Goal: Task Accomplishment & Management: Complete application form

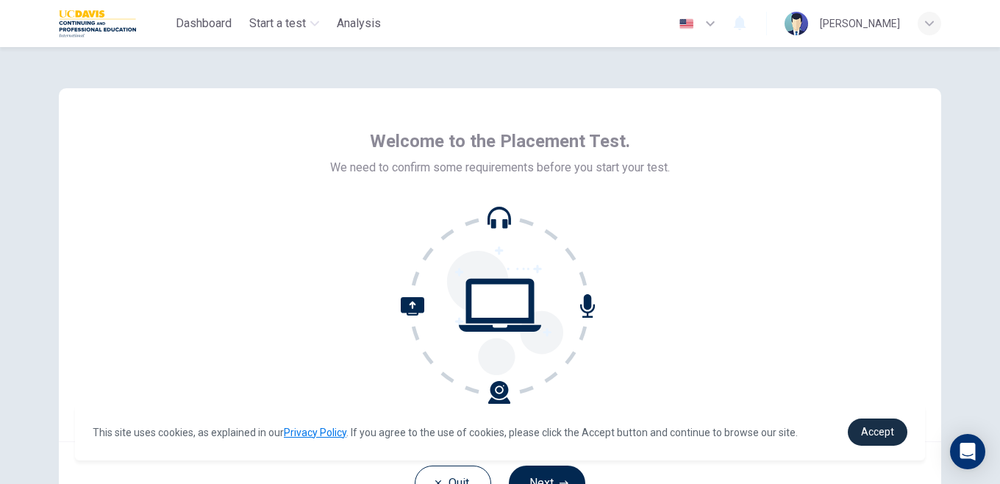
click at [884, 429] on span "Accept" at bounding box center [877, 432] width 33 height 12
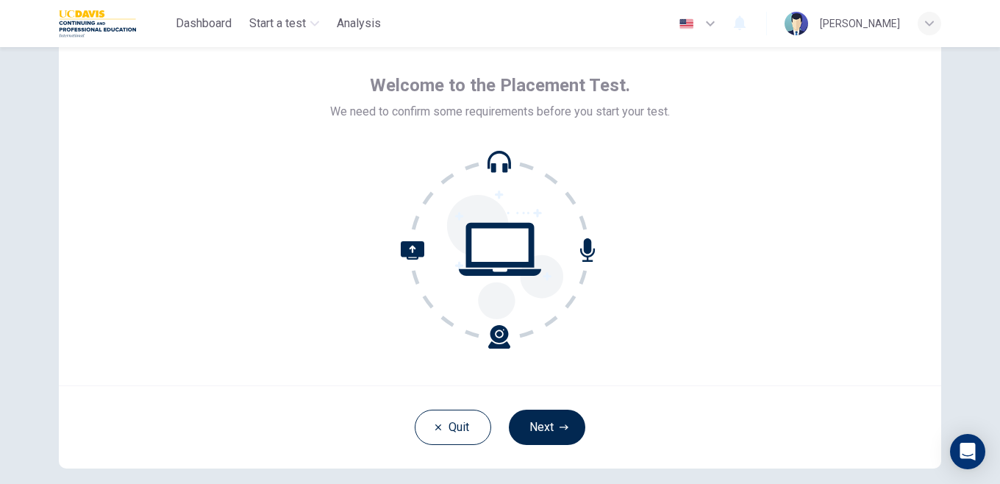
scroll to position [57, 0]
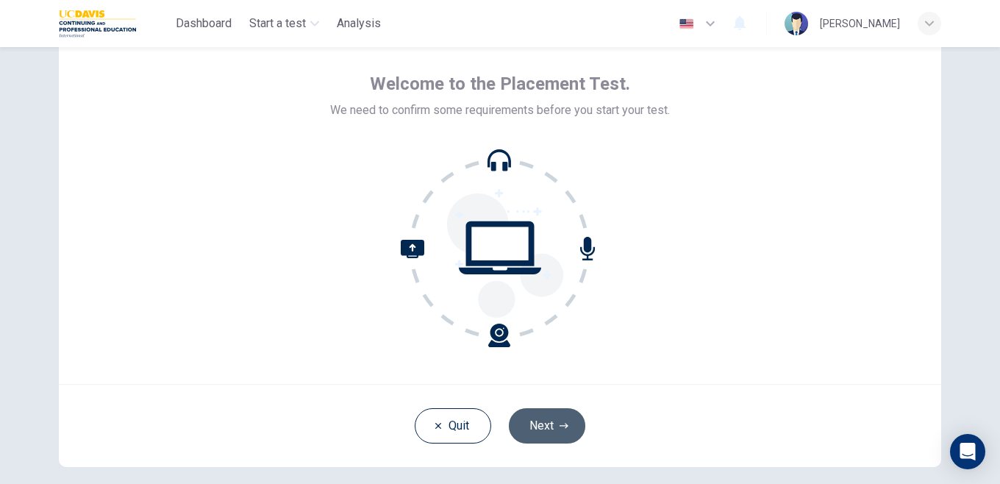
click at [543, 415] on button "Next" at bounding box center [547, 425] width 76 height 35
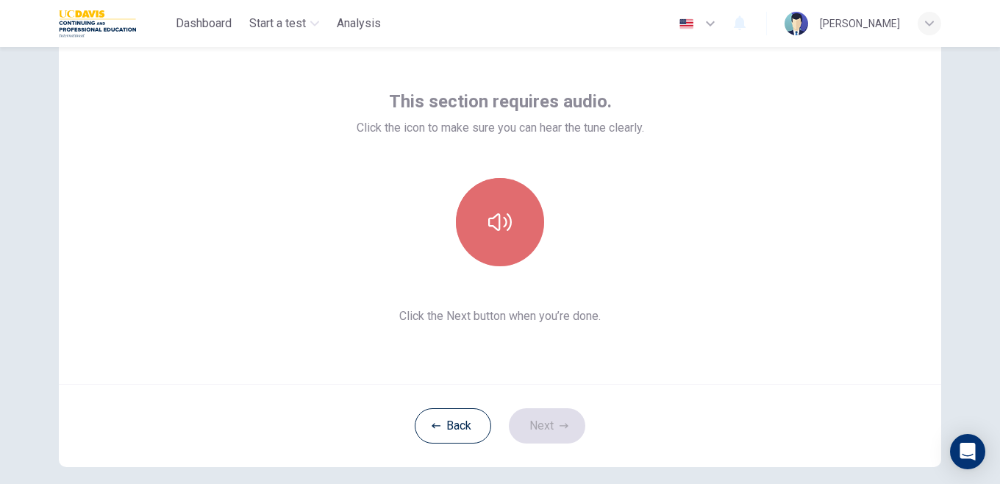
click at [503, 219] on icon "button" at bounding box center [500, 222] width 24 height 24
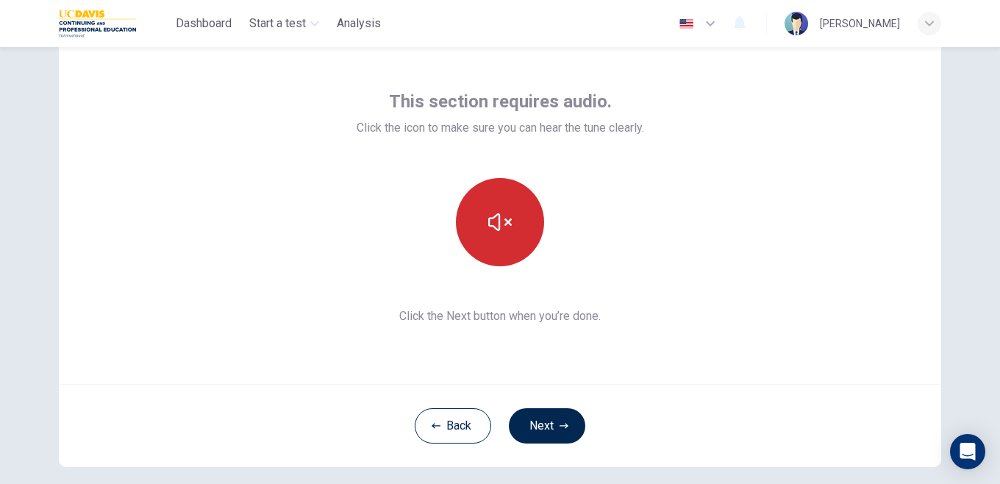
click at [503, 219] on icon "button" at bounding box center [500, 222] width 24 height 24
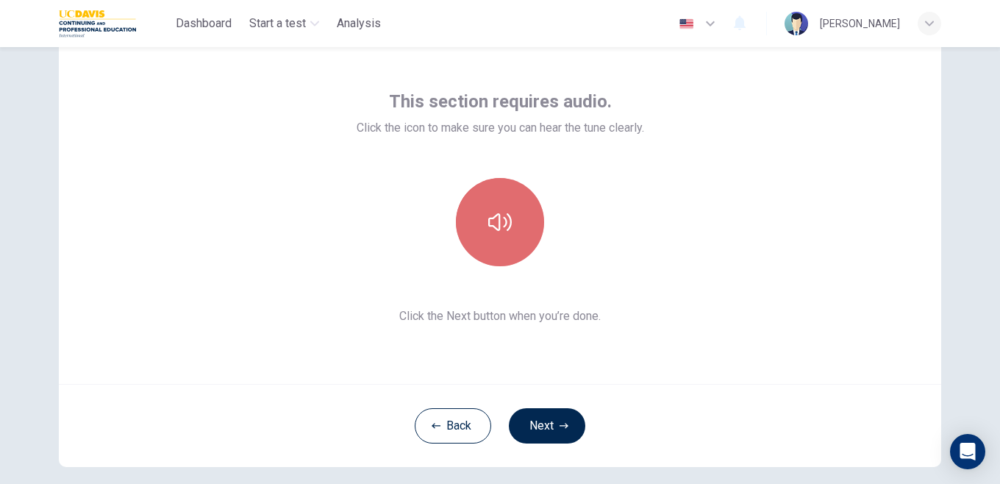
click at [505, 221] on icon "button" at bounding box center [500, 222] width 24 height 18
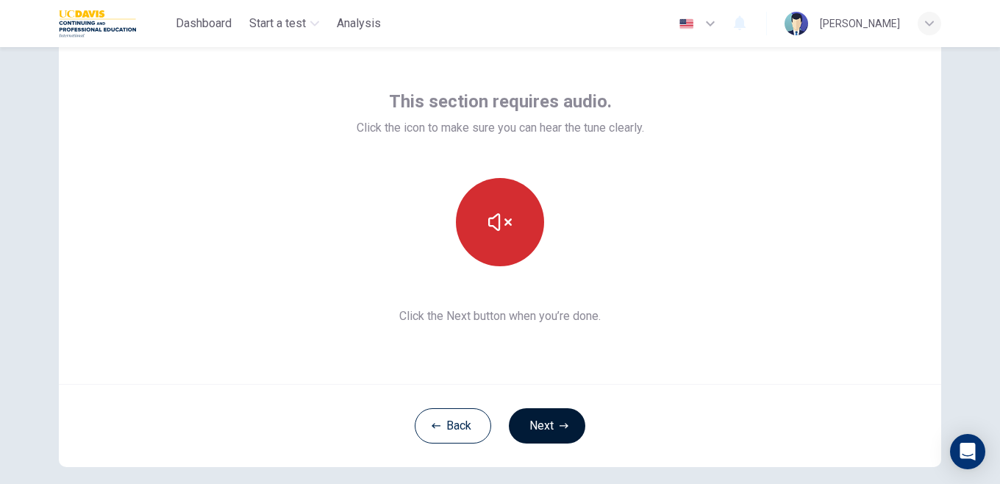
click at [540, 427] on button "Next" at bounding box center [547, 425] width 76 height 35
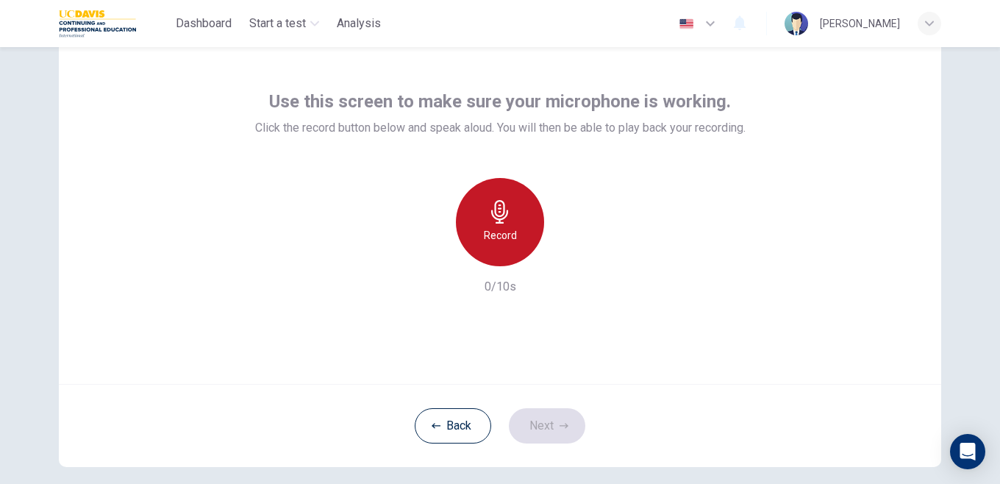
click at [488, 244] on div "Record" at bounding box center [500, 222] width 88 height 88
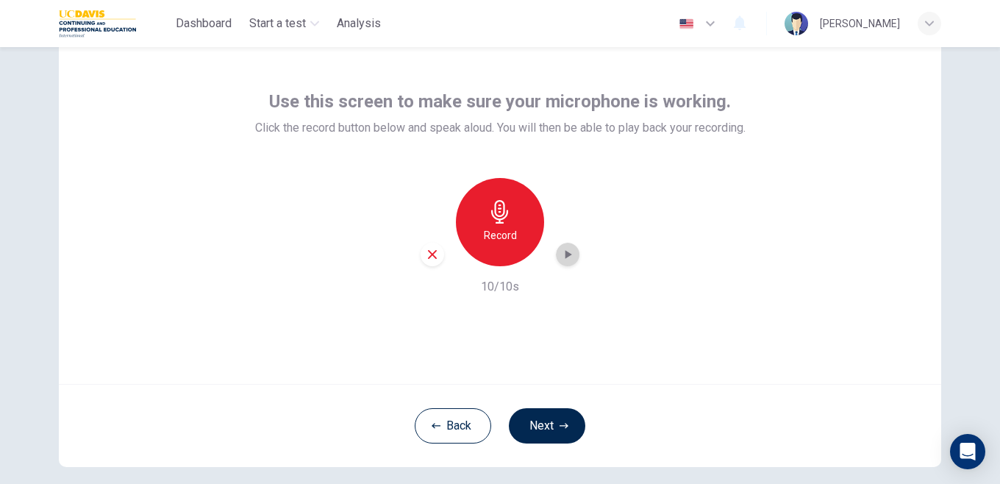
click at [562, 253] on icon "button" at bounding box center [567, 254] width 15 height 15
click at [554, 428] on button "Next" at bounding box center [547, 425] width 76 height 35
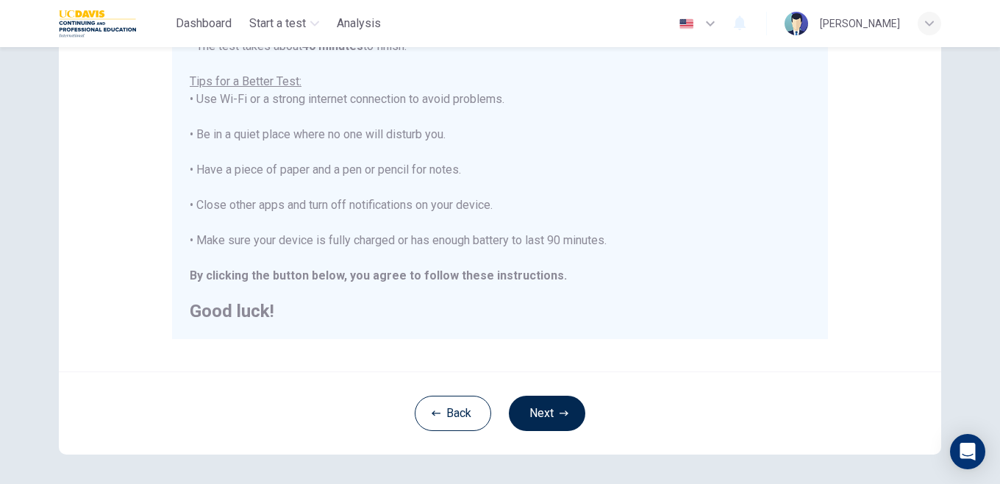
scroll to position [277, 0]
click at [562, 409] on icon "button" at bounding box center [563, 411] width 9 height 9
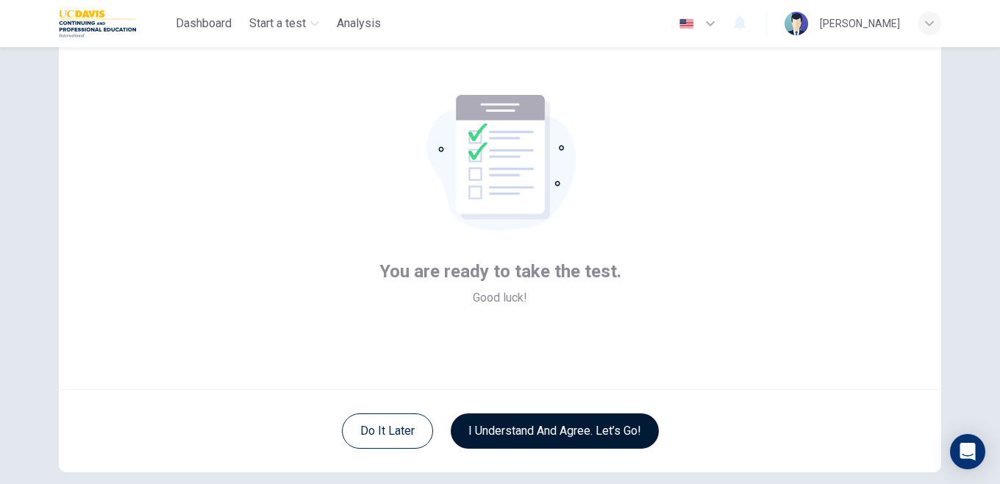
scroll to position [57, 0]
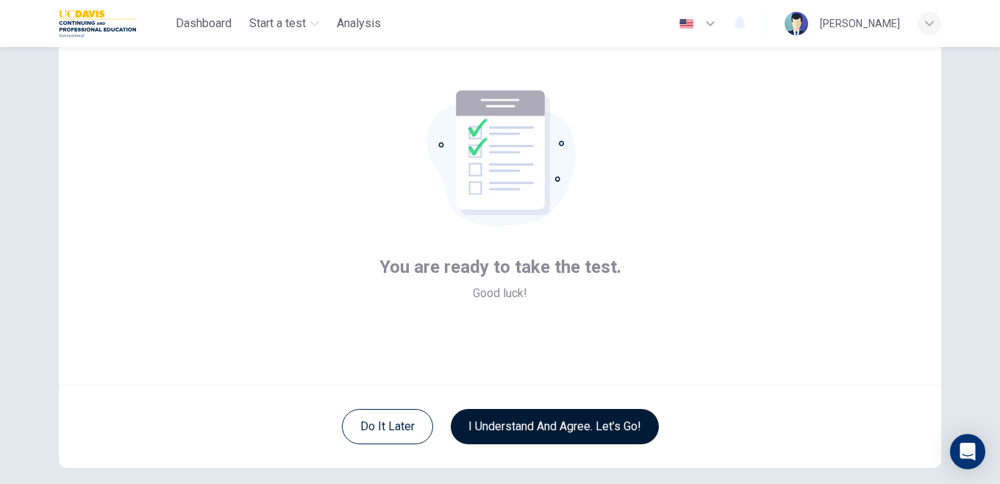
click at [546, 427] on button "I understand and agree. Let’s go!" at bounding box center [555, 426] width 208 height 35
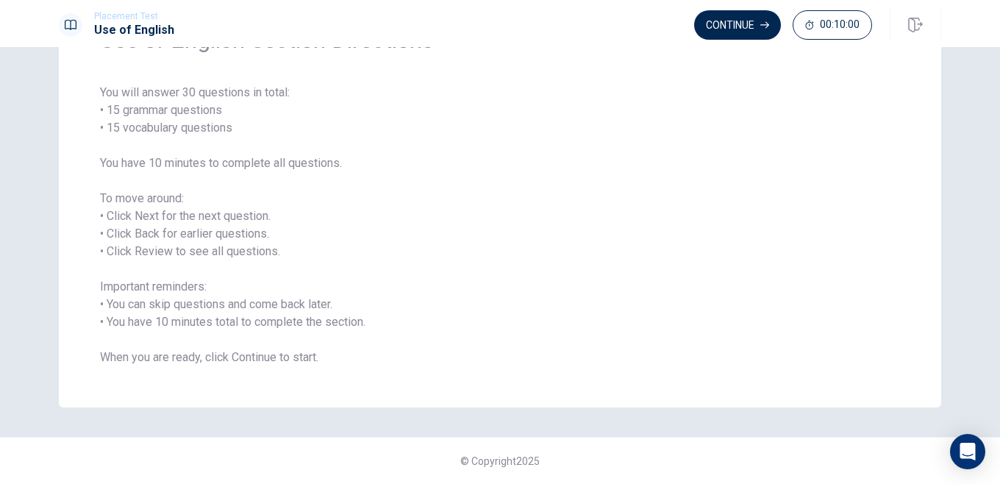
scroll to position [92, 0]
click at [741, 29] on button "Continue" at bounding box center [737, 24] width 87 height 29
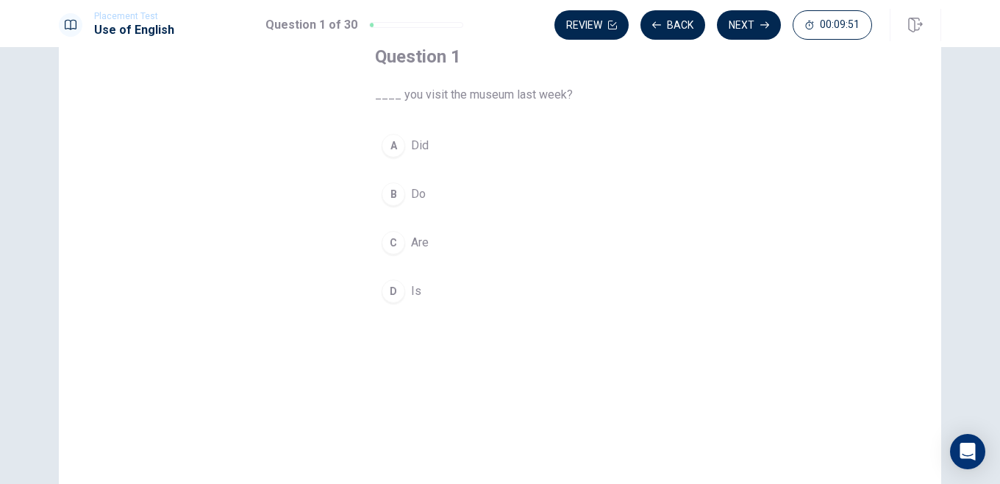
click at [398, 143] on div "A" at bounding box center [394, 146] width 24 height 24
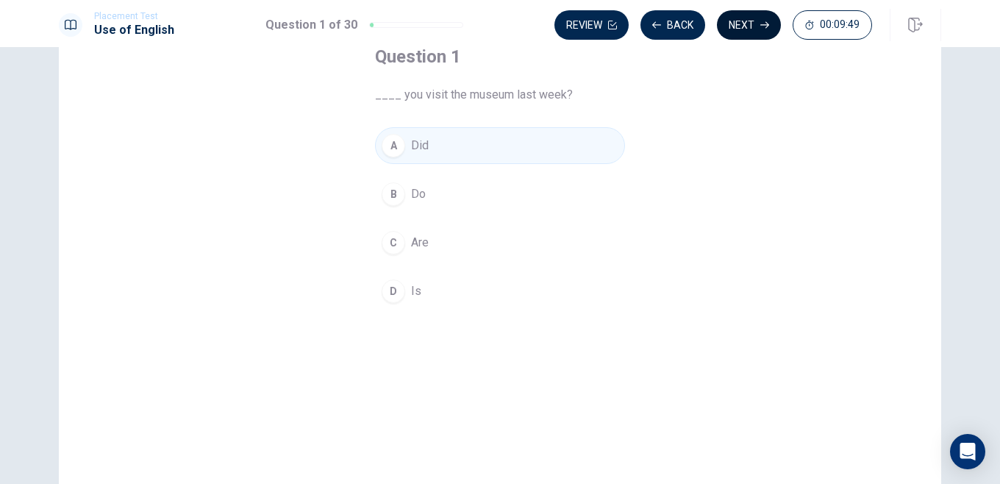
click at [743, 26] on button "Next" at bounding box center [749, 24] width 64 height 29
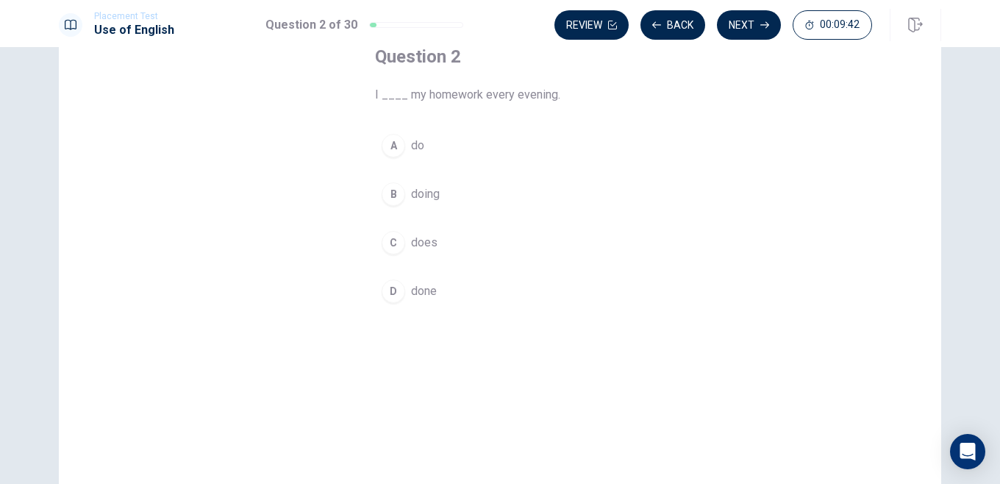
click at [393, 146] on div "A" at bounding box center [394, 146] width 24 height 24
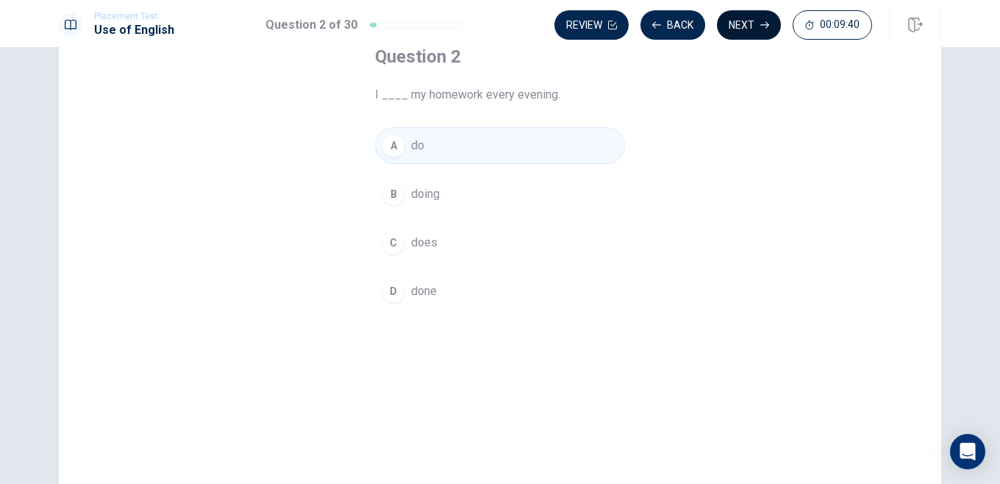
click at [758, 30] on button "Next" at bounding box center [749, 24] width 64 height 29
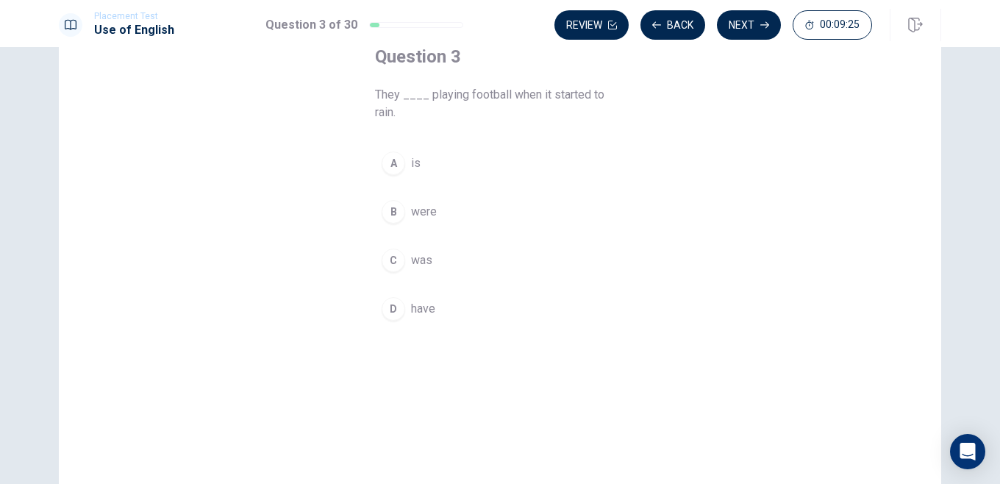
click at [397, 210] on div "B" at bounding box center [394, 212] width 24 height 24
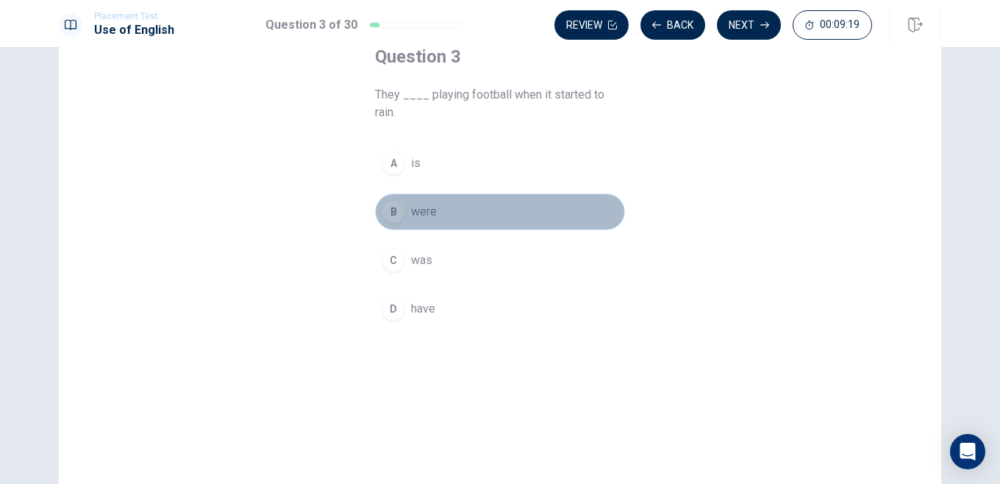
click at [540, 220] on button "B were" at bounding box center [500, 211] width 250 height 37
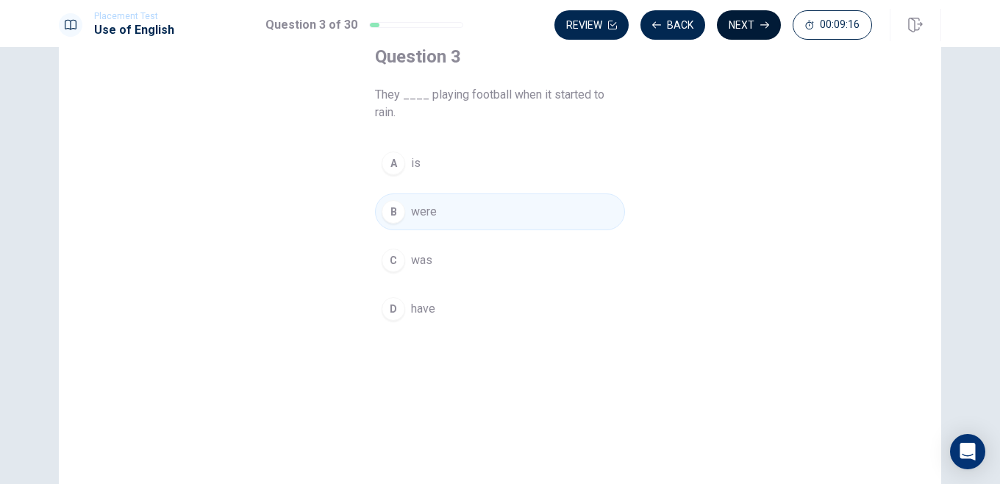
click at [739, 30] on button "Next" at bounding box center [749, 24] width 64 height 29
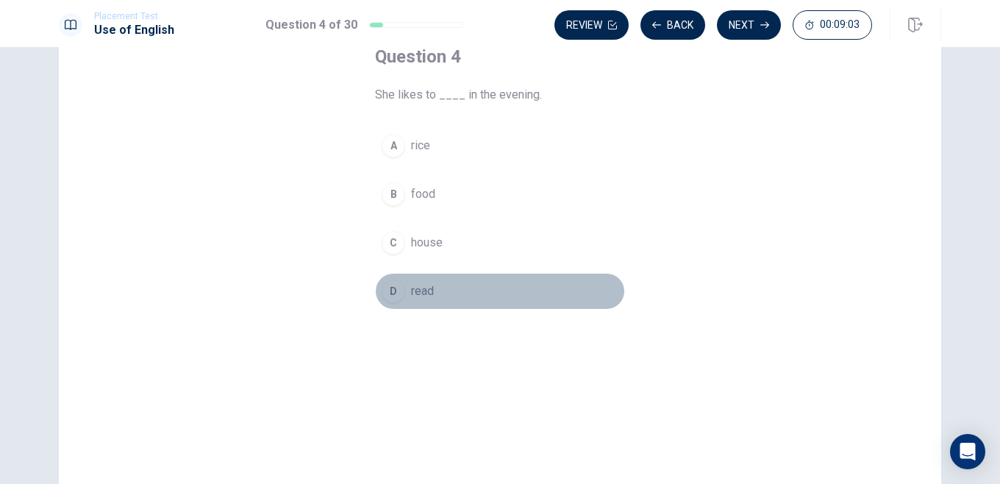
click at [408, 290] on button "D read" at bounding box center [500, 291] width 250 height 37
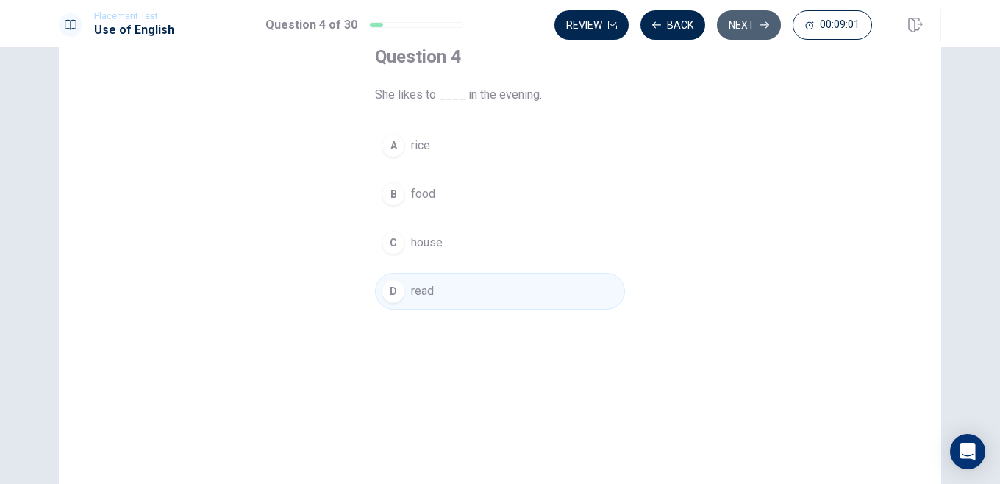
click at [729, 33] on button "Next" at bounding box center [749, 24] width 64 height 29
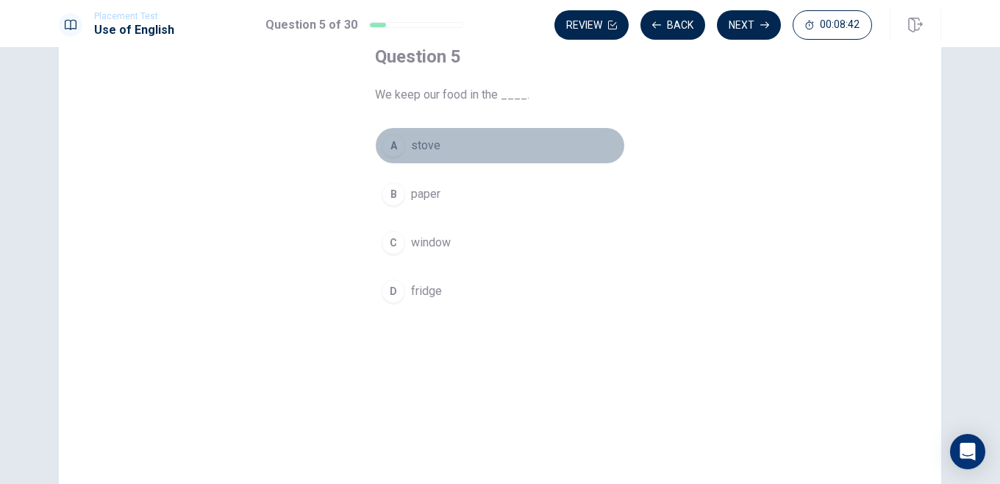
click at [396, 152] on div "A" at bounding box center [394, 146] width 24 height 24
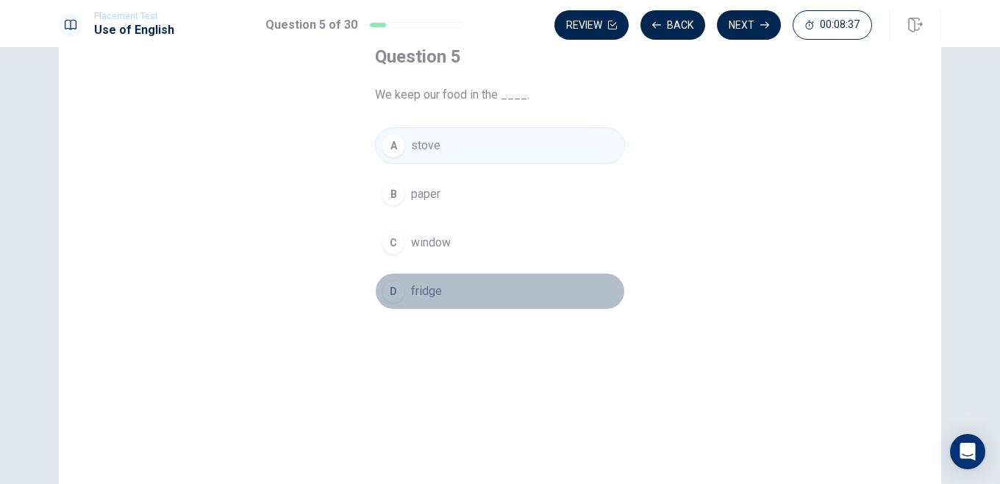
click at [387, 284] on div "D" at bounding box center [394, 291] width 24 height 24
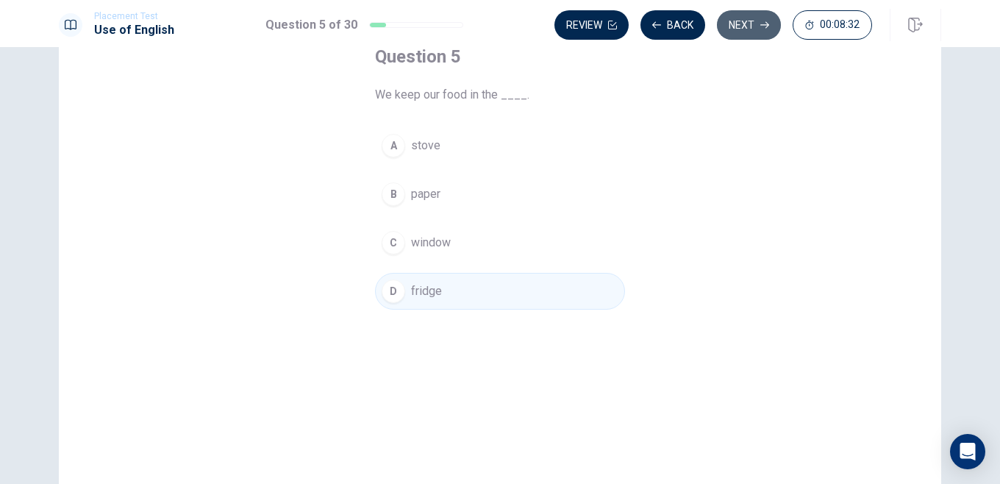
click at [738, 22] on button "Next" at bounding box center [749, 24] width 64 height 29
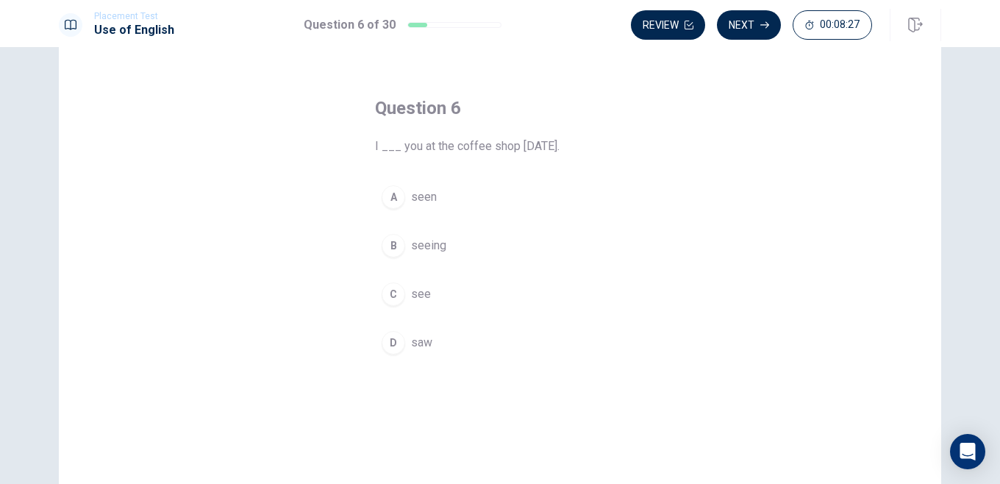
scroll to position [44, 0]
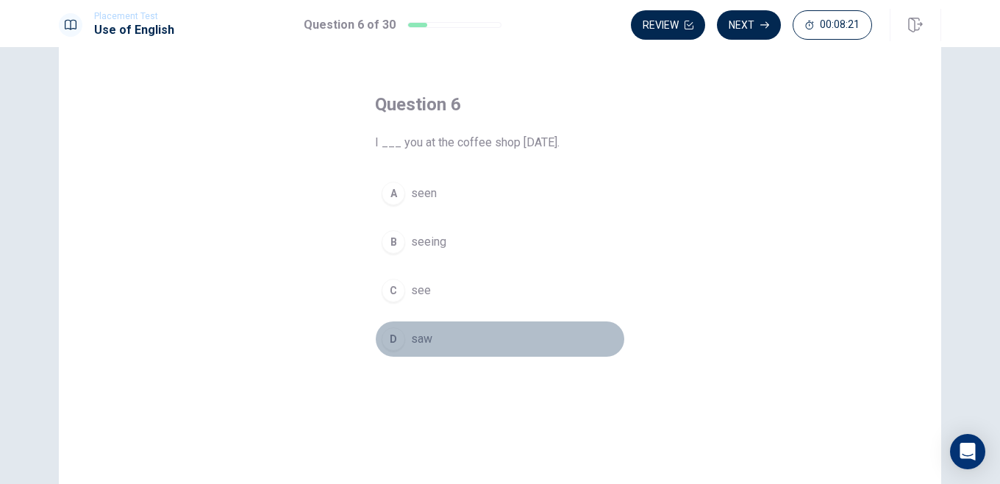
click at [396, 334] on div "D" at bounding box center [394, 339] width 24 height 24
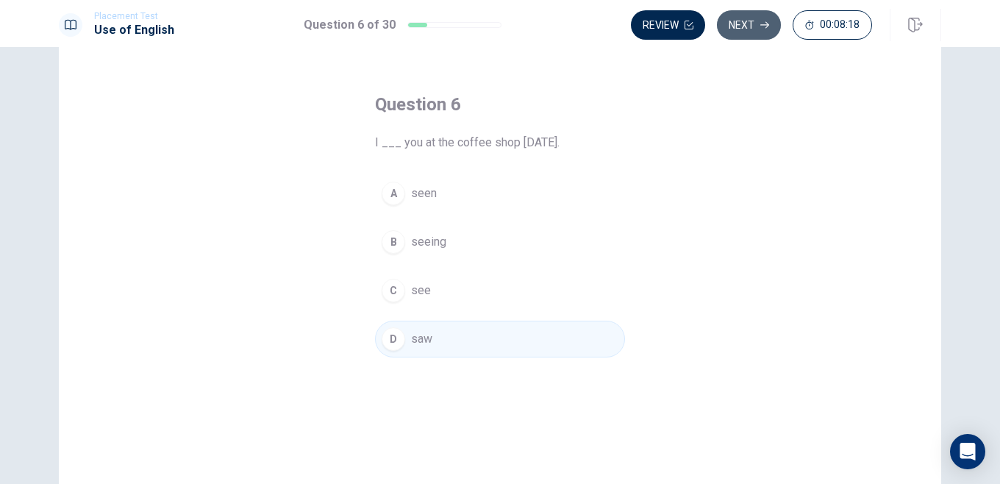
click at [760, 26] on icon "button" at bounding box center [764, 25] width 9 height 9
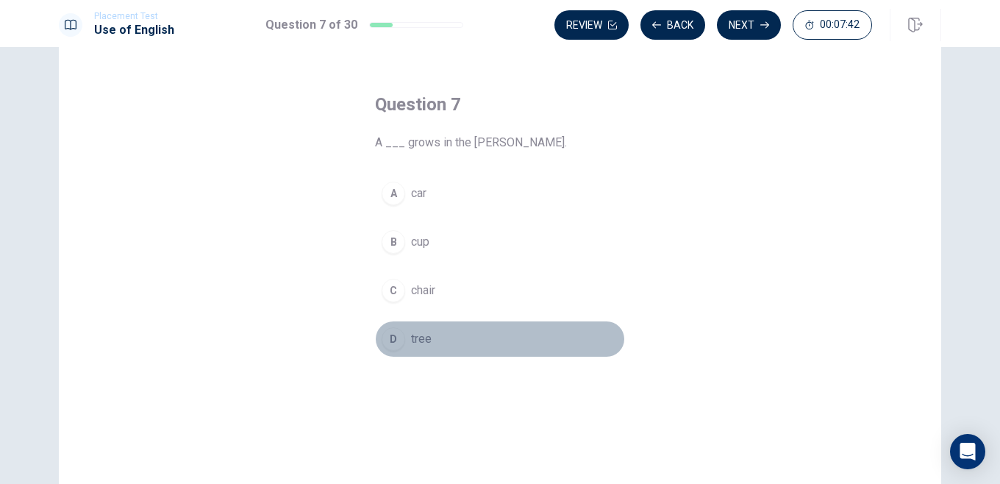
click at [390, 337] on div "D" at bounding box center [394, 339] width 24 height 24
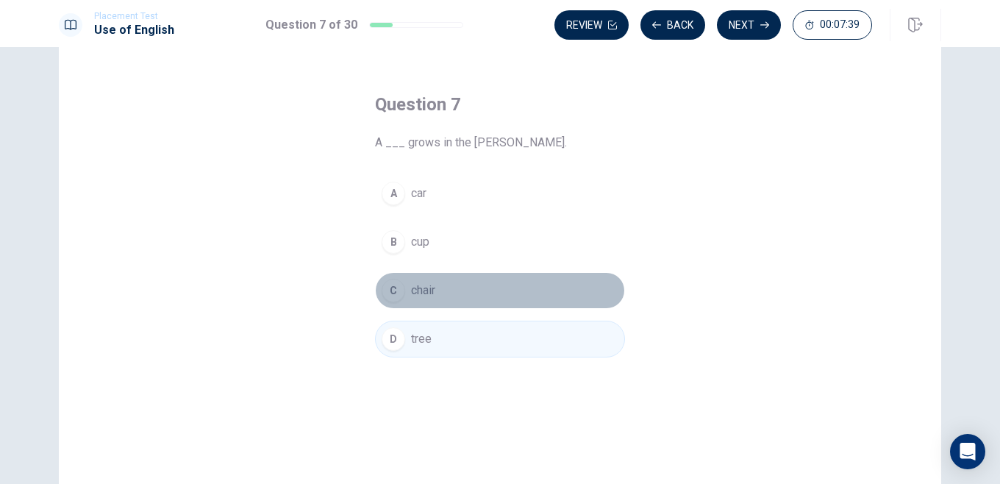
click at [389, 297] on div "C" at bounding box center [394, 291] width 24 height 24
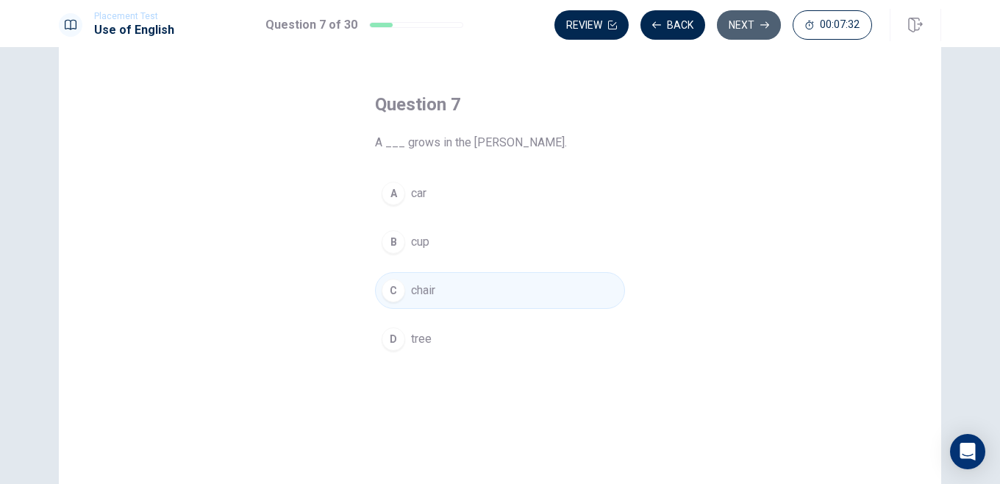
click at [739, 32] on button "Next" at bounding box center [749, 24] width 64 height 29
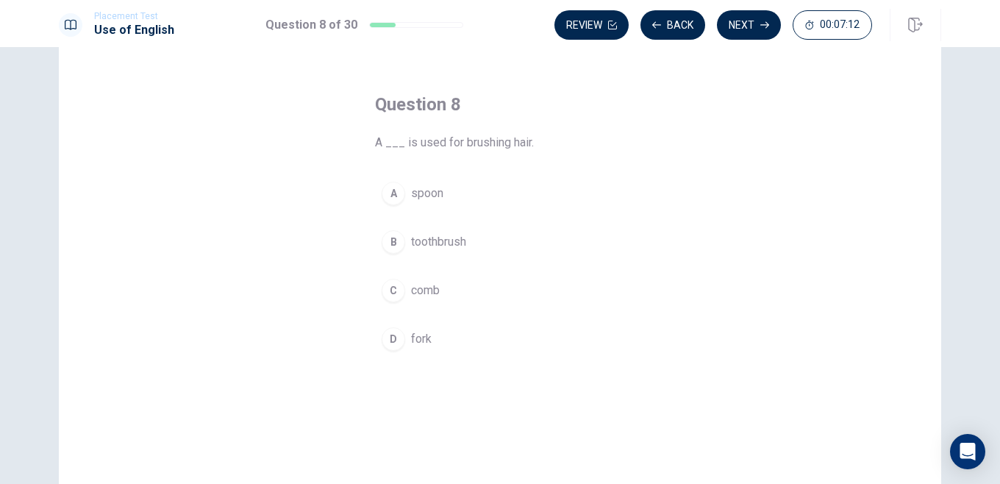
click at [397, 286] on div "C" at bounding box center [394, 291] width 24 height 24
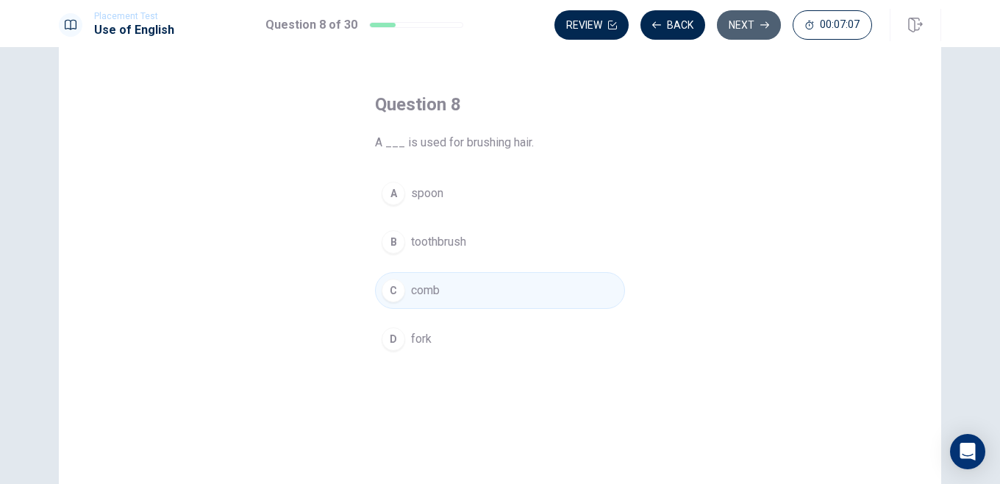
click at [738, 18] on button "Next" at bounding box center [749, 24] width 64 height 29
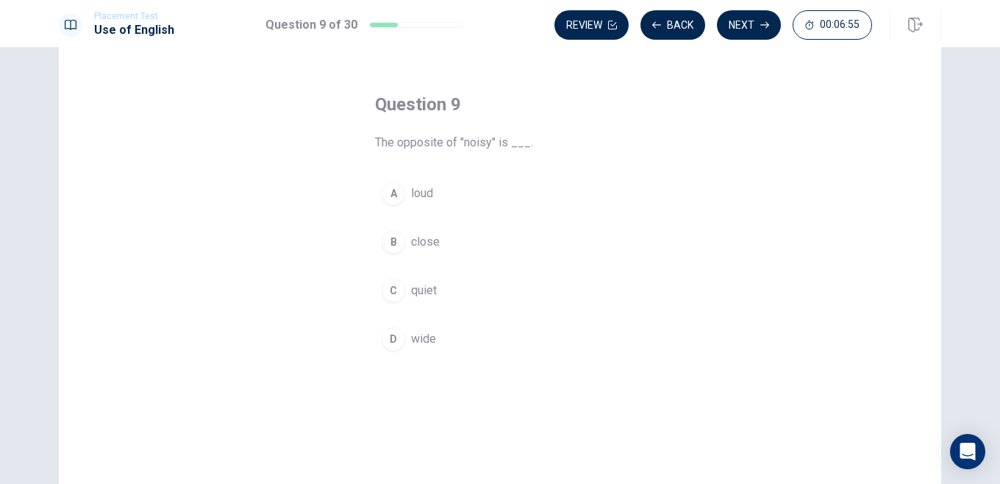
click at [398, 298] on div "C" at bounding box center [394, 291] width 24 height 24
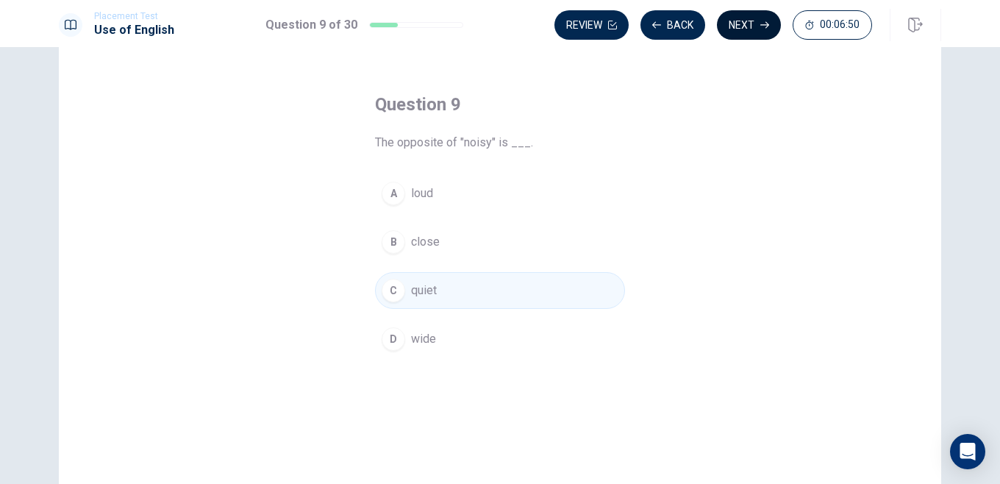
click at [746, 26] on button "Next" at bounding box center [749, 24] width 64 height 29
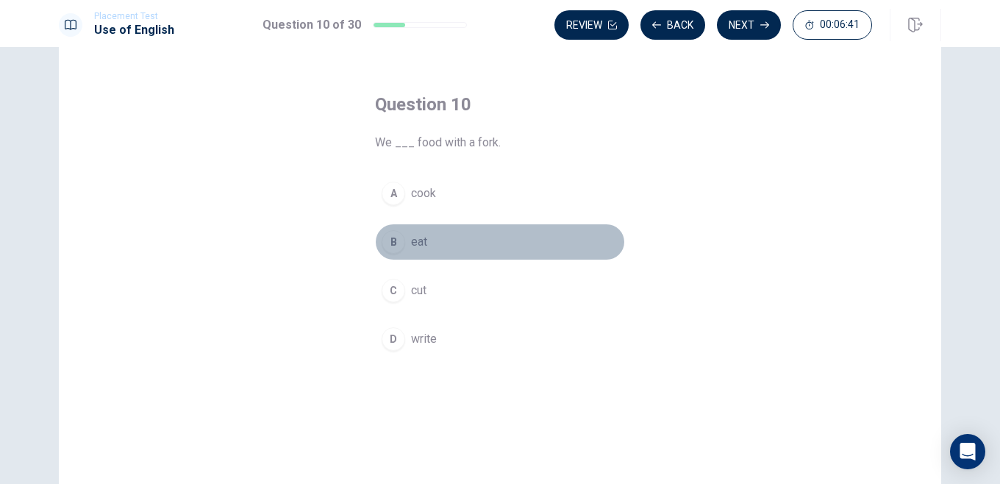
click at [393, 237] on div "B" at bounding box center [394, 242] width 24 height 24
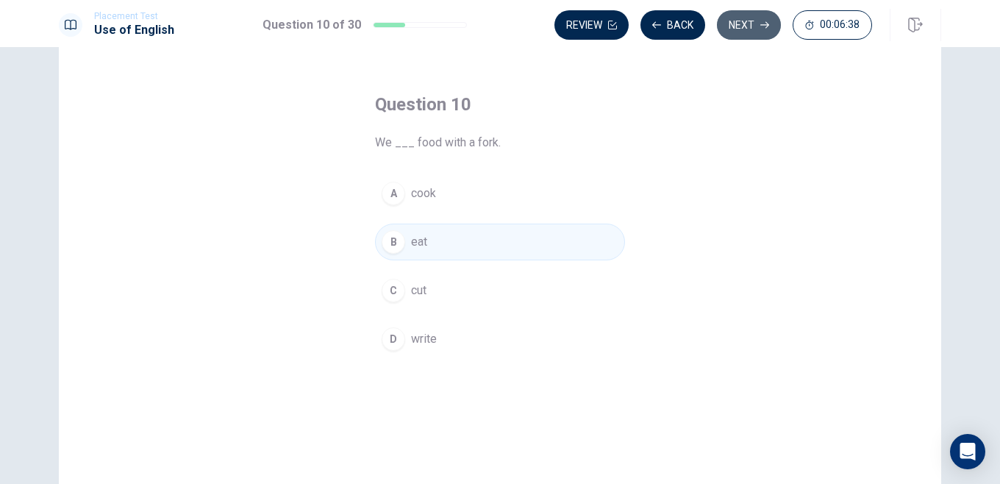
click at [749, 24] on button "Next" at bounding box center [749, 24] width 64 height 29
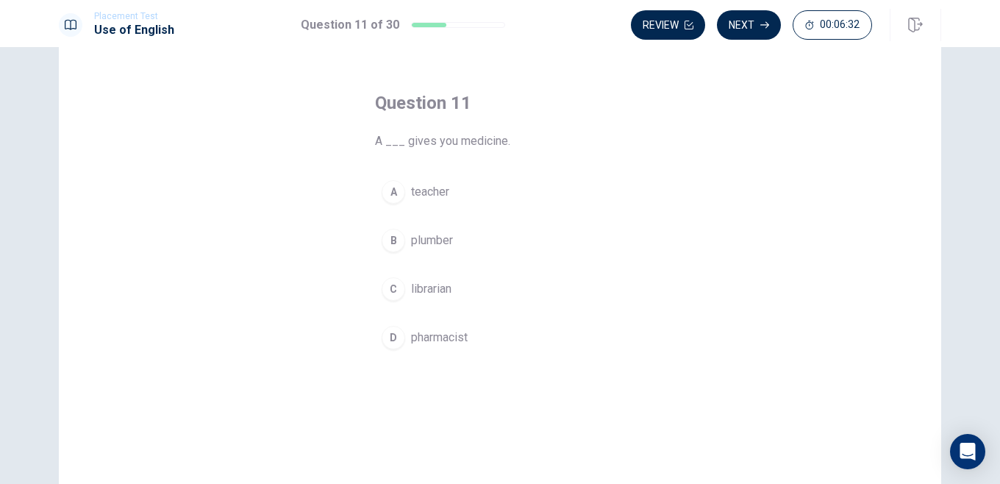
scroll to position [43, 0]
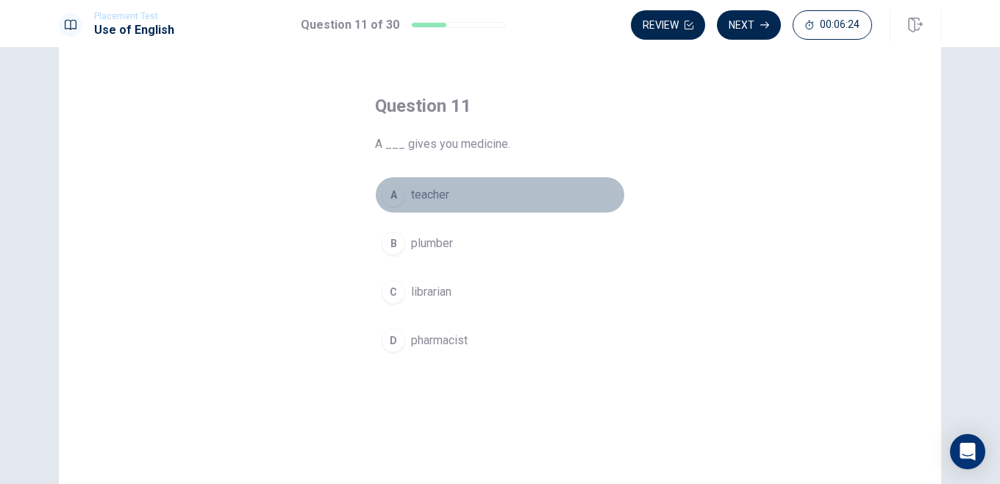
click at [398, 199] on div "A" at bounding box center [394, 195] width 24 height 24
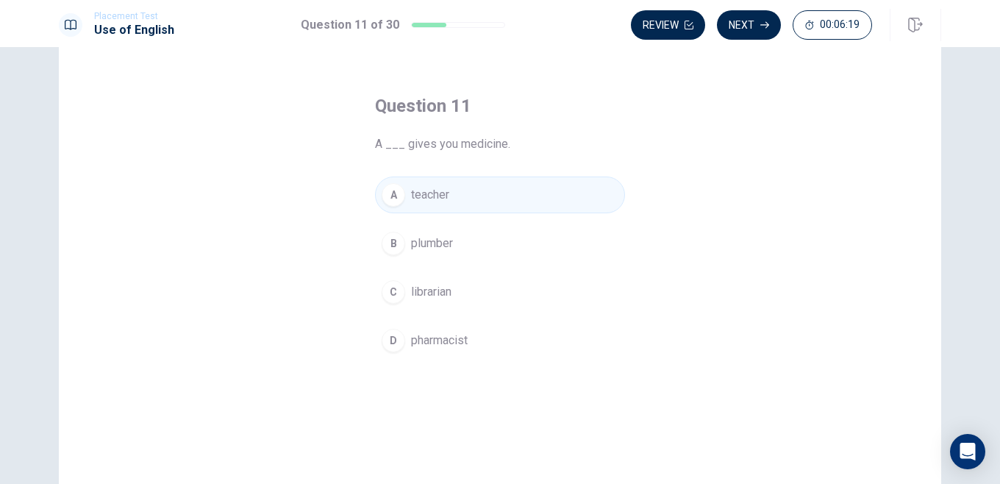
click at [397, 347] on div "D" at bounding box center [394, 341] width 24 height 24
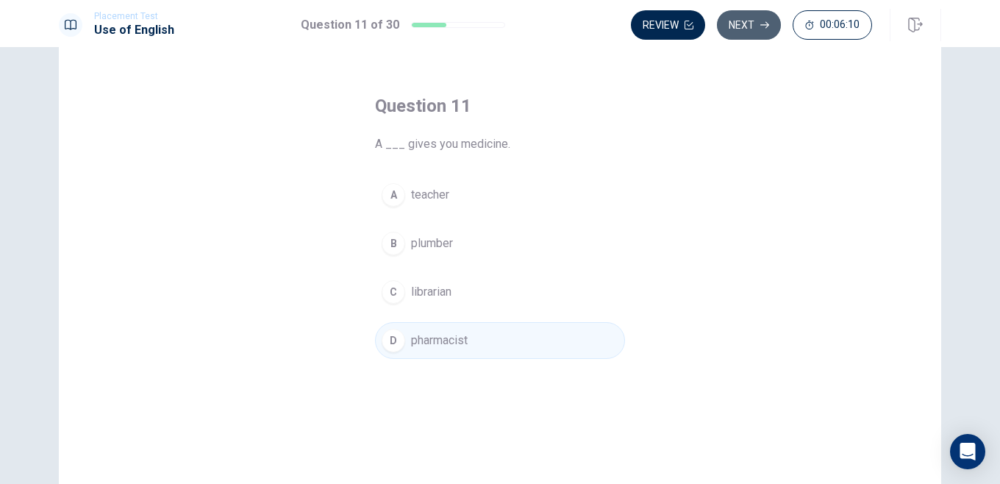
click at [739, 24] on button "Next" at bounding box center [749, 24] width 64 height 29
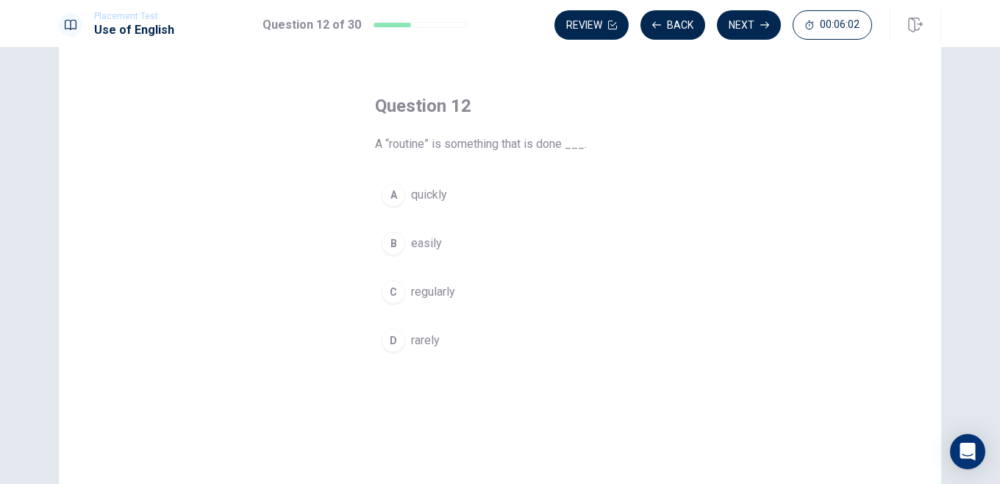
click at [392, 296] on div "C" at bounding box center [394, 292] width 24 height 24
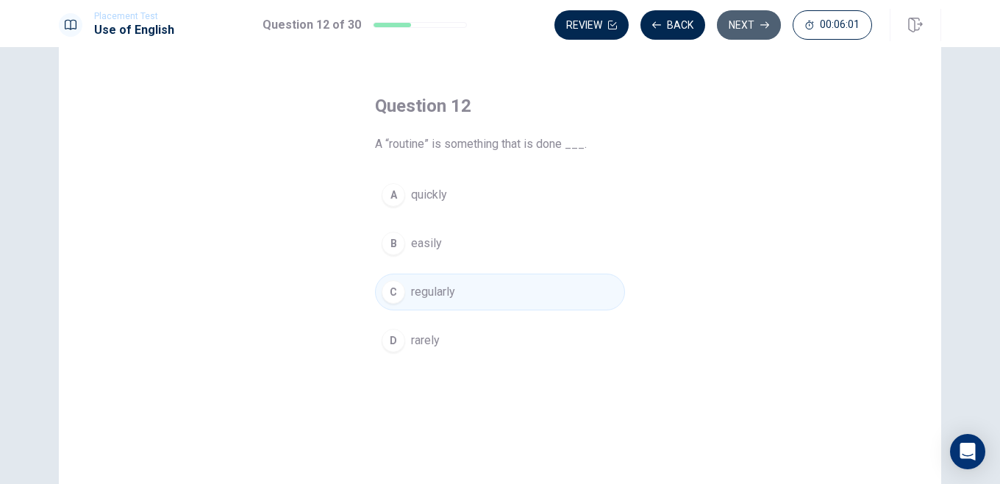
click at [751, 17] on button "Next" at bounding box center [749, 24] width 64 height 29
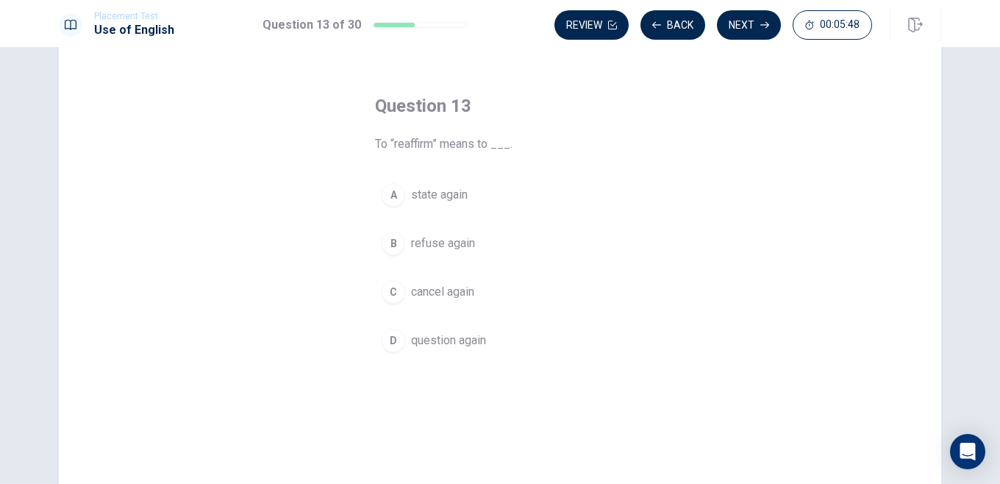
click at [393, 294] on div "C" at bounding box center [394, 292] width 24 height 24
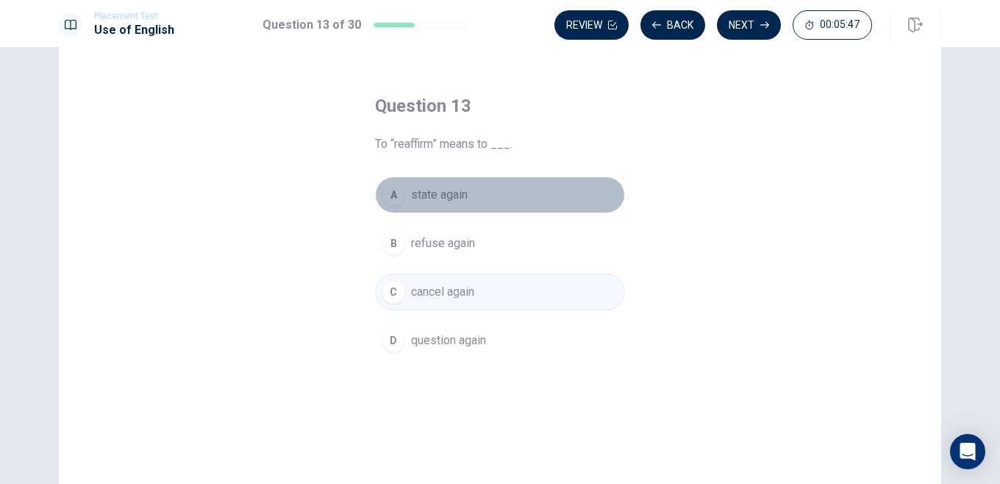
click at [391, 202] on div "A" at bounding box center [394, 195] width 24 height 24
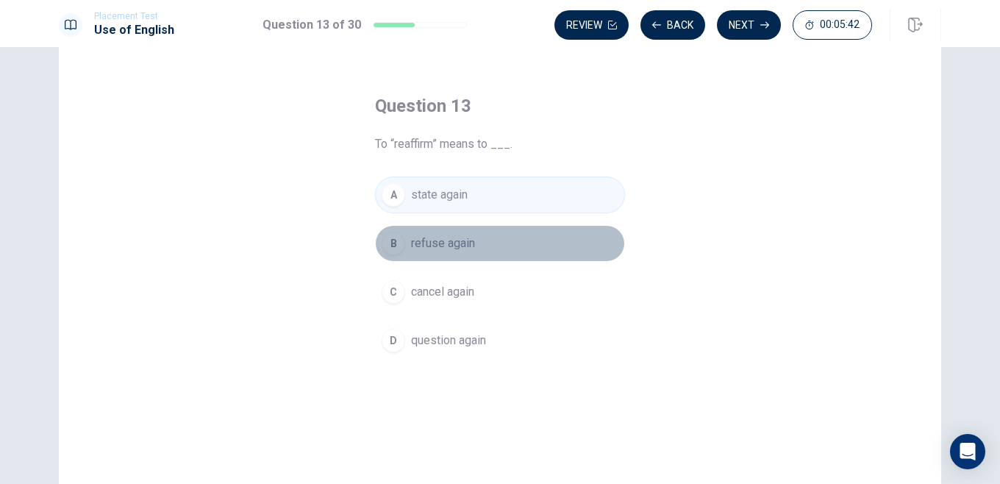
click at [405, 246] on button "B refuse again" at bounding box center [500, 243] width 250 height 37
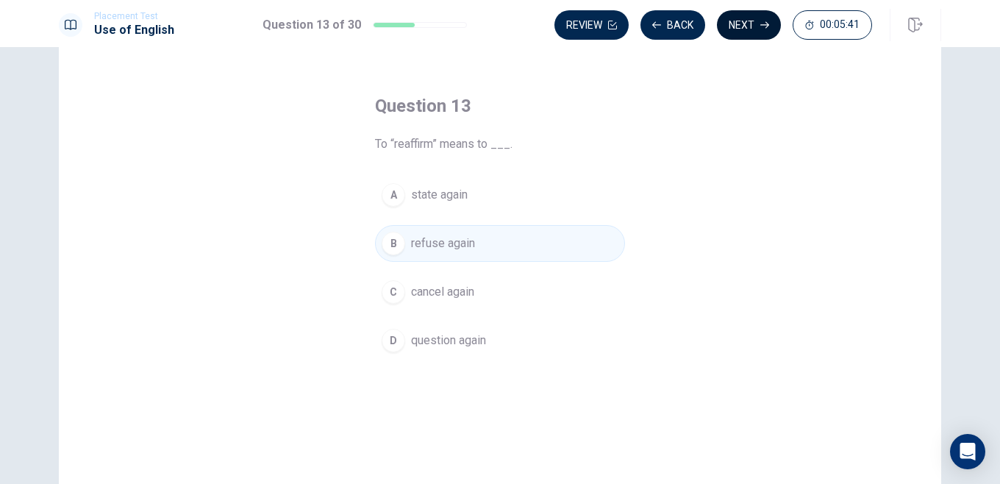
click at [746, 26] on button "Next" at bounding box center [749, 24] width 64 height 29
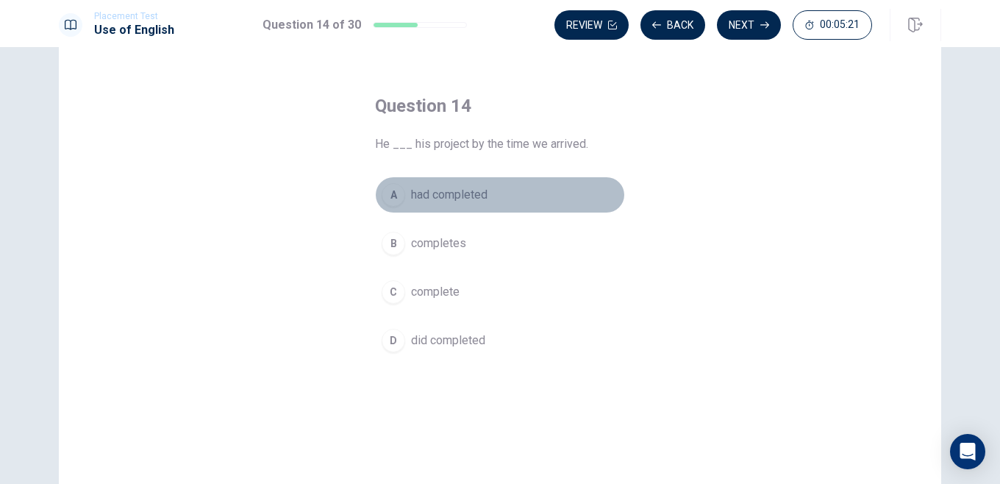
click at [398, 190] on div "A" at bounding box center [394, 195] width 24 height 24
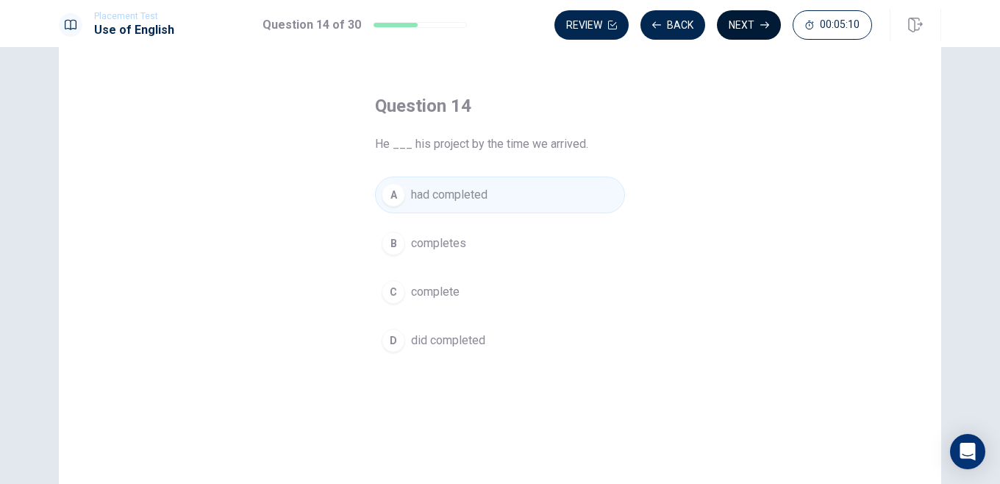
click at [733, 30] on button "Next" at bounding box center [749, 24] width 64 height 29
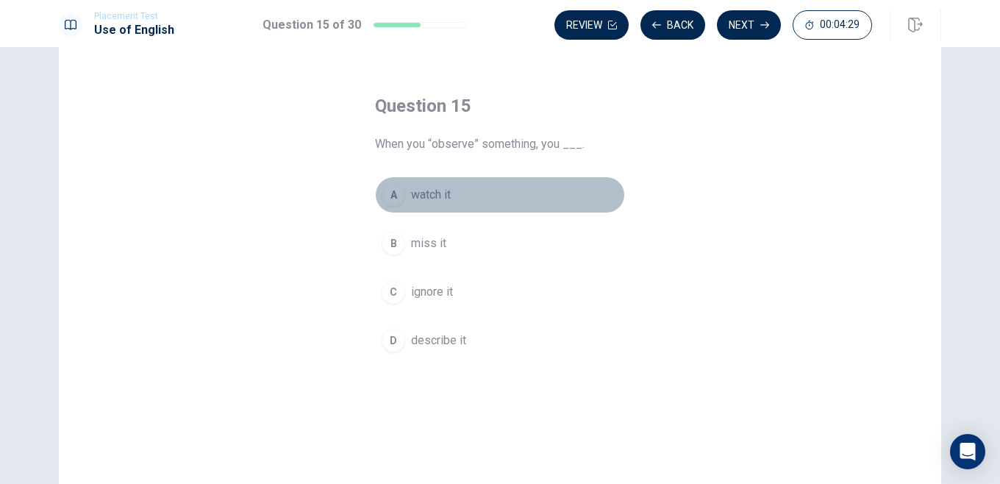
click at [399, 204] on div "A" at bounding box center [394, 195] width 24 height 24
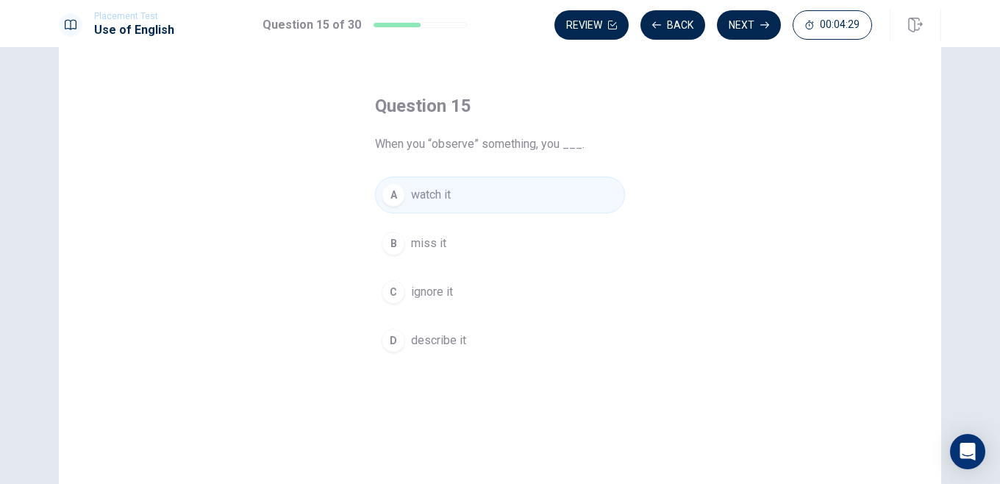
click at [740, 32] on button "Next" at bounding box center [749, 24] width 64 height 29
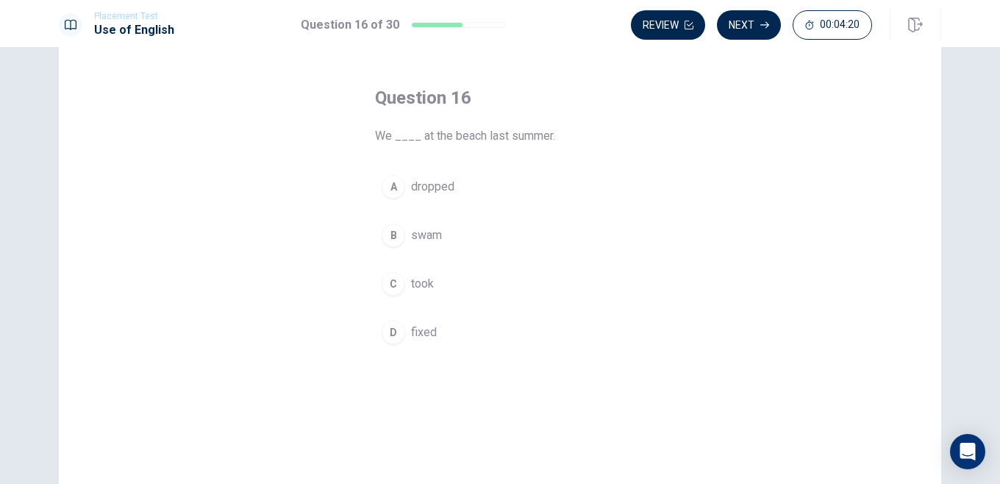
scroll to position [57, 0]
click at [394, 232] on div "B" at bounding box center [394, 230] width 24 height 24
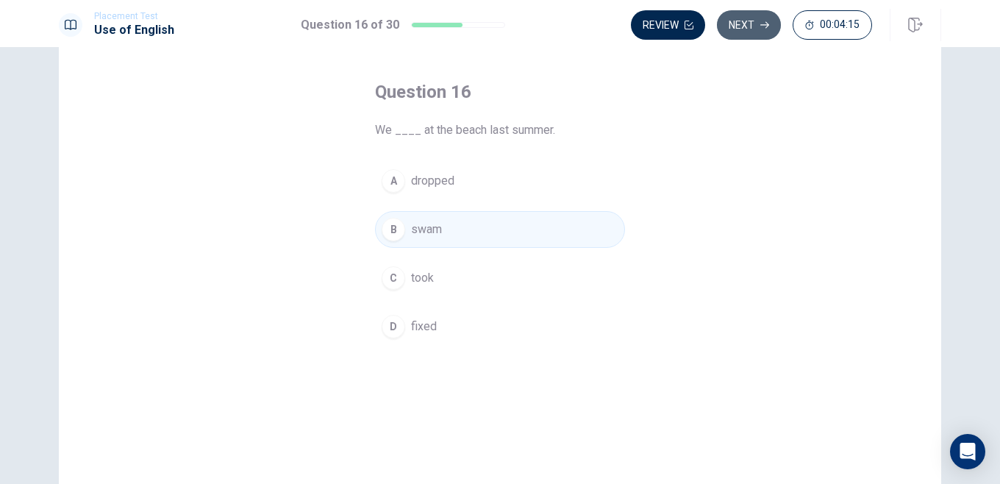
click at [747, 35] on button "Next" at bounding box center [749, 24] width 64 height 29
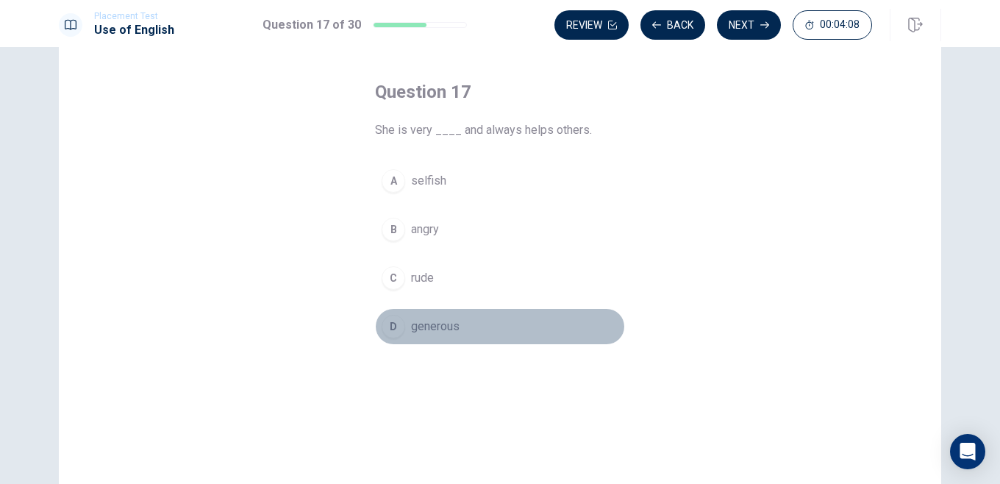
click at [396, 327] on div "D" at bounding box center [394, 327] width 24 height 24
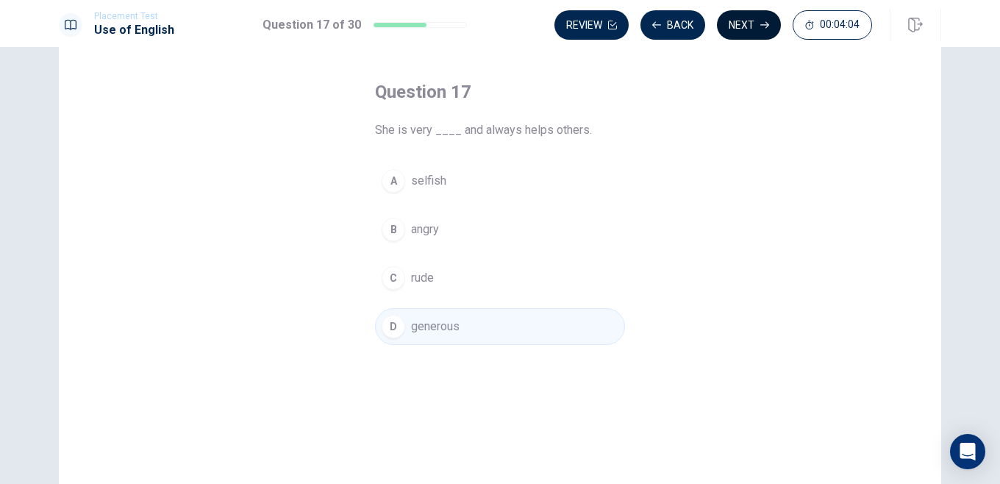
click at [745, 26] on button "Next" at bounding box center [749, 24] width 64 height 29
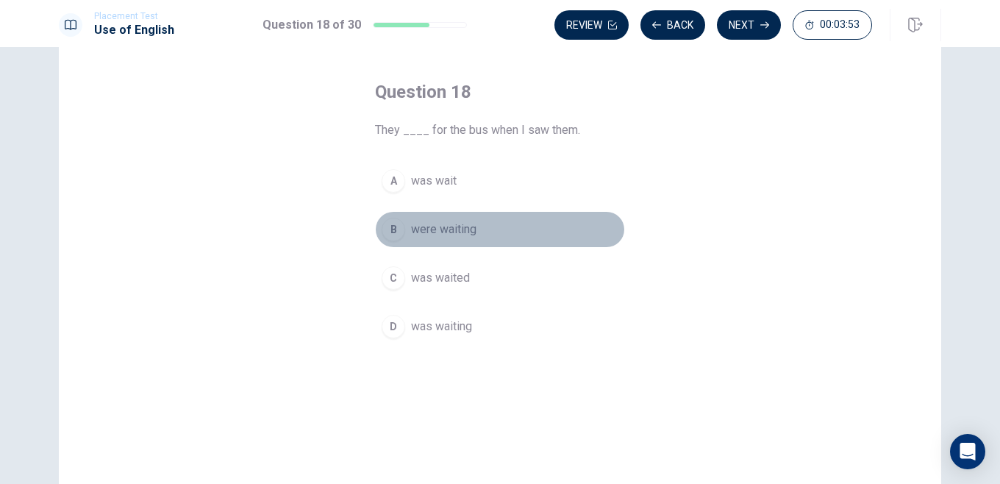
click at [394, 232] on div "B" at bounding box center [394, 230] width 24 height 24
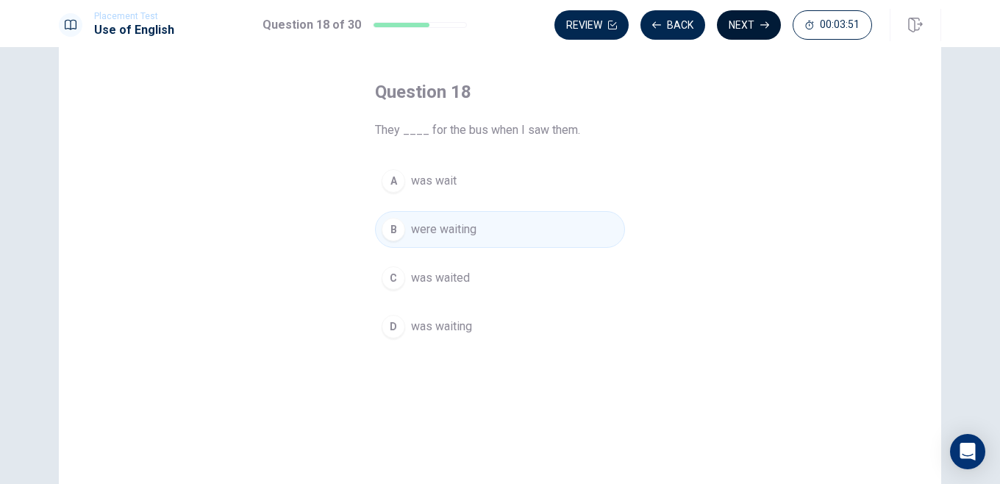
click at [750, 26] on button "Next" at bounding box center [749, 24] width 64 height 29
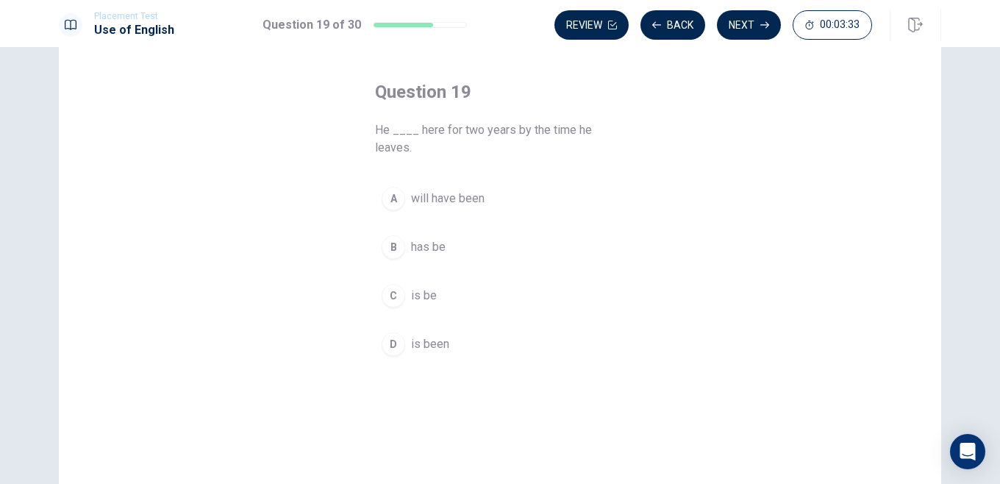
click at [398, 245] on div "B" at bounding box center [394, 247] width 24 height 24
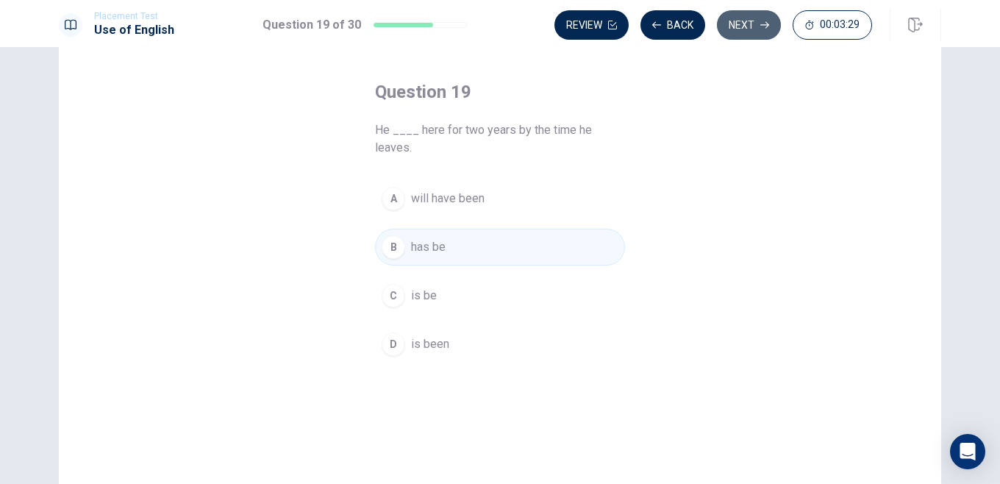
click at [746, 17] on button "Next" at bounding box center [749, 24] width 64 height 29
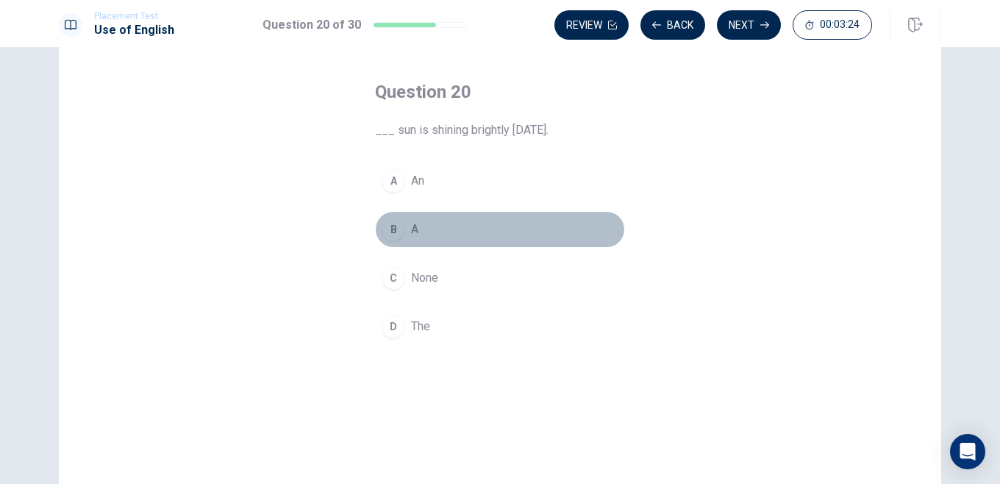
click at [392, 229] on div "B" at bounding box center [394, 230] width 24 height 24
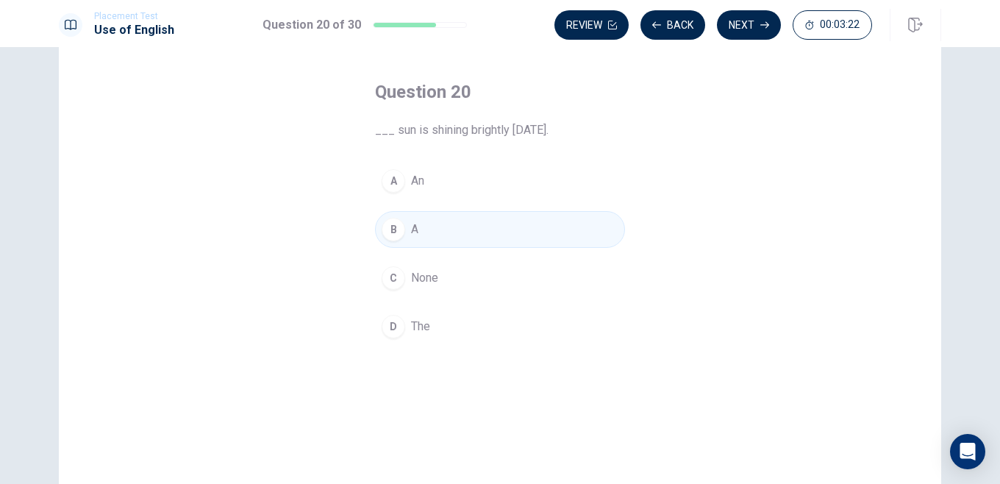
click at [746, 29] on button "Next" at bounding box center [749, 24] width 64 height 29
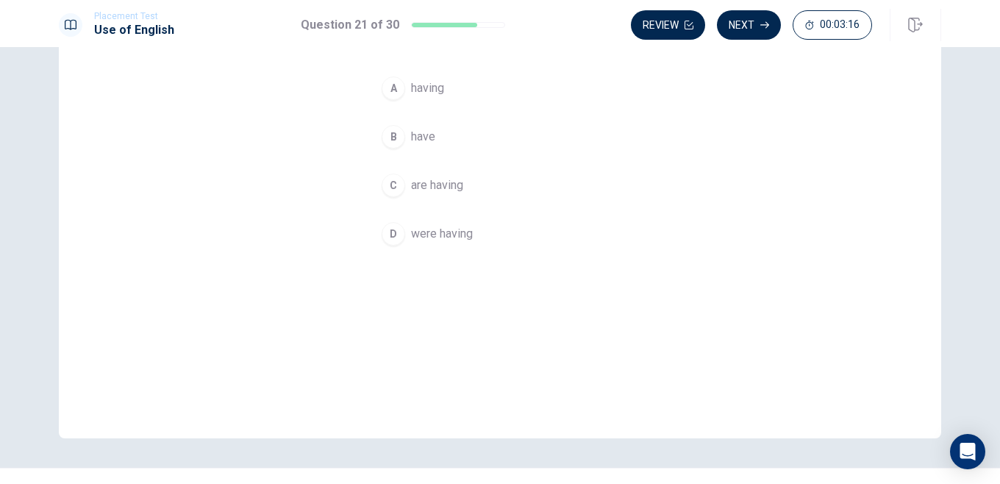
scroll to position [49, 0]
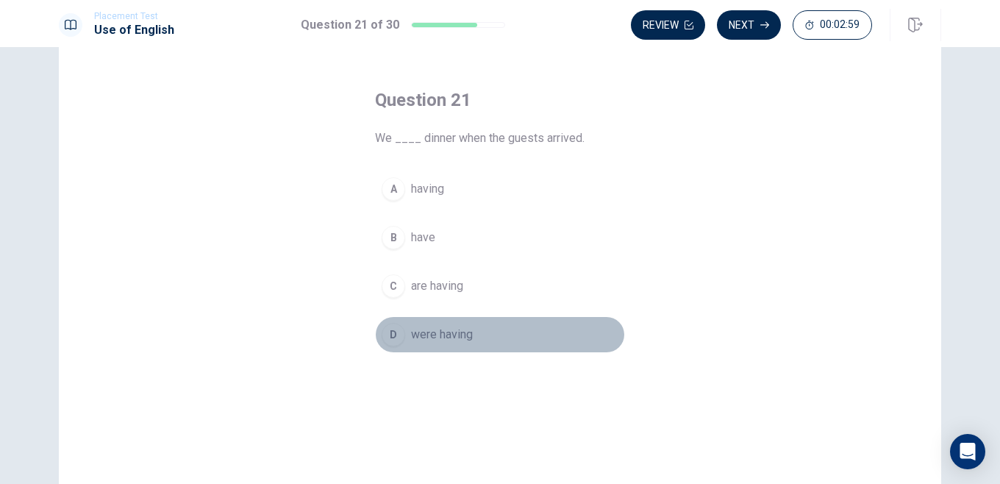
click at [401, 333] on div "D" at bounding box center [394, 335] width 24 height 24
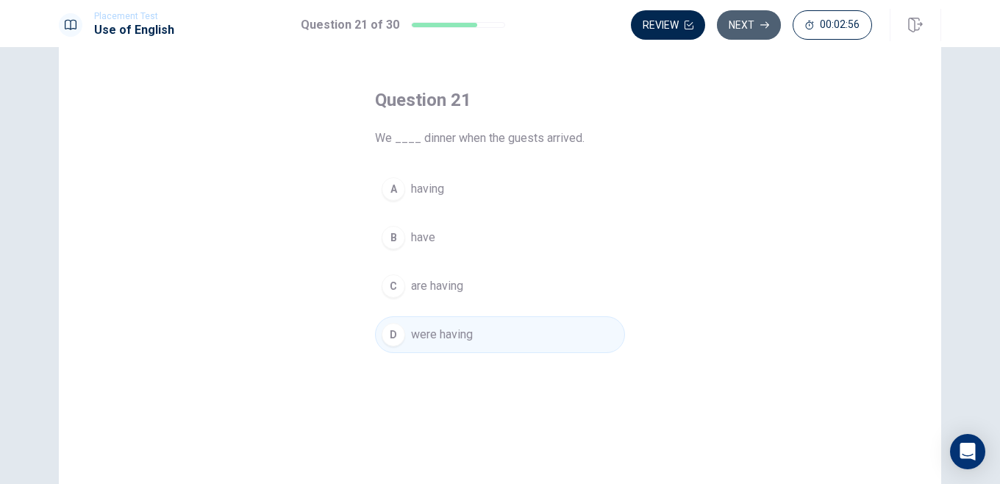
click at [756, 24] on button "Next" at bounding box center [749, 24] width 64 height 29
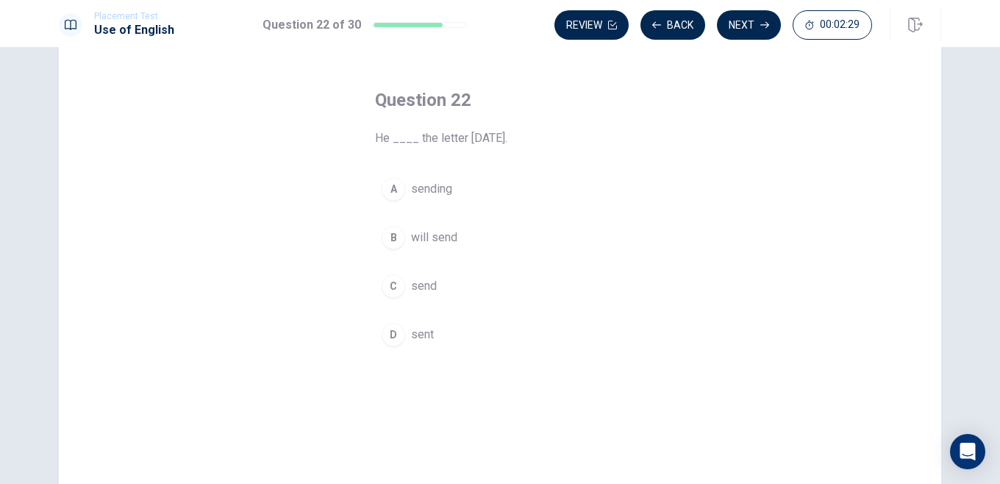
click at [385, 232] on div "B" at bounding box center [394, 238] width 24 height 24
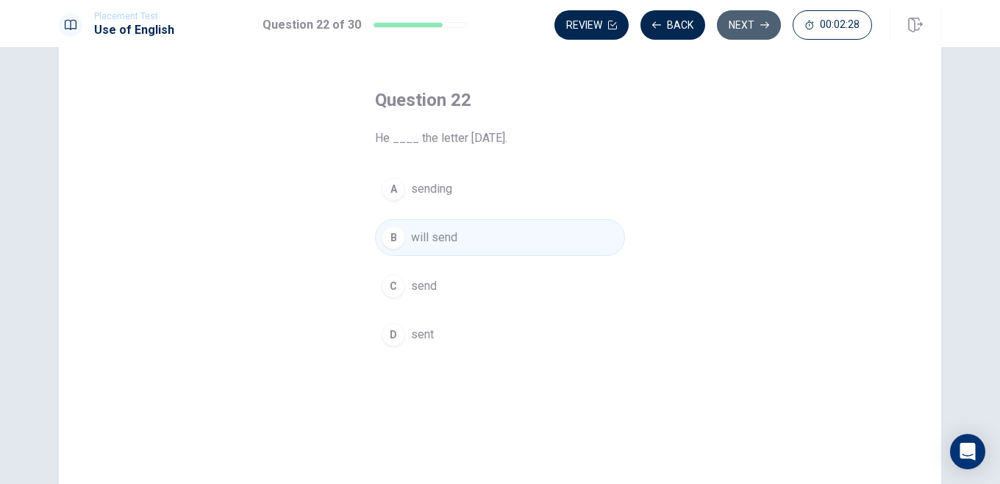
click at [737, 30] on button "Next" at bounding box center [749, 24] width 64 height 29
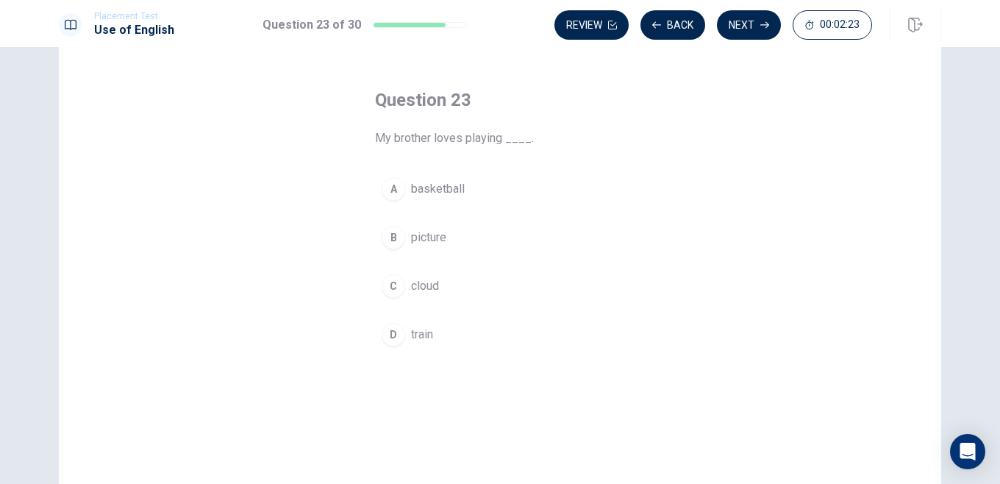
click at [393, 183] on div "A" at bounding box center [394, 189] width 24 height 24
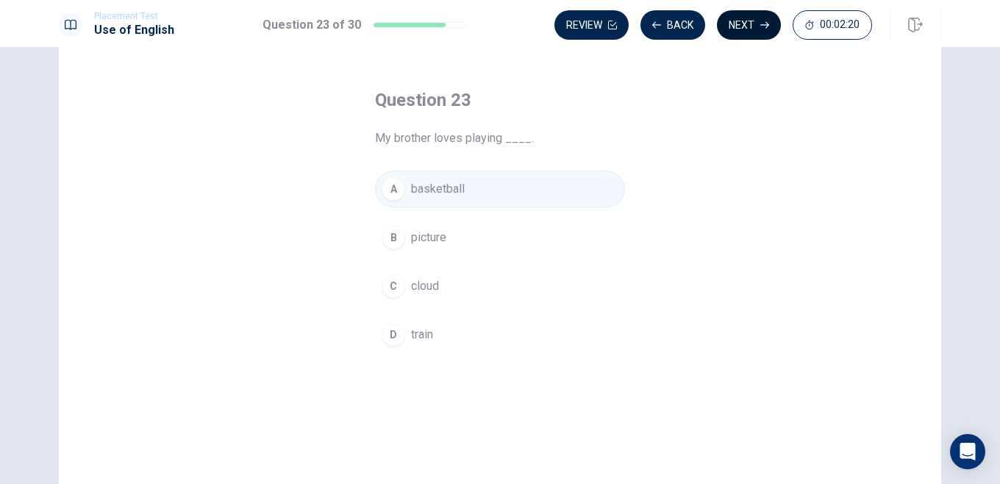
click at [739, 18] on button "Next" at bounding box center [749, 24] width 64 height 29
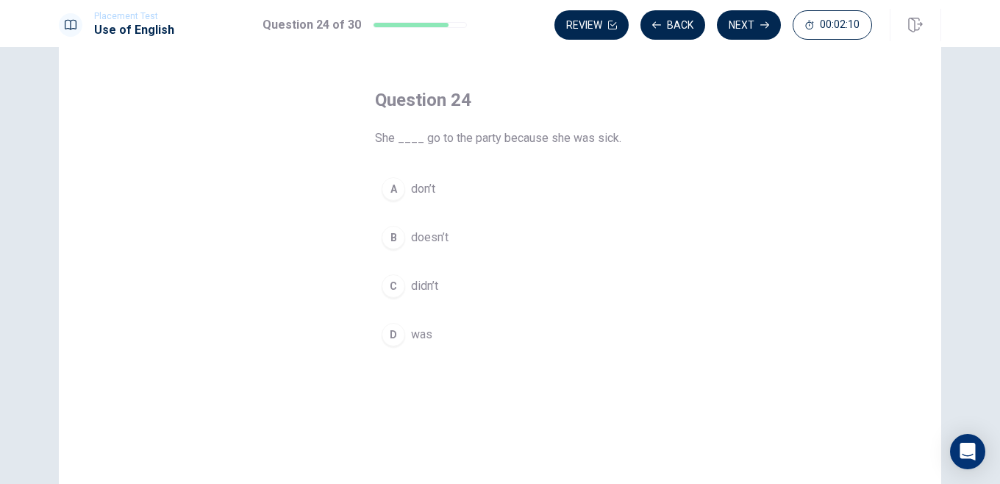
click at [391, 275] on div "C" at bounding box center [394, 286] width 24 height 24
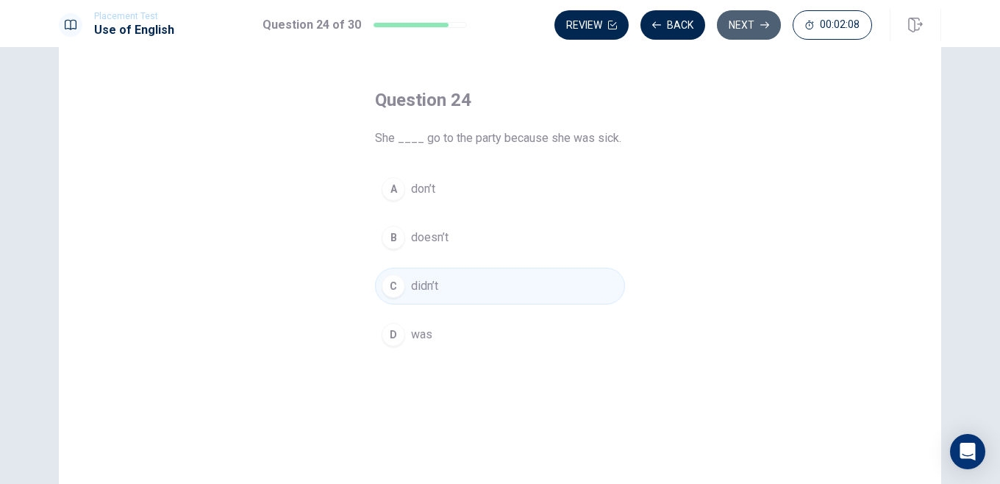
click at [736, 23] on button "Next" at bounding box center [749, 24] width 64 height 29
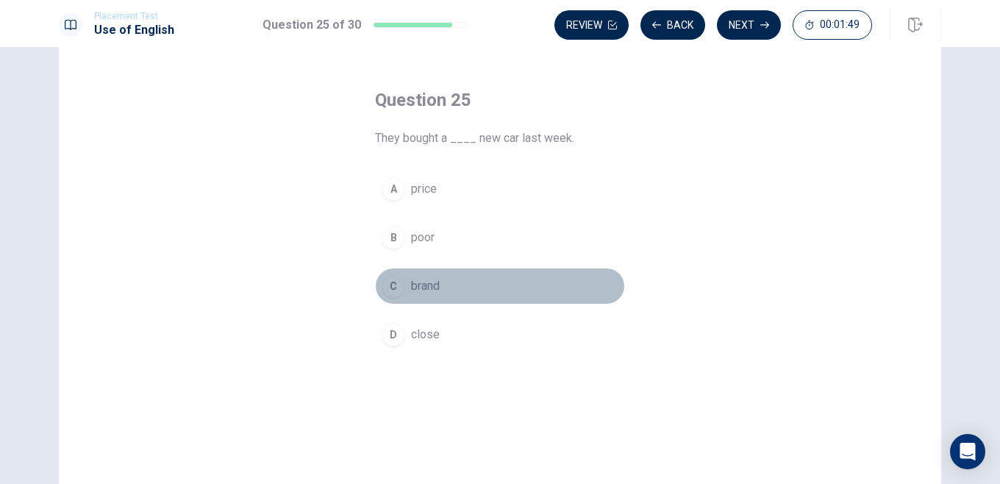
click at [395, 282] on div "C" at bounding box center [394, 286] width 24 height 24
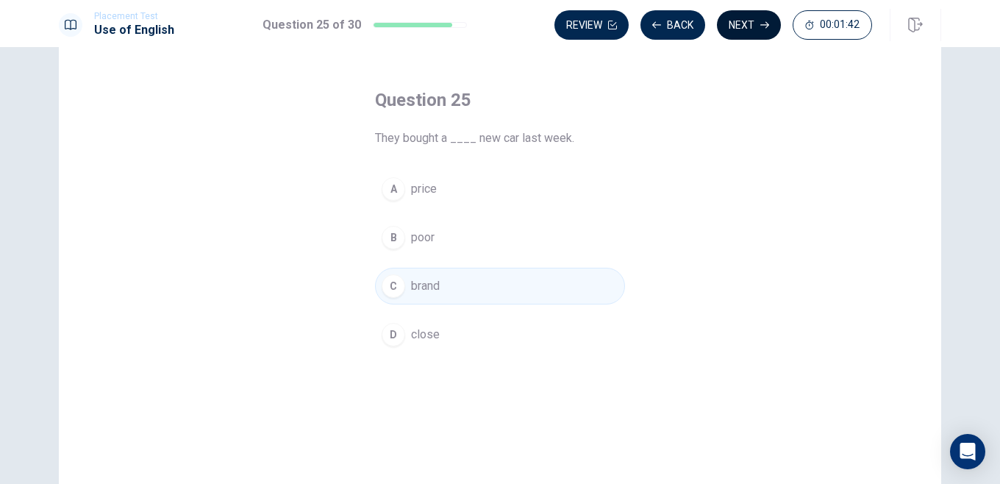
click at [737, 27] on button "Next" at bounding box center [749, 24] width 64 height 29
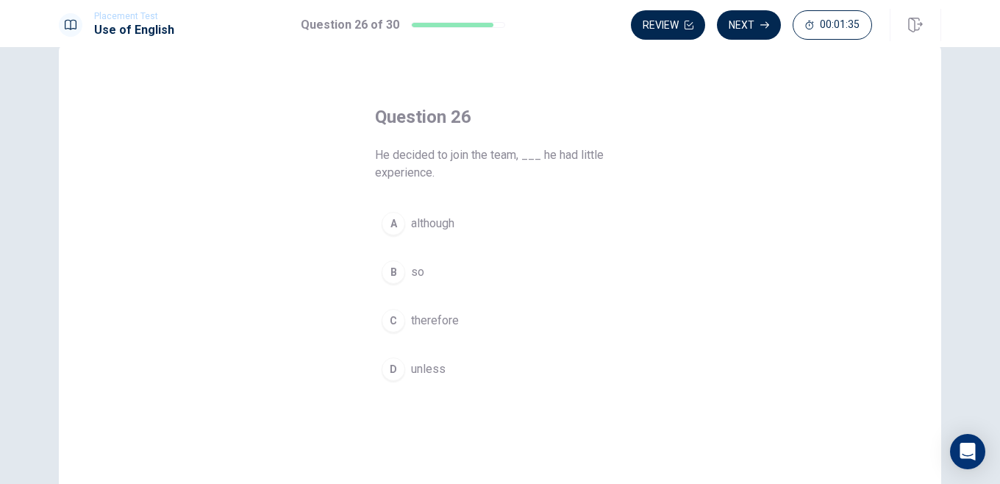
scroll to position [31, 0]
click at [399, 329] on div "C" at bounding box center [394, 322] width 24 height 24
click at [398, 273] on div "B" at bounding box center [394, 273] width 24 height 24
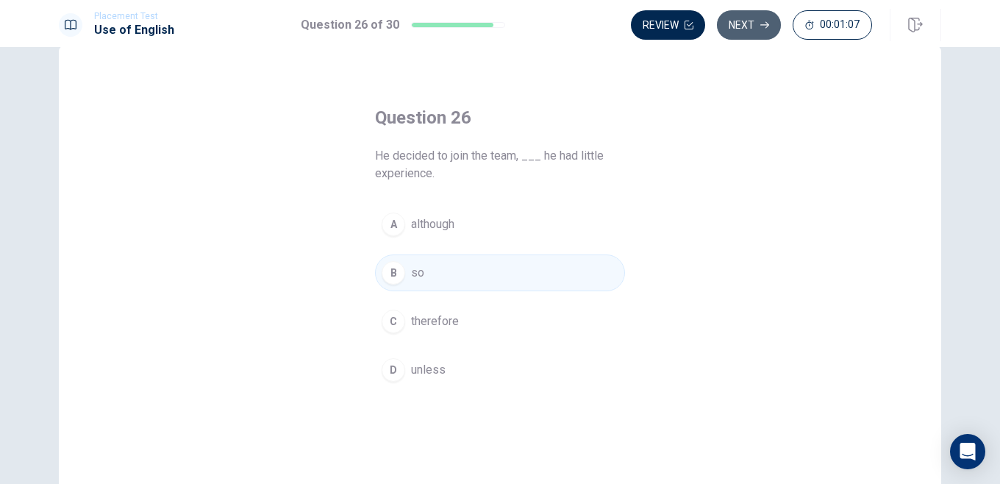
click at [744, 24] on button "Next" at bounding box center [749, 24] width 64 height 29
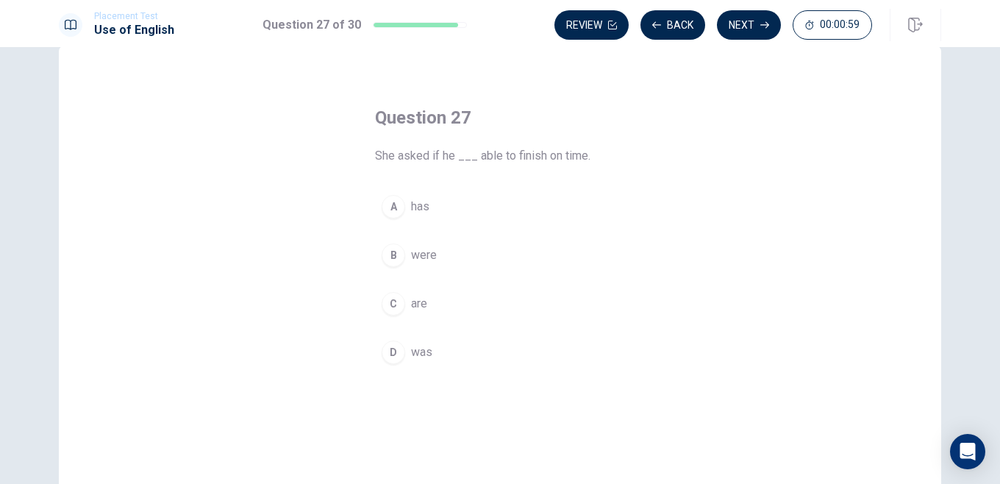
click at [398, 262] on div "B" at bounding box center [394, 255] width 24 height 24
click at [398, 348] on div "D" at bounding box center [394, 352] width 24 height 24
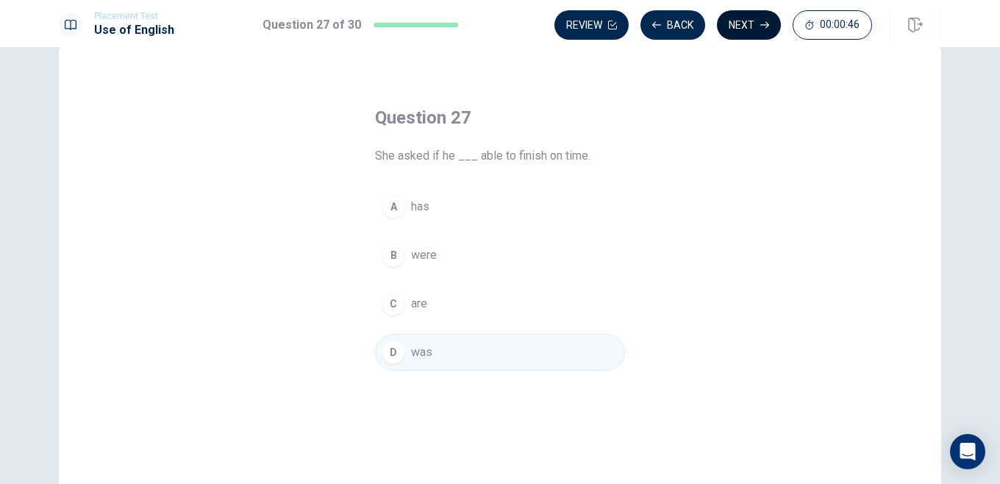
click at [741, 27] on button "Next" at bounding box center [749, 24] width 64 height 29
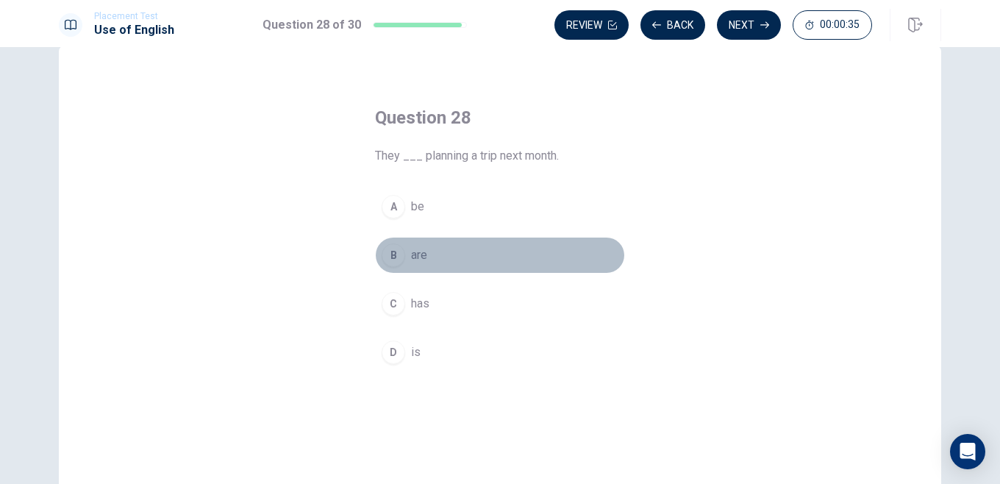
click at [393, 251] on div "B" at bounding box center [394, 255] width 24 height 24
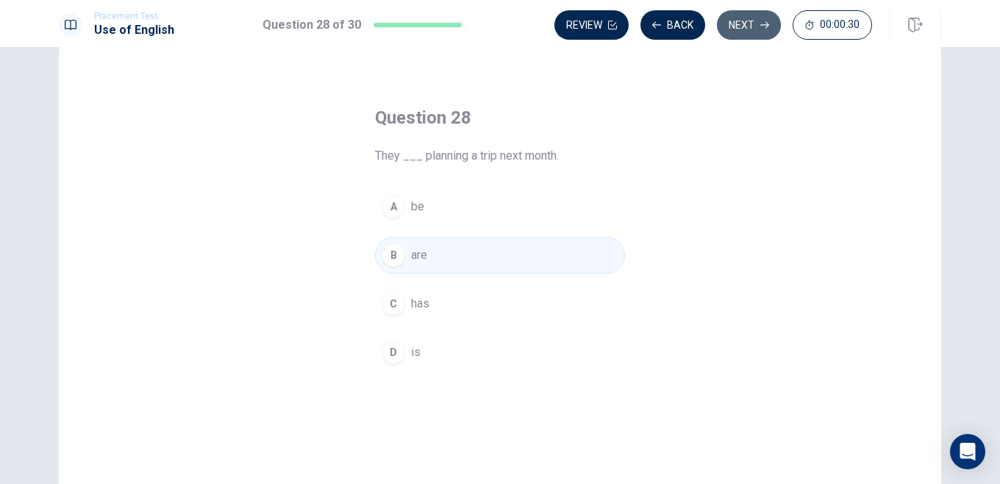
click at [750, 27] on button "Next" at bounding box center [749, 24] width 64 height 29
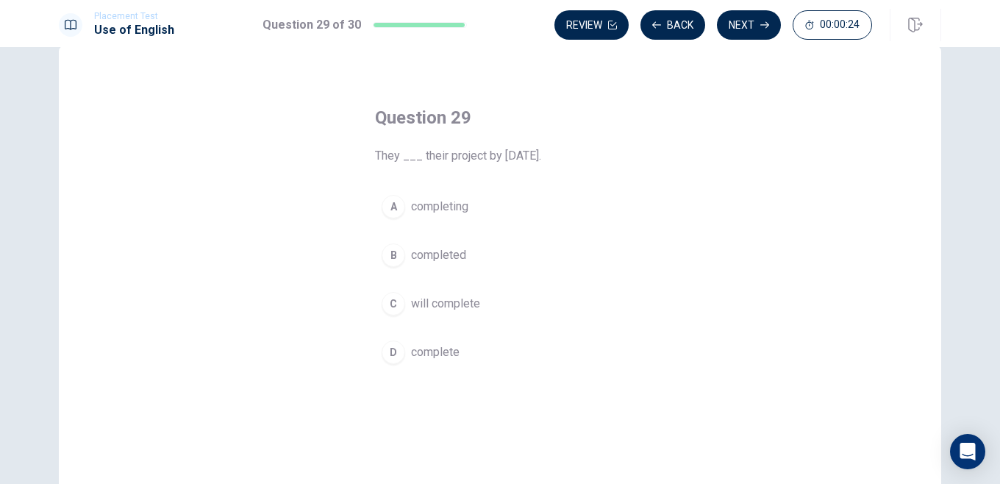
click at [392, 298] on div "C" at bounding box center [394, 304] width 24 height 24
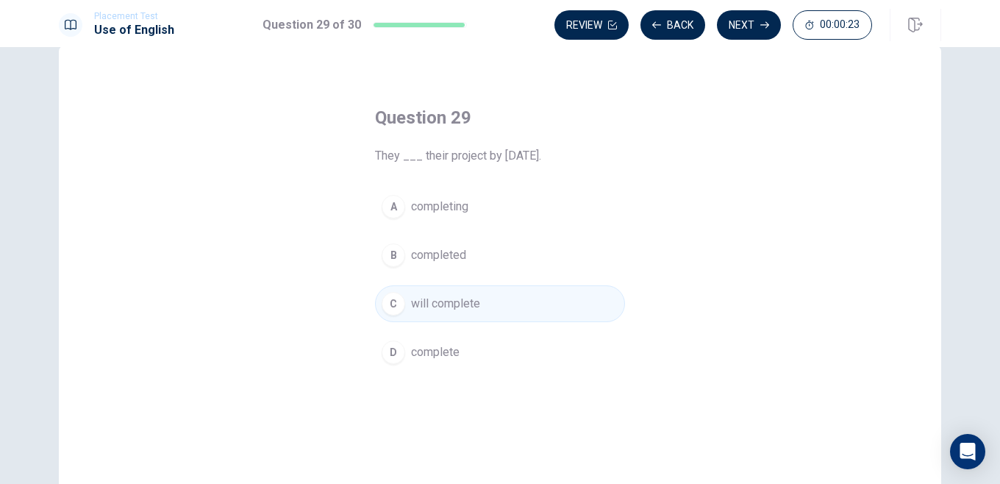
click at [744, 25] on button "Next" at bounding box center [749, 24] width 64 height 29
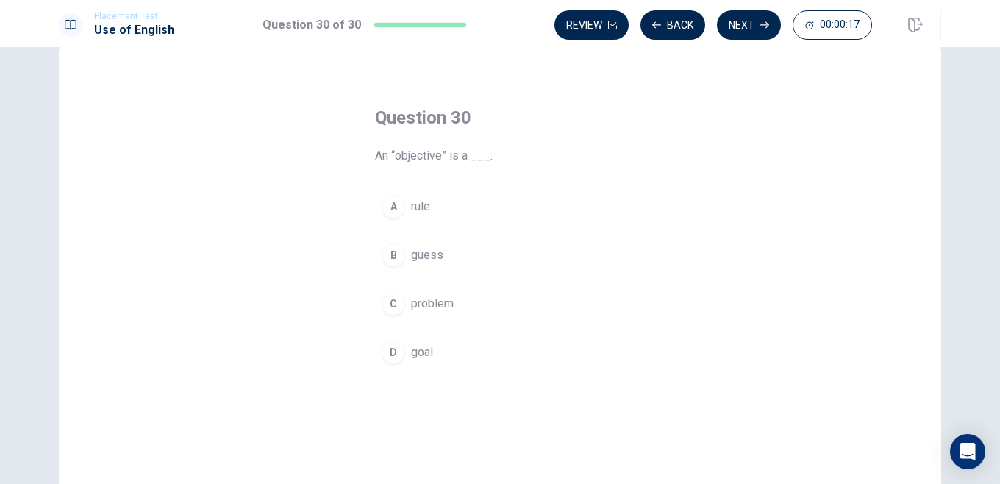
click at [399, 305] on div "C" at bounding box center [394, 304] width 24 height 24
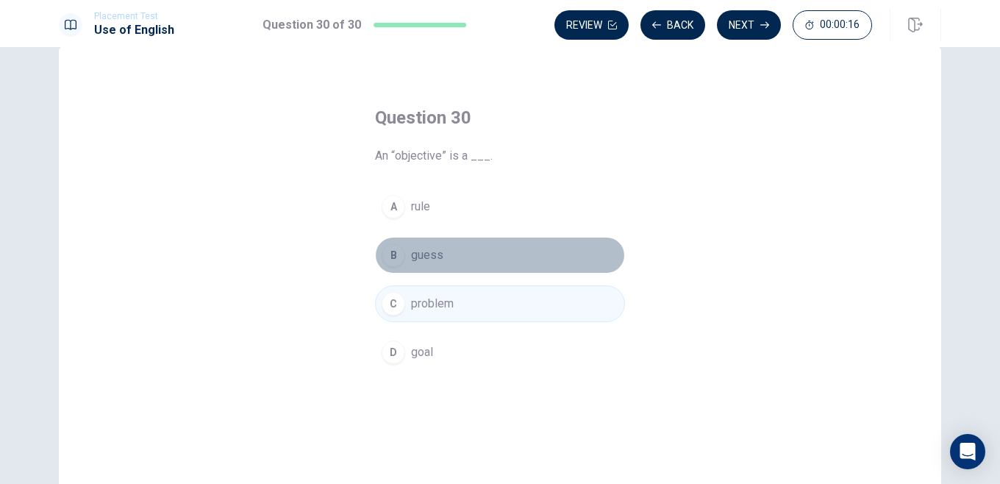
click at [396, 267] on button "B guess" at bounding box center [500, 255] width 250 height 37
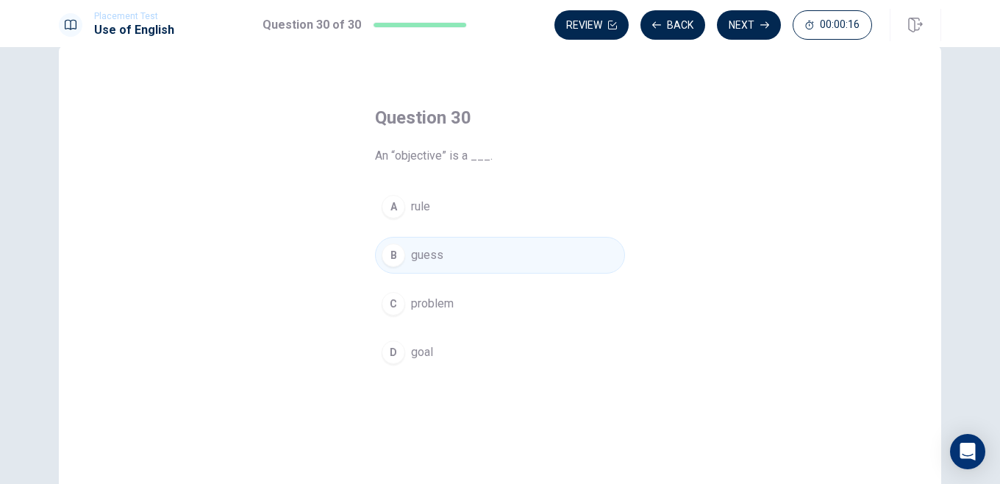
click at [391, 218] on button "A rule" at bounding box center [500, 206] width 250 height 37
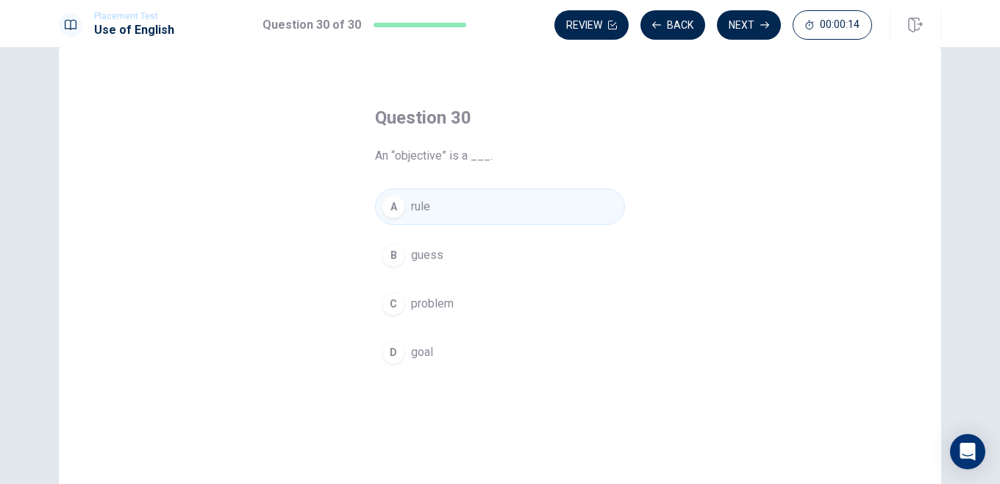
click at [390, 255] on div "B" at bounding box center [394, 255] width 24 height 24
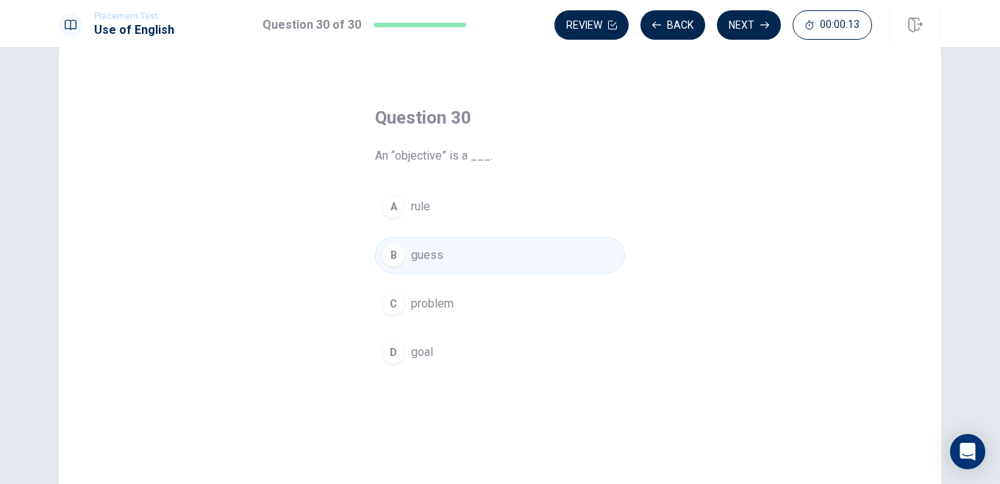
click at [391, 298] on div "C" at bounding box center [394, 304] width 24 height 24
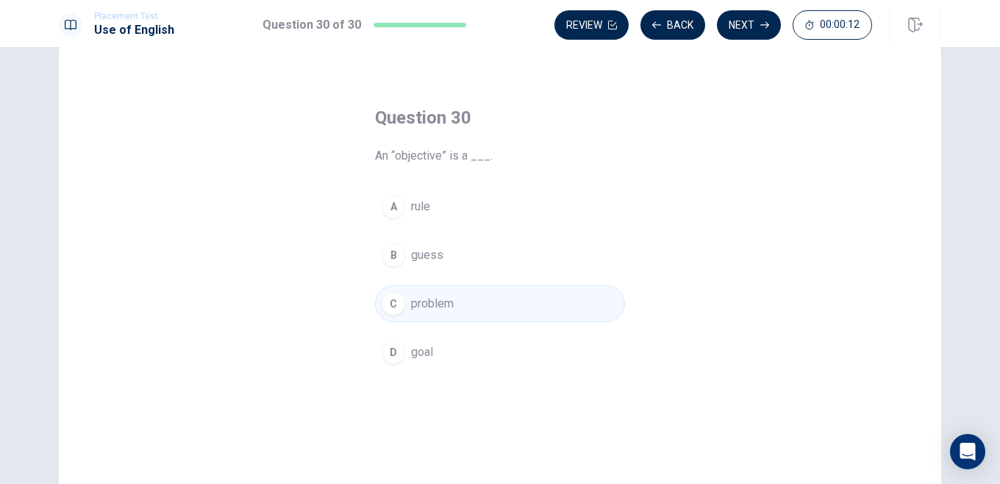
click at [392, 340] on div "D" at bounding box center [394, 352] width 24 height 24
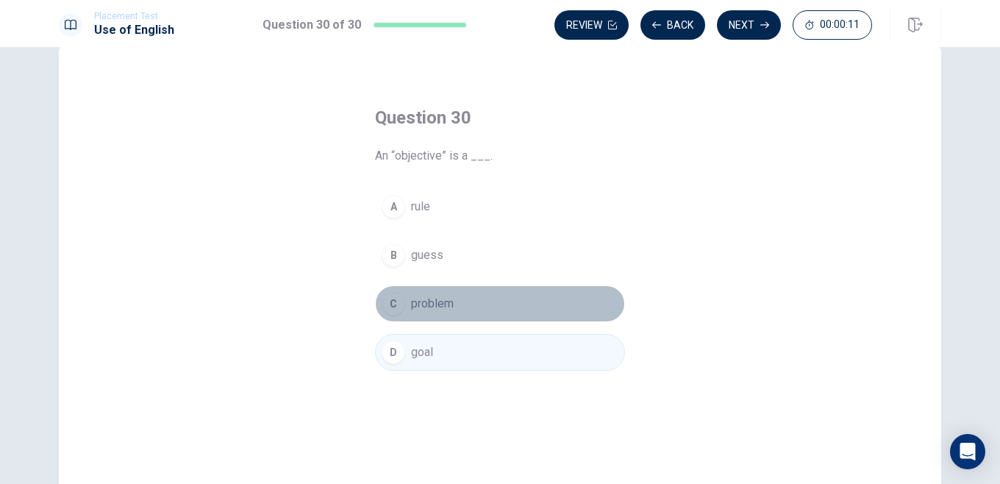
click at [392, 305] on div "C" at bounding box center [394, 304] width 24 height 24
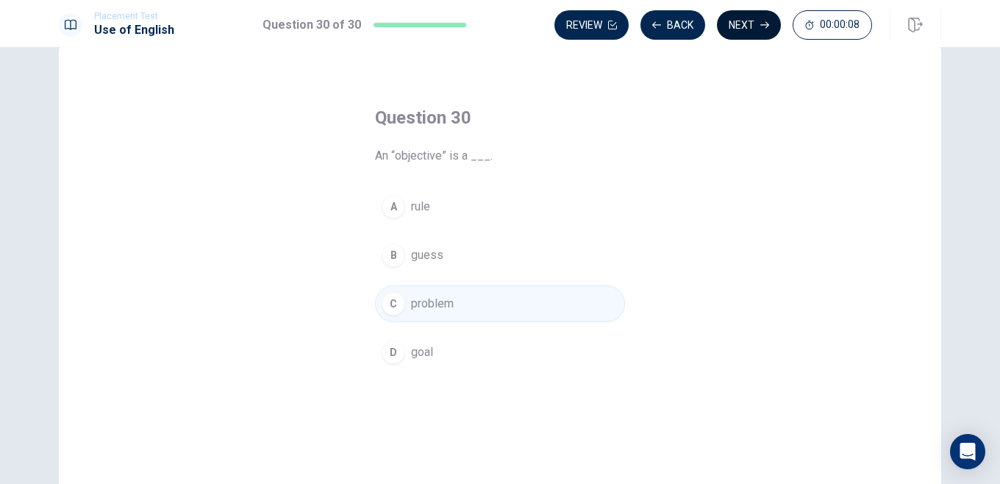
click at [740, 23] on button "Next" at bounding box center [749, 24] width 64 height 29
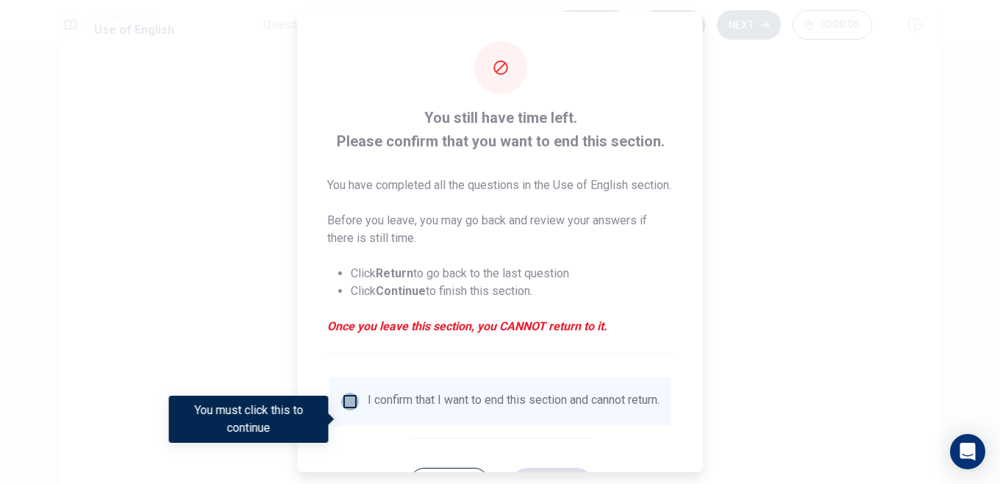
click at [343, 410] on input "You must click this to continue" at bounding box center [350, 402] width 18 height 18
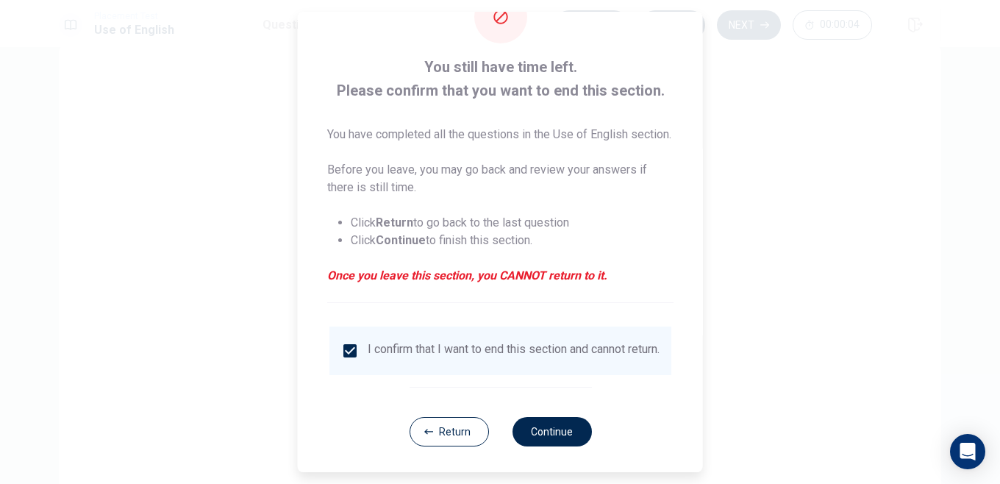
scroll to position [82, 0]
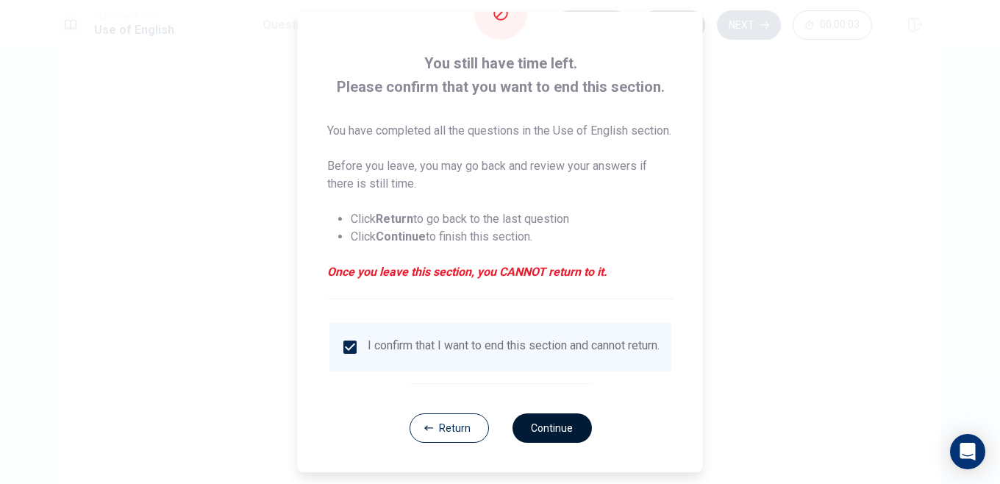
click at [548, 418] on button "Continue" at bounding box center [551, 427] width 79 height 29
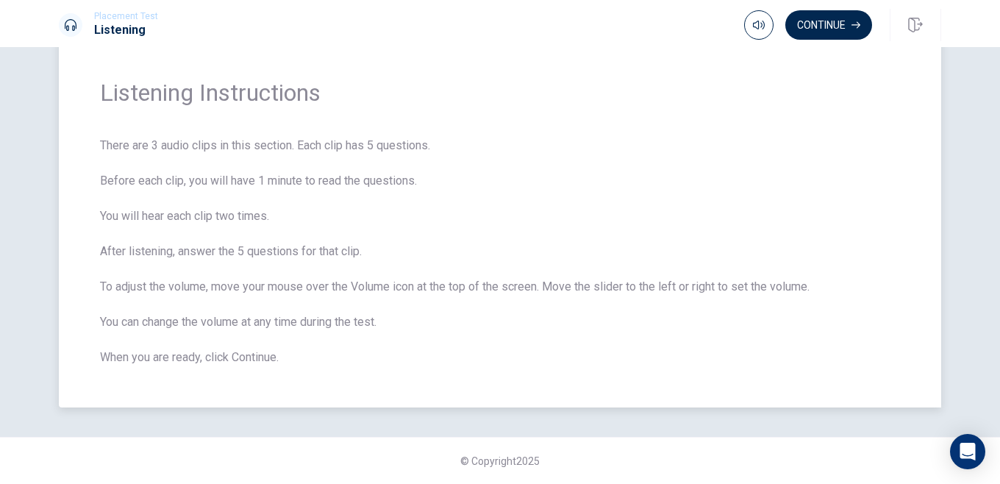
scroll to position [0, 0]
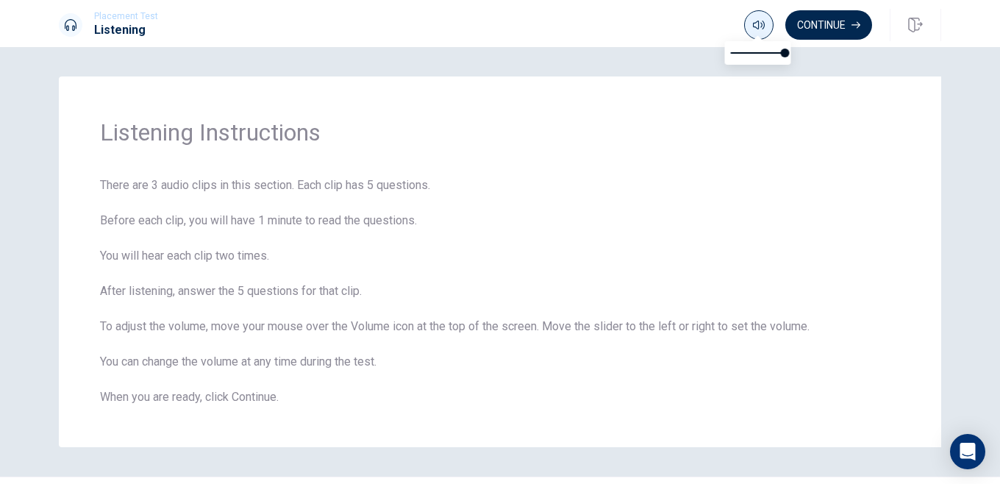
click at [751, 24] on button "button" at bounding box center [758, 24] width 29 height 29
type input "0.7"
drag, startPoint x: 781, startPoint y: 57, endPoint x: 769, endPoint y: 58, distance: 11.9
click at [770, 57] on span at bounding box center [774, 53] width 9 height 9
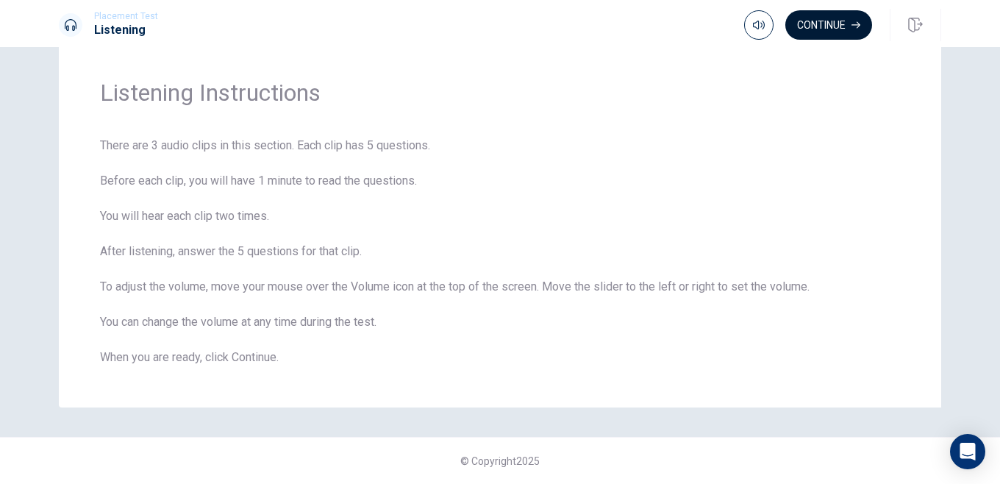
click at [798, 24] on button "Continue" at bounding box center [828, 24] width 87 height 29
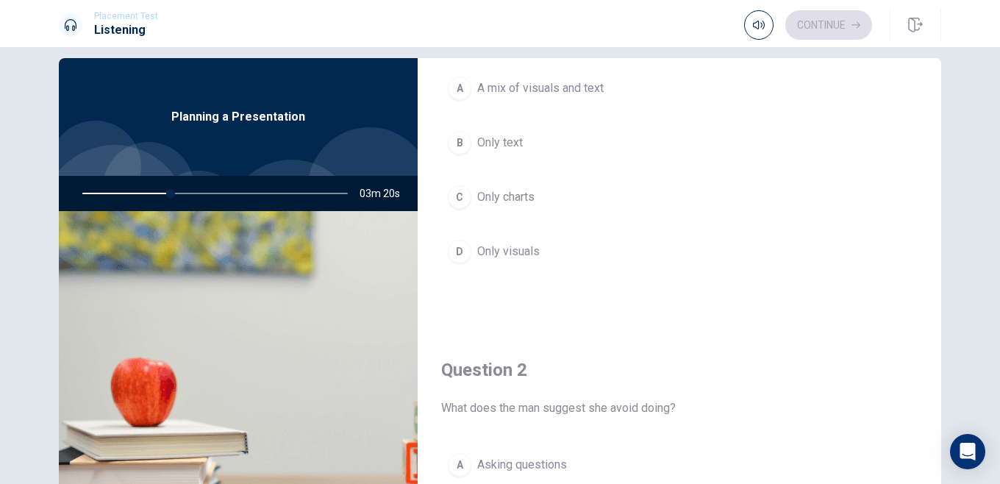
scroll to position [104, 0]
click at [460, 87] on div "A" at bounding box center [460, 91] width 24 height 24
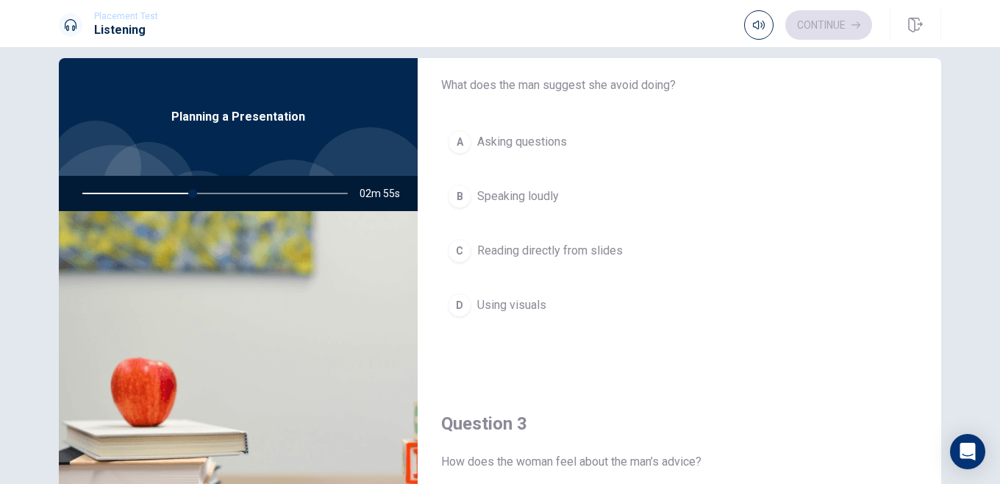
scroll to position [426, 0]
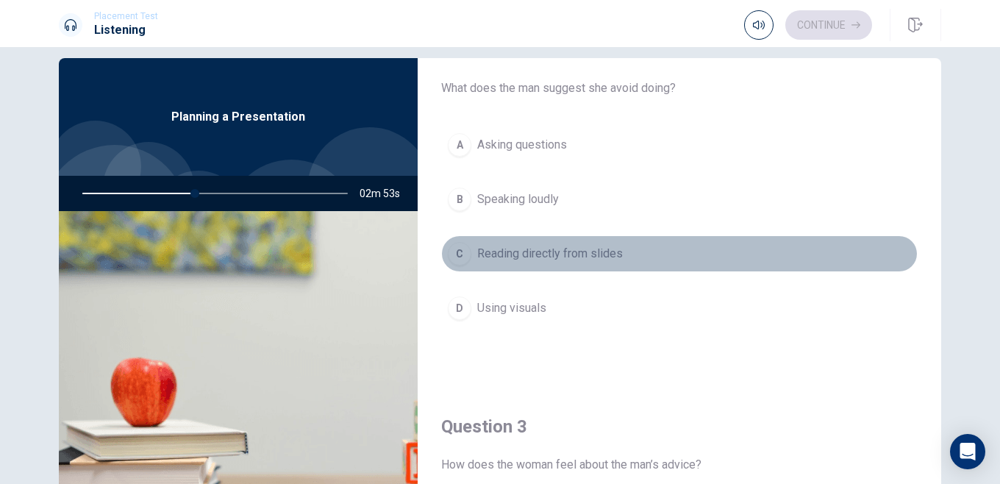
click at [473, 249] on button "C Reading directly from slides" at bounding box center [679, 253] width 476 height 37
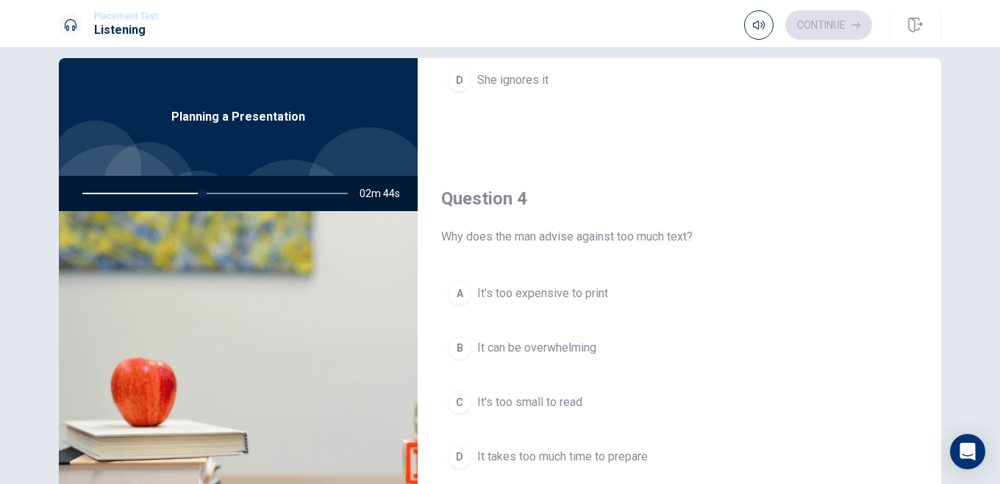
scroll to position [1032, 0]
click at [459, 350] on div "B" at bounding box center [460, 346] width 24 height 24
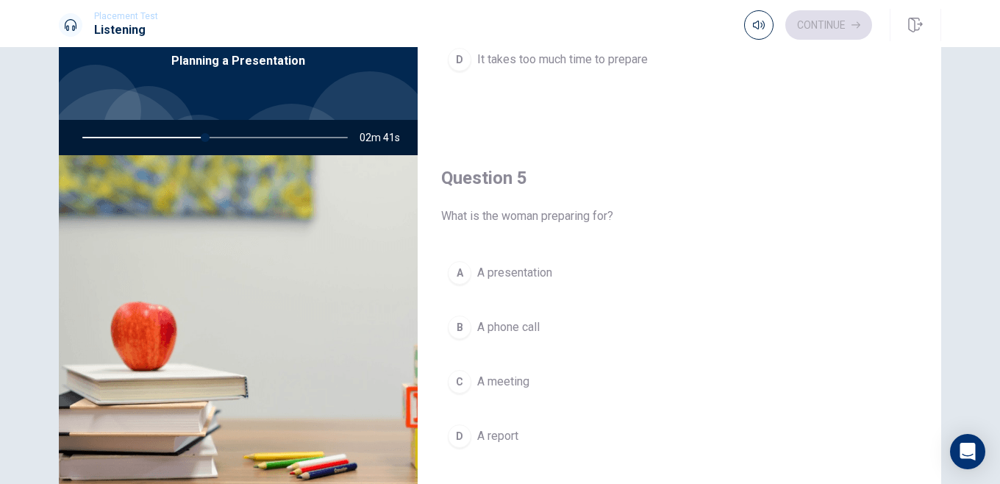
scroll to position [75, 0]
click at [465, 279] on div "A" at bounding box center [460, 272] width 24 height 24
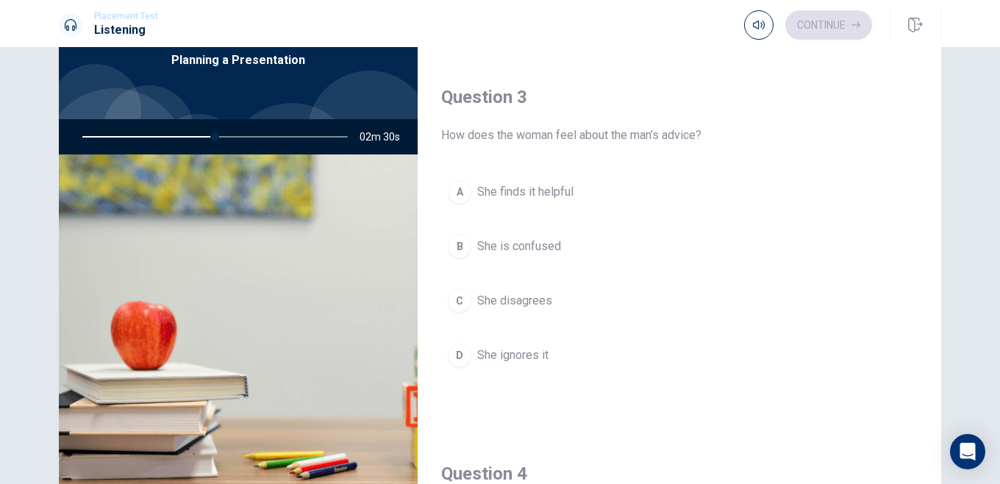
scroll to position [701, 0]
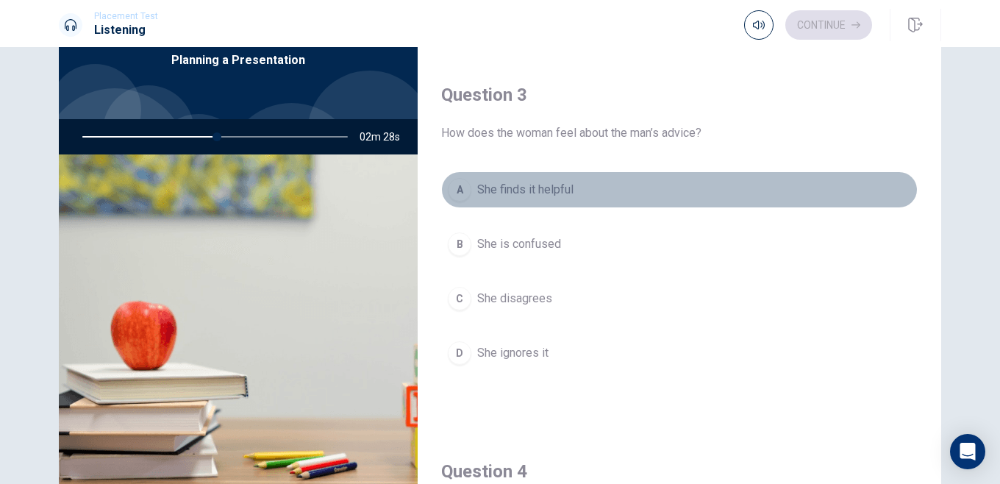
click at [465, 197] on div "A" at bounding box center [460, 190] width 24 height 24
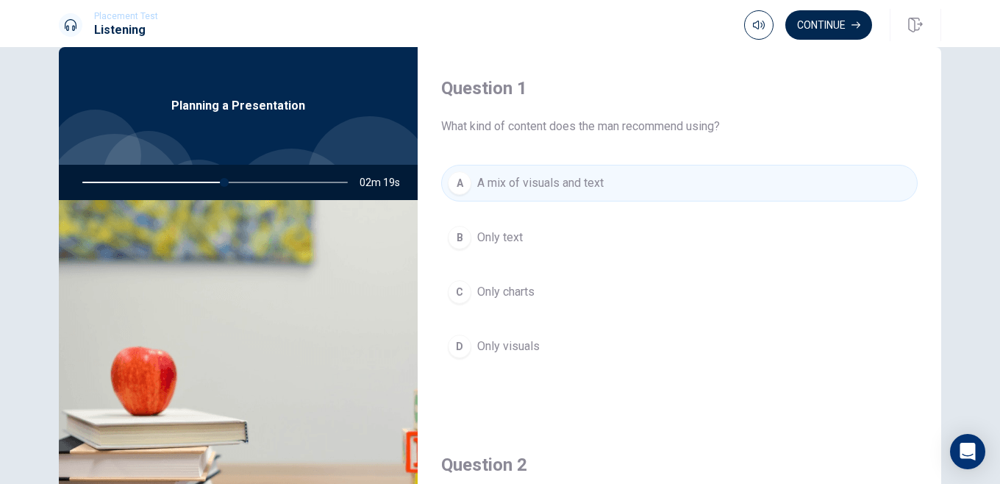
scroll to position [0, 0]
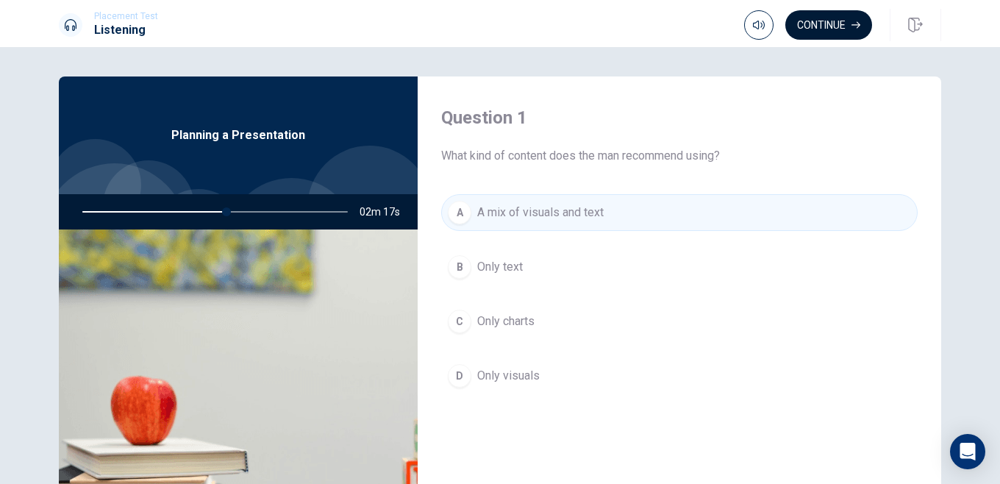
click at [798, 26] on button "Continue" at bounding box center [828, 24] width 87 height 29
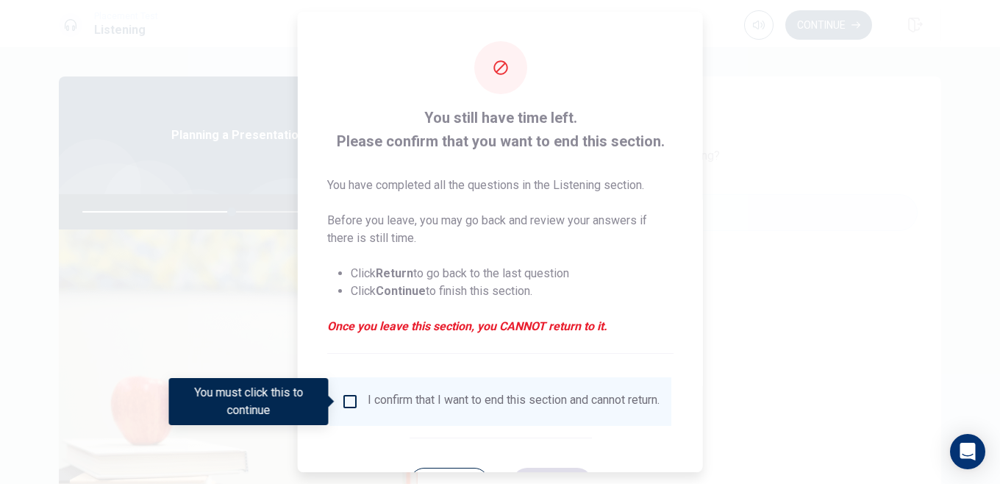
click at [779, 241] on div at bounding box center [500, 242] width 1000 height 484
click at [617, 206] on span "You have completed all the questions in the Listening section. Before you leave…" at bounding box center [500, 255] width 346 height 159
click at [759, 93] on div at bounding box center [500, 242] width 1000 height 484
click at [508, 66] on icon at bounding box center [500, 68] width 18 height 18
click at [717, 100] on div at bounding box center [500, 242] width 1000 height 484
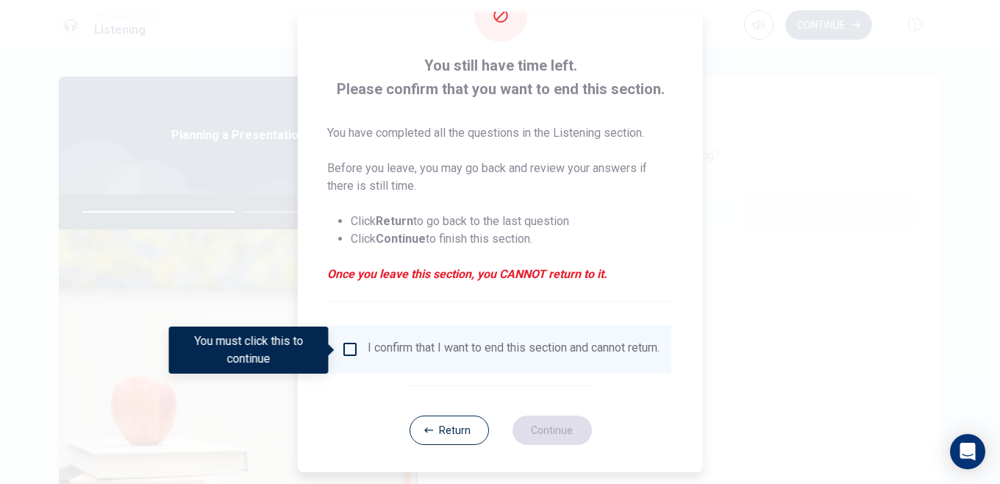
scroll to position [54, 0]
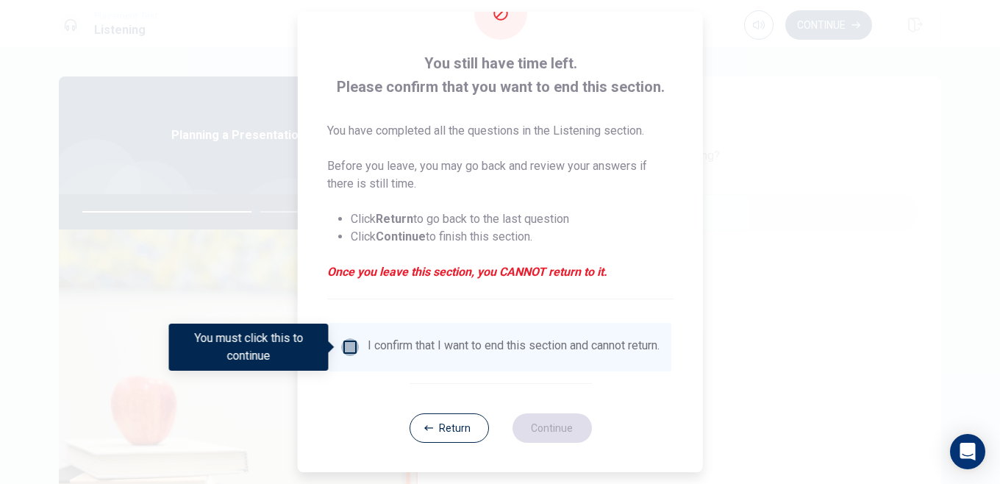
click at [354, 350] on input "You must click this to continue" at bounding box center [350, 347] width 18 height 18
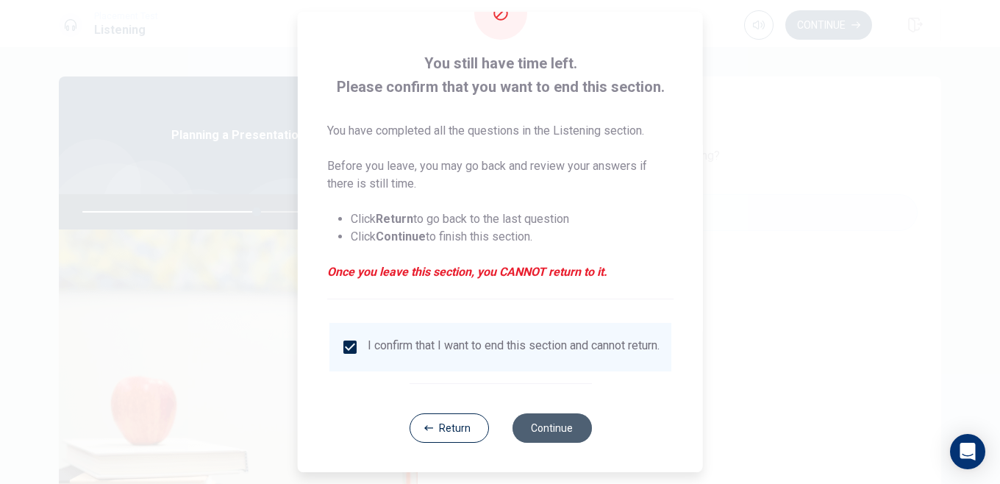
click at [553, 439] on button "Continue" at bounding box center [551, 427] width 79 height 29
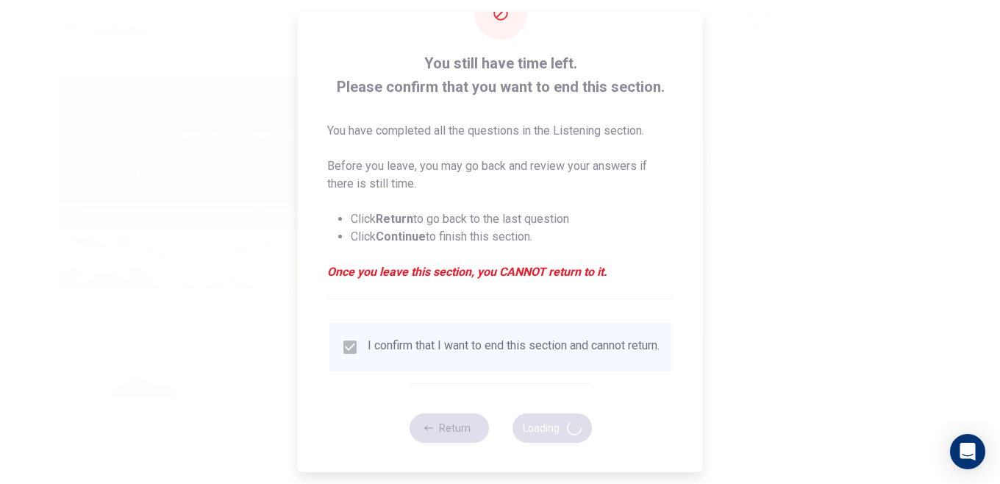
type input "67"
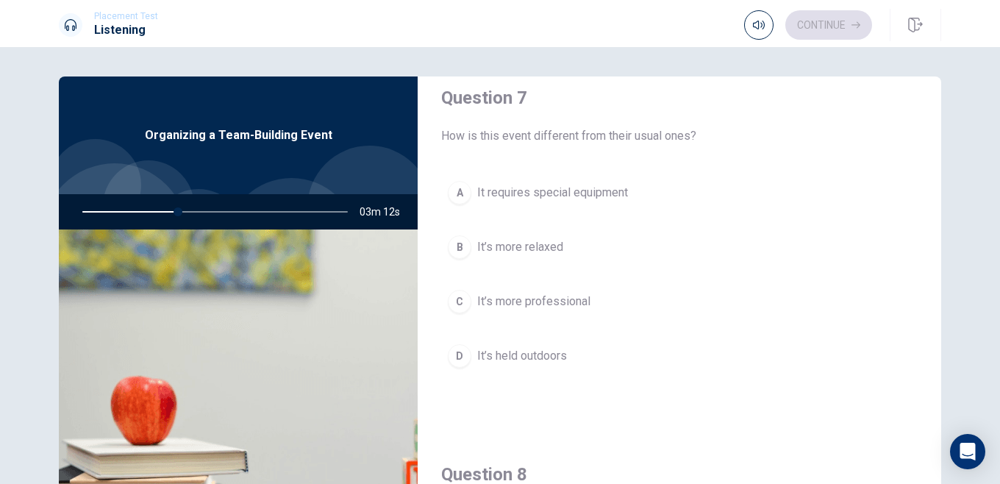
scroll to position [400, 0]
click at [476, 359] on button "D It’s held outdoors" at bounding box center [679, 352] width 476 height 37
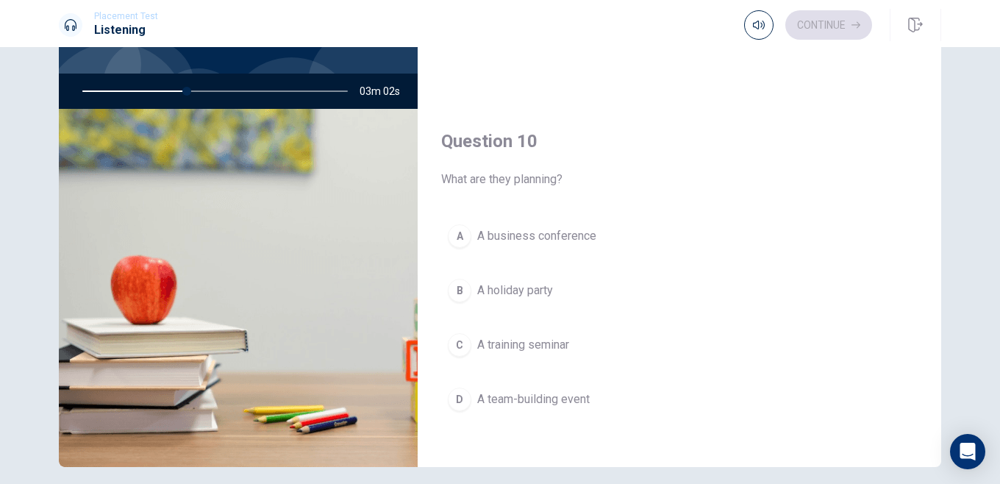
scroll to position [1359, 0]
click at [467, 399] on div "D" at bounding box center [460, 402] width 24 height 24
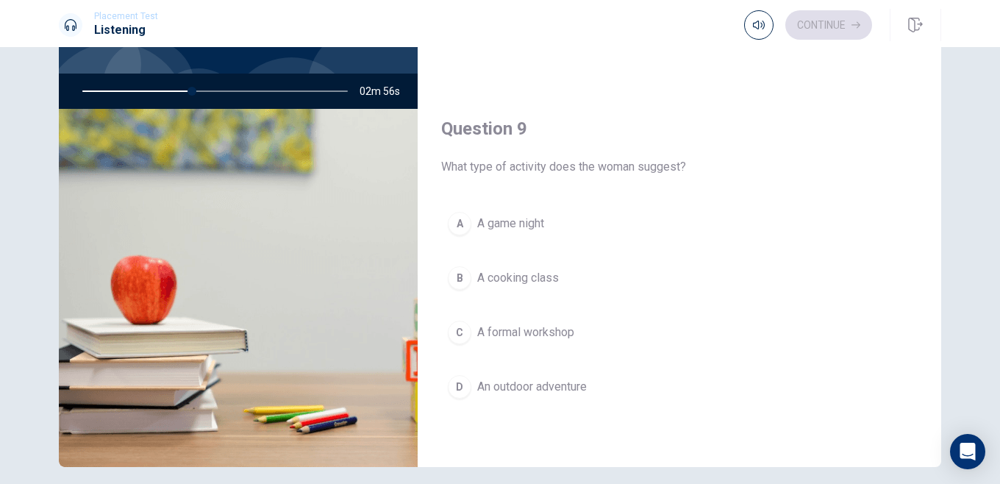
scroll to position [1004, 0]
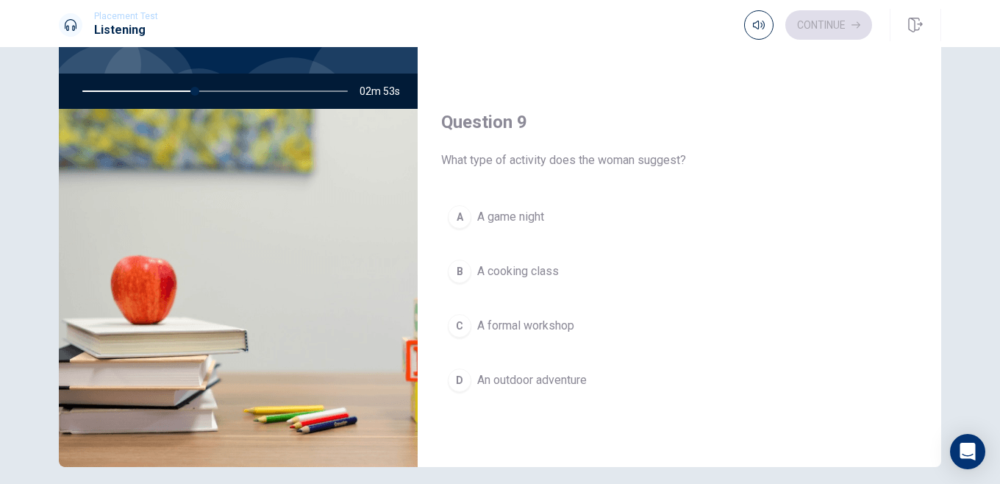
click at [463, 376] on div "D" at bounding box center [460, 380] width 24 height 24
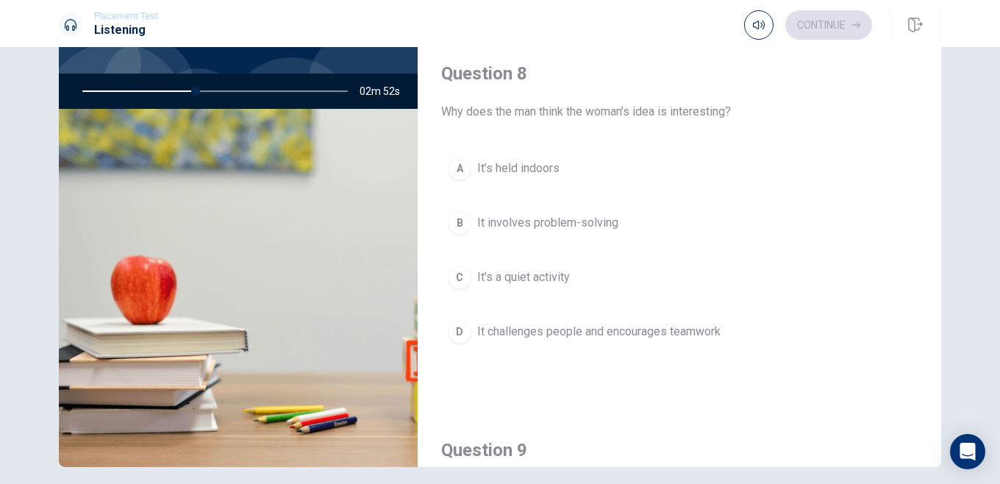
scroll to position [661, 0]
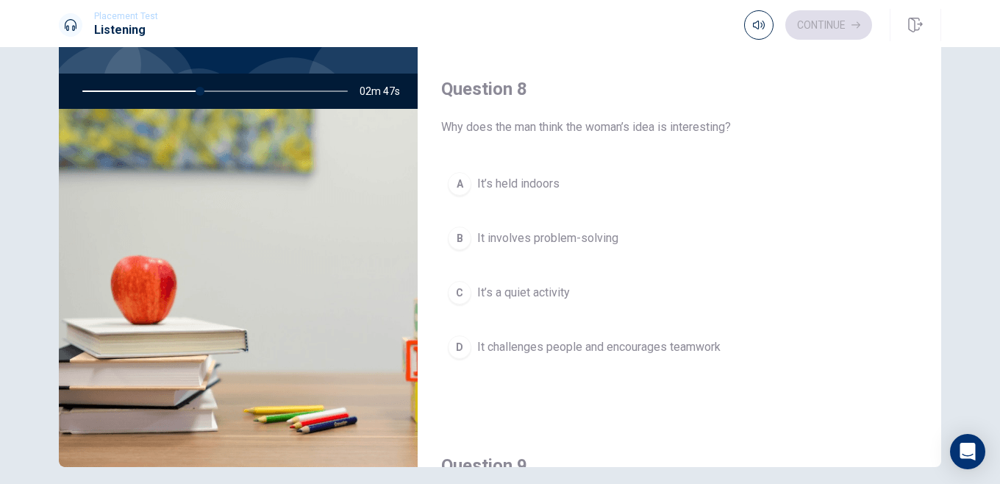
click at [463, 348] on div "D" at bounding box center [460, 347] width 24 height 24
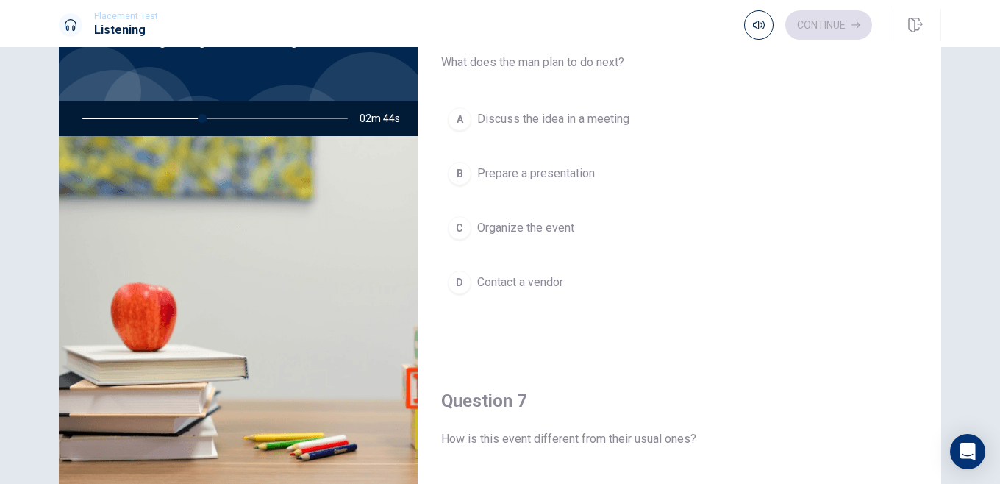
scroll to position [74, 0]
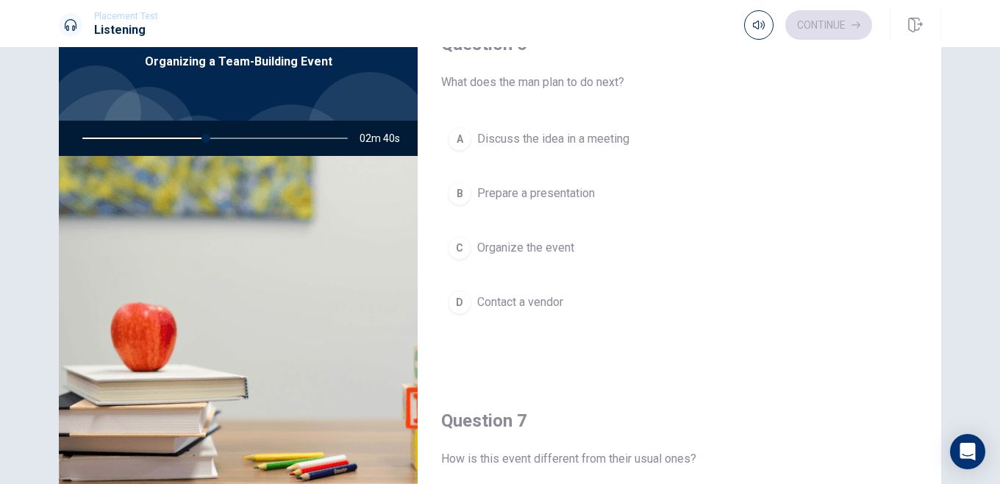
click at [459, 137] on div "A" at bounding box center [460, 139] width 24 height 24
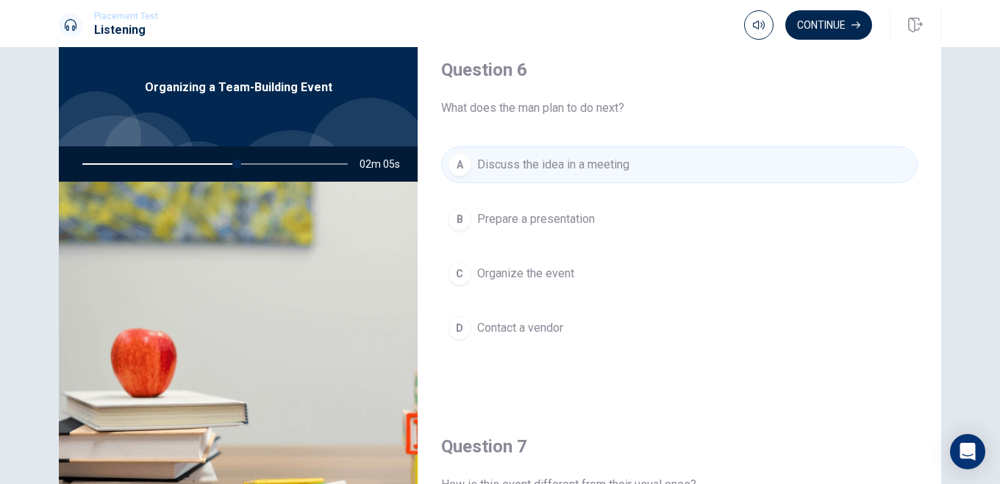
scroll to position [0, 0]
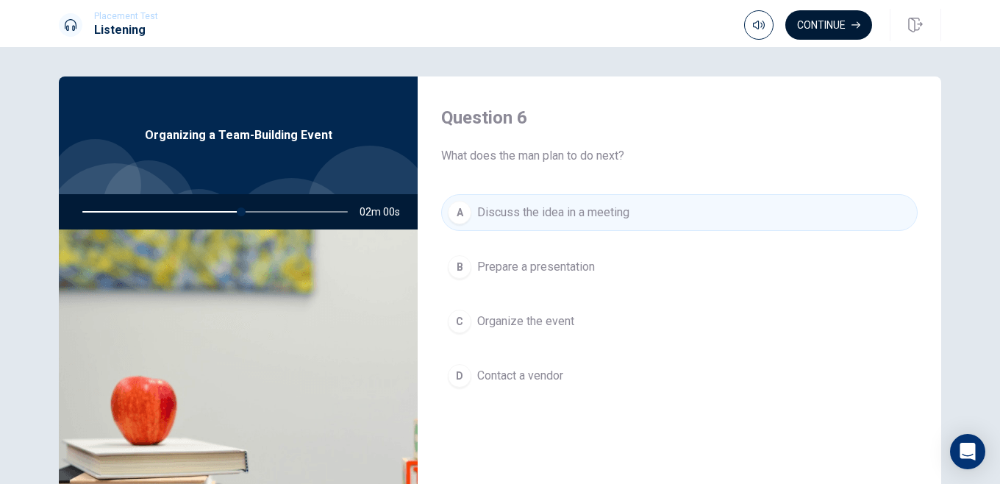
click at [822, 22] on button "Continue" at bounding box center [828, 24] width 87 height 29
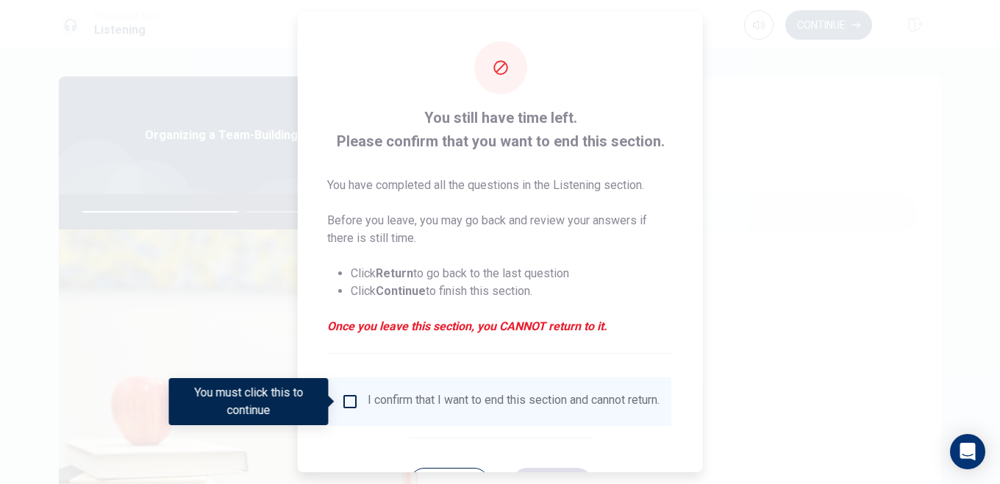
click at [350, 396] on input "You must click this to continue" at bounding box center [350, 402] width 18 height 18
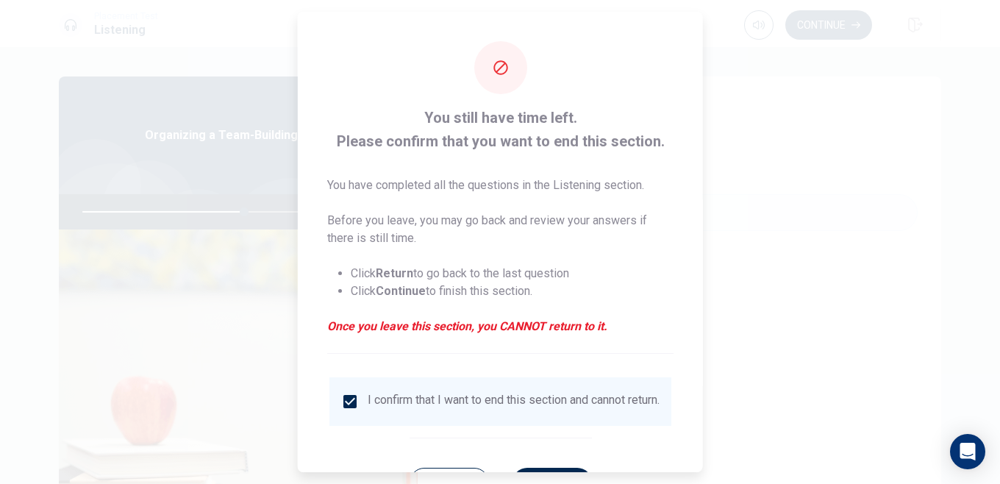
scroll to position [65, 0]
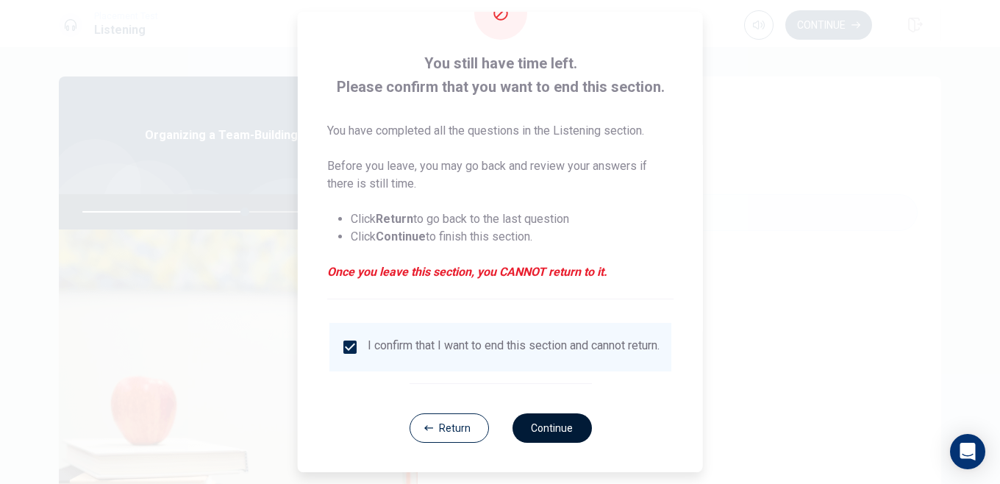
click at [561, 423] on button "Continue" at bounding box center [551, 427] width 79 height 29
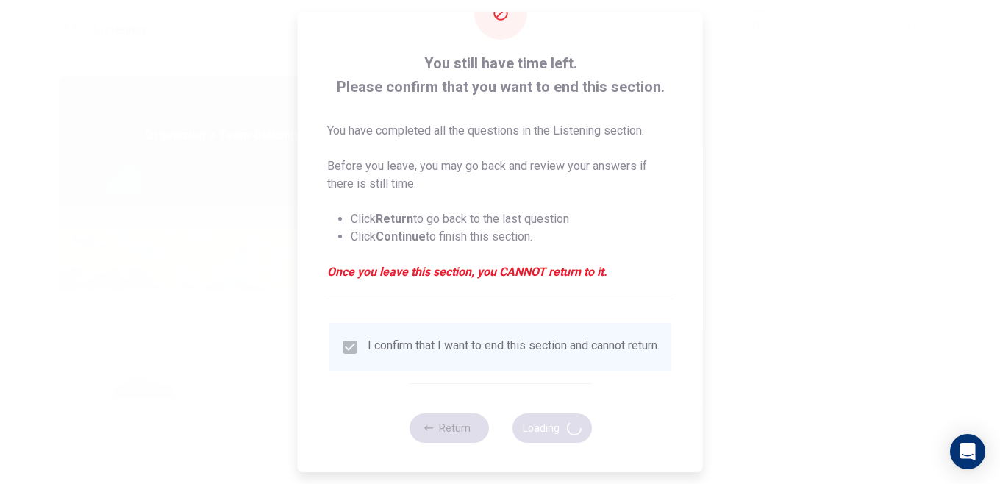
type input "62"
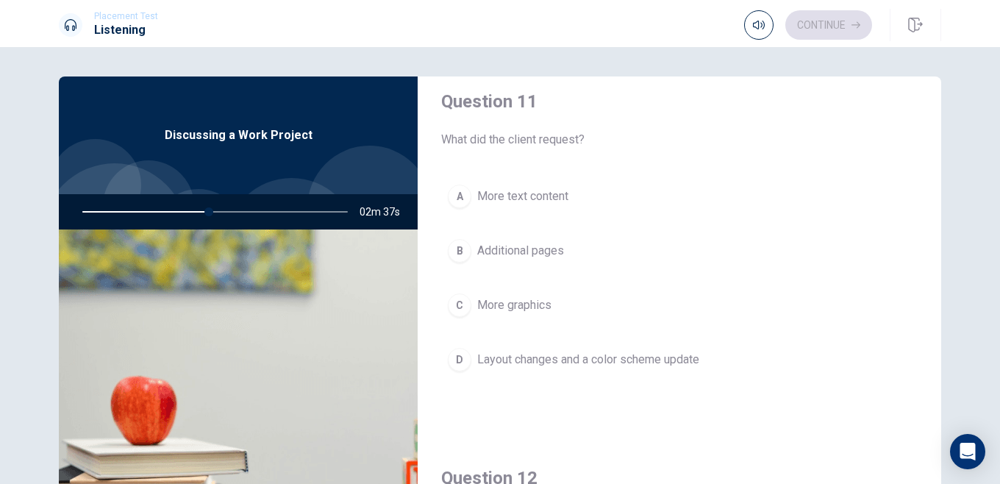
scroll to position [15, 0]
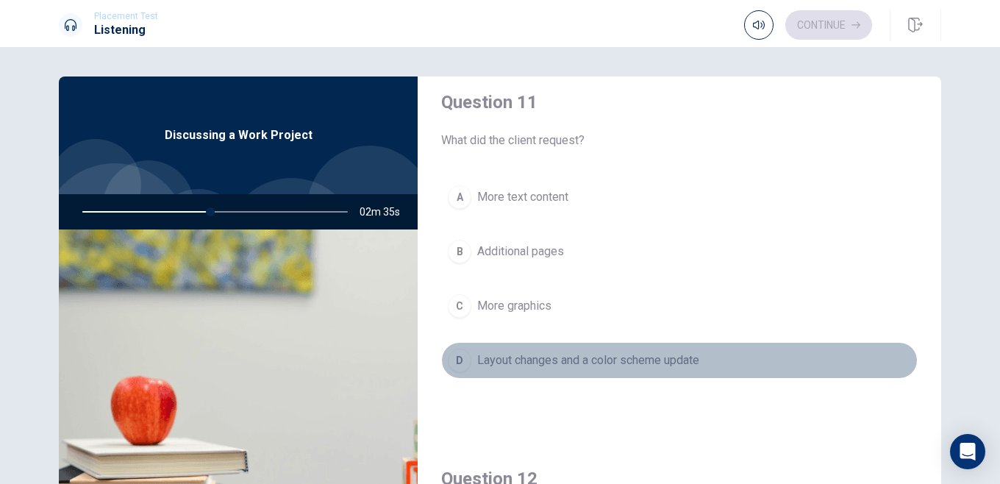
click at [472, 359] on button "D Layout changes and a color scheme update" at bounding box center [679, 360] width 476 height 37
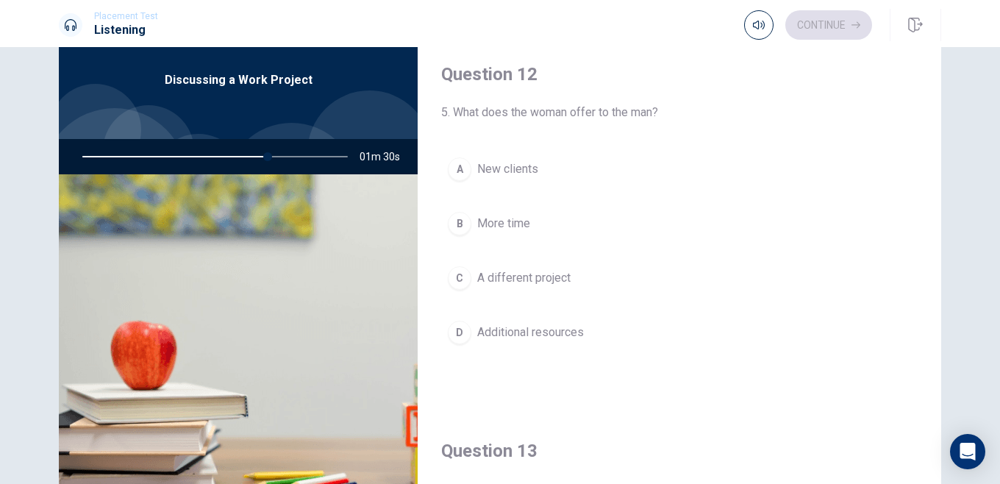
scroll to position [365, 0]
click at [538, 330] on span "Additional resources" at bounding box center [530, 332] width 107 height 18
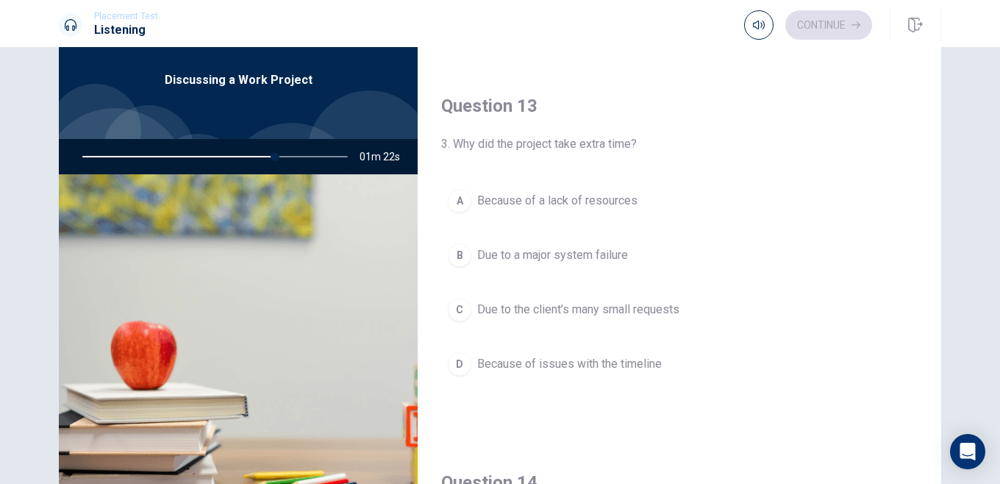
scroll to position [712, 0]
click at [543, 316] on button "C Due to the client’s many small requests" at bounding box center [679, 306] width 476 height 37
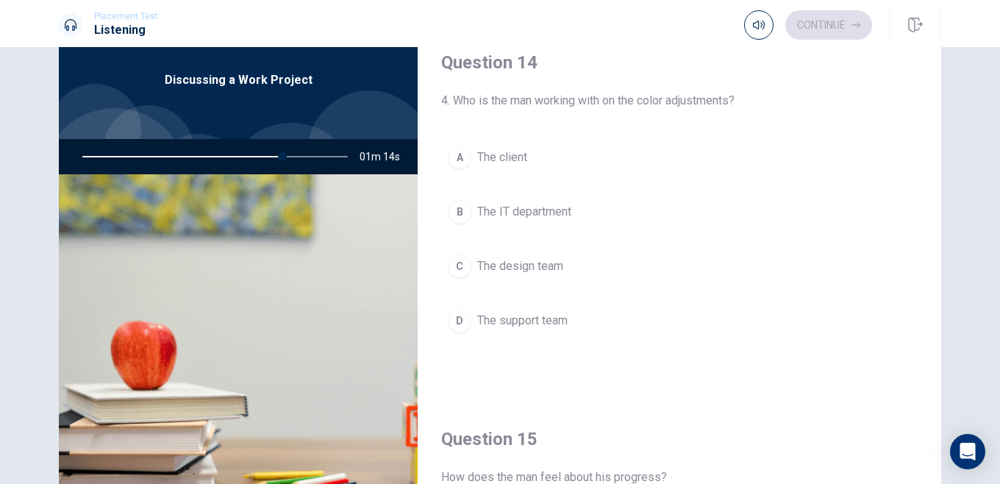
scroll to position [1131, 0]
click at [559, 317] on span "The support team" at bounding box center [522, 319] width 90 height 18
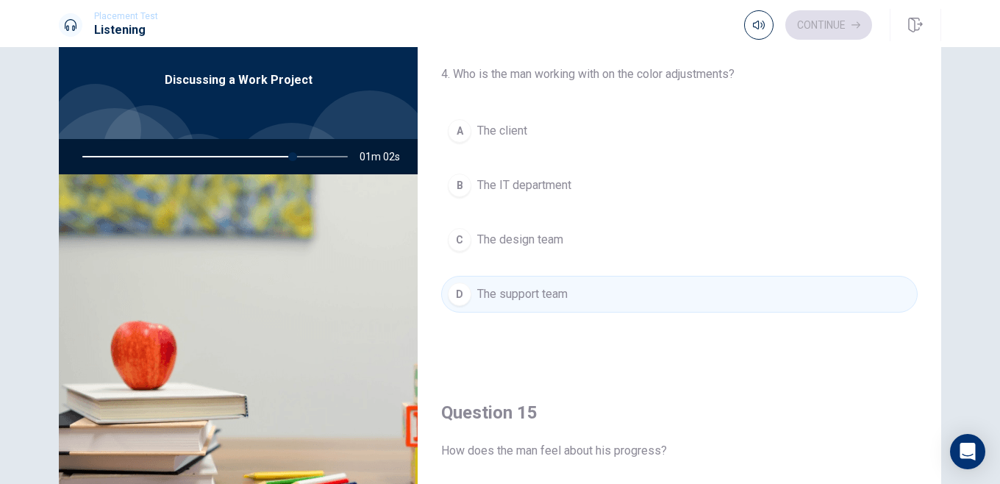
scroll to position [1149, 0]
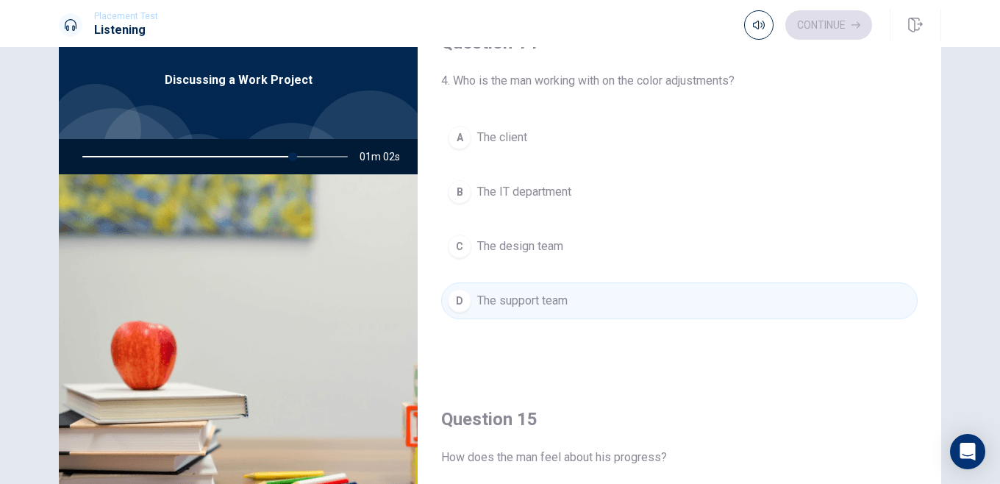
click at [549, 265] on div "A The [PERSON_NAME] The IT department C The design team D The support team" at bounding box center [679, 233] width 476 height 229
click at [552, 256] on button "C The design team" at bounding box center [679, 246] width 476 height 37
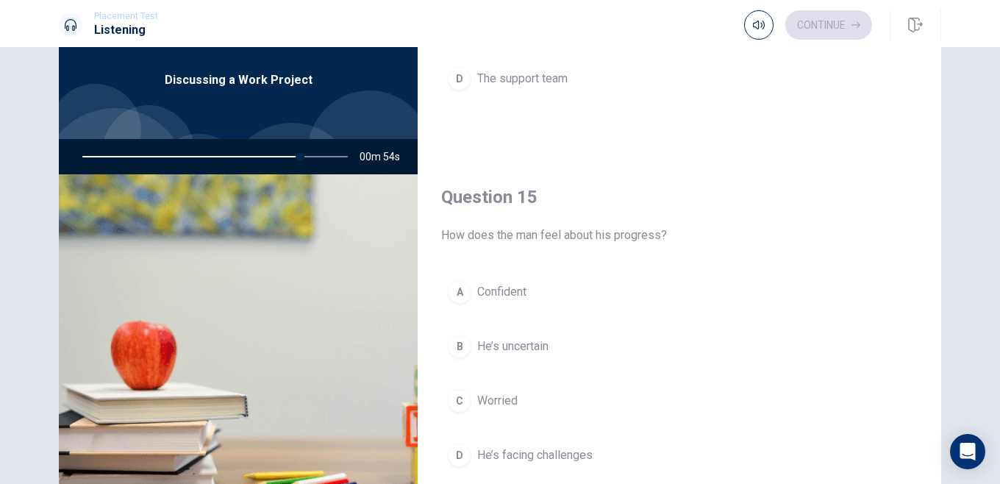
scroll to position [1370, 0]
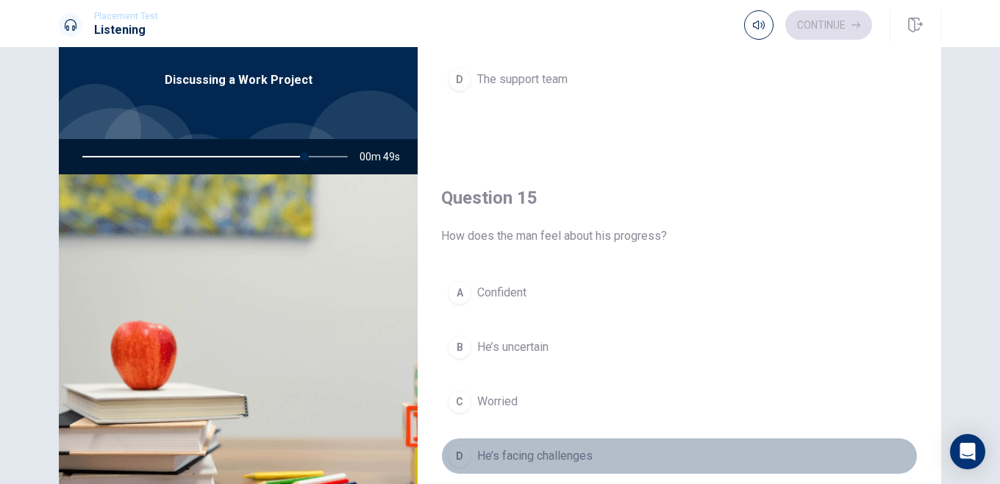
click at [542, 454] on span "He’s facing challenges" at bounding box center [534, 456] width 115 height 18
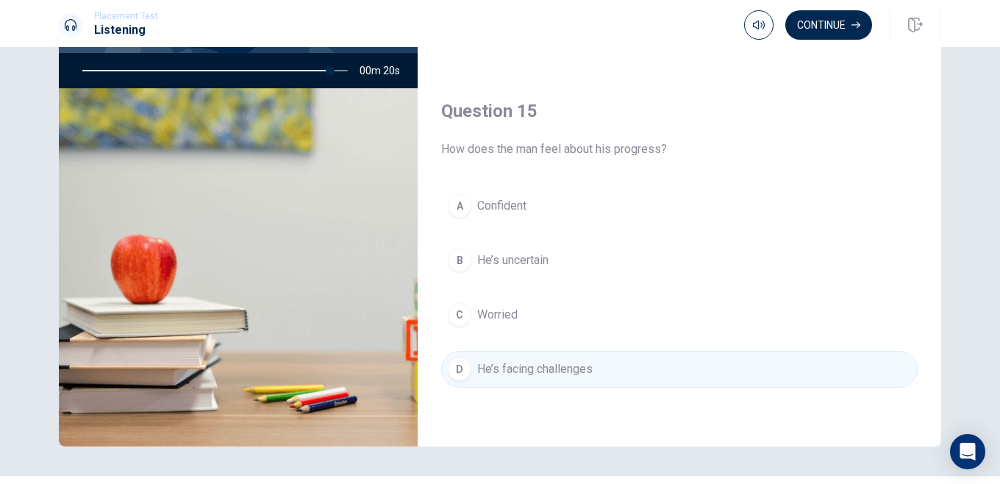
scroll to position [151, 0]
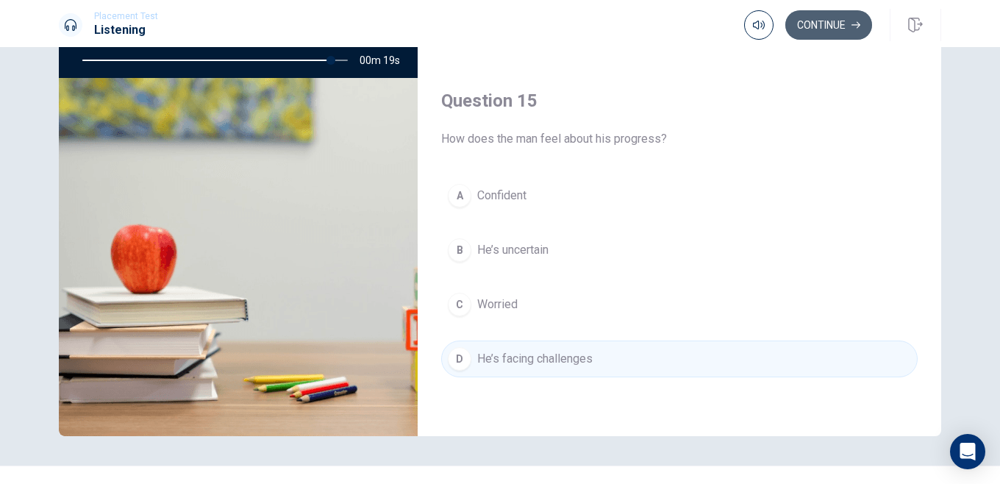
click at [815, 31] on button "Continue" at bounding box center [828, 24] width 87 height 29
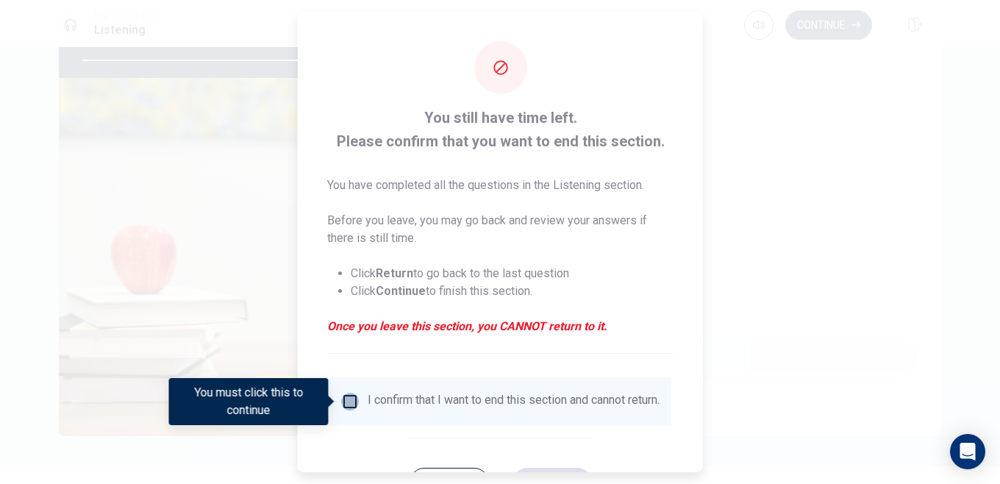
click at [351, 399] on input "You must click this to continue" at bounding box center [350, 402] width 18 height 18
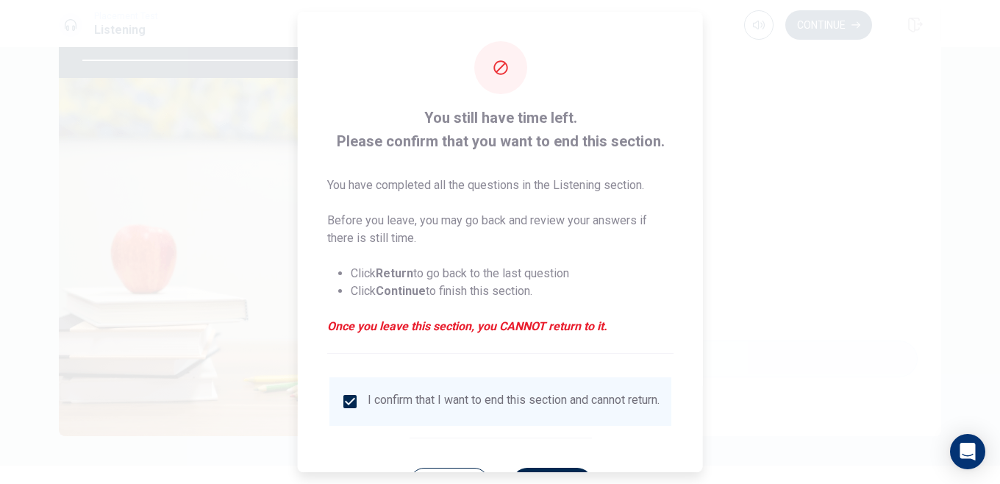
scroll to position [65, 0]
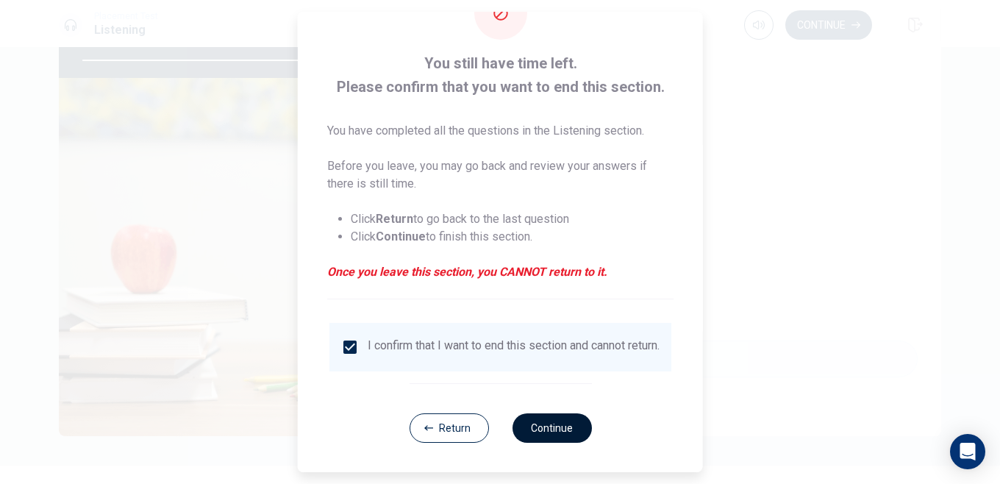
click at [568, 432] on button "Continue" at bounding box center [551, 427] width 79 height 29
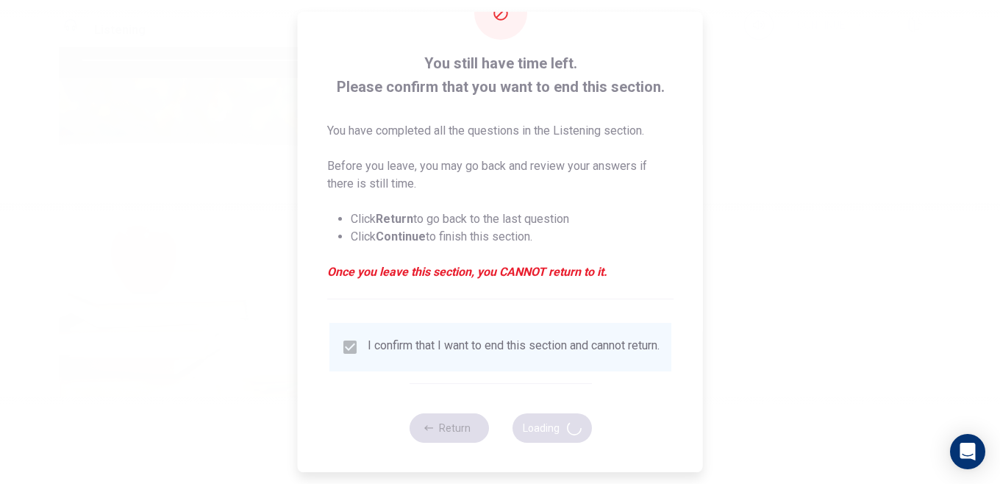
type input "96"
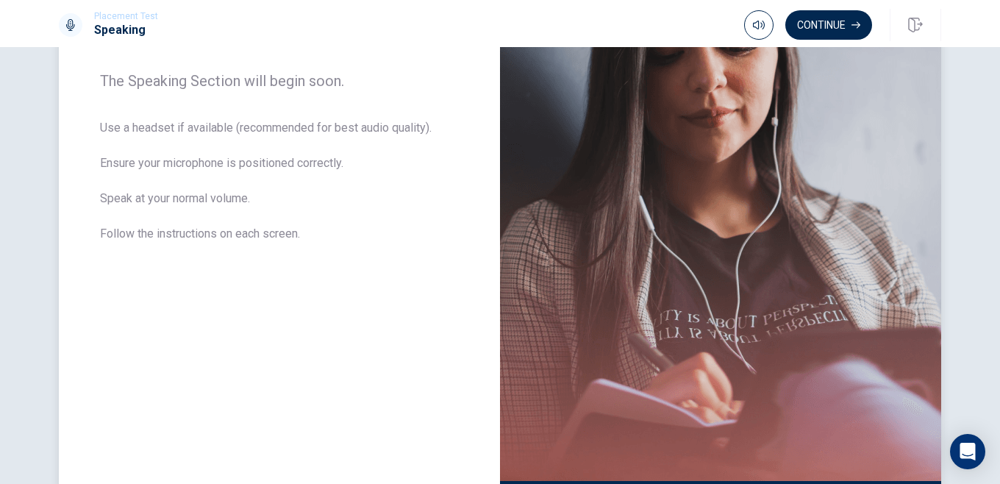
scroll to position [0, 0]
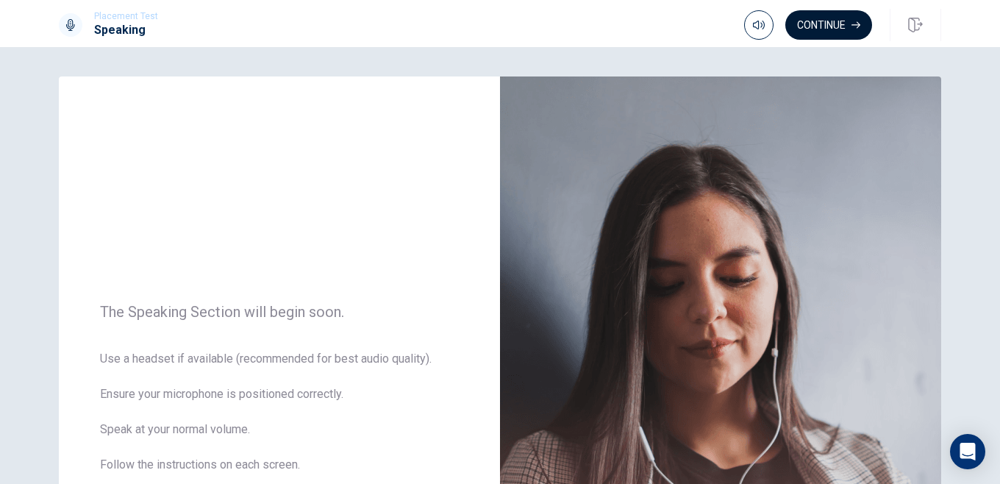
click at [825, 32] on button "Continue" at bounding box center [828, 24] width 87 height 29
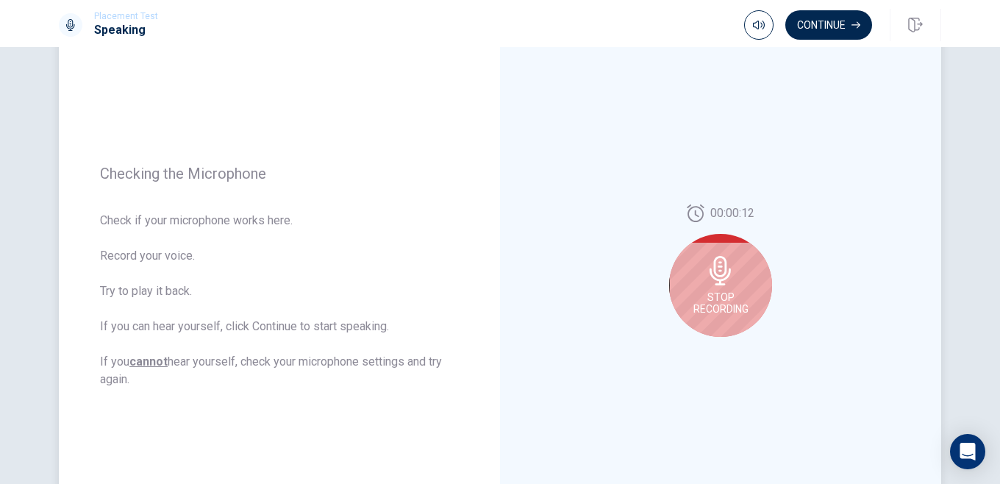
scroll to position [126, 0]
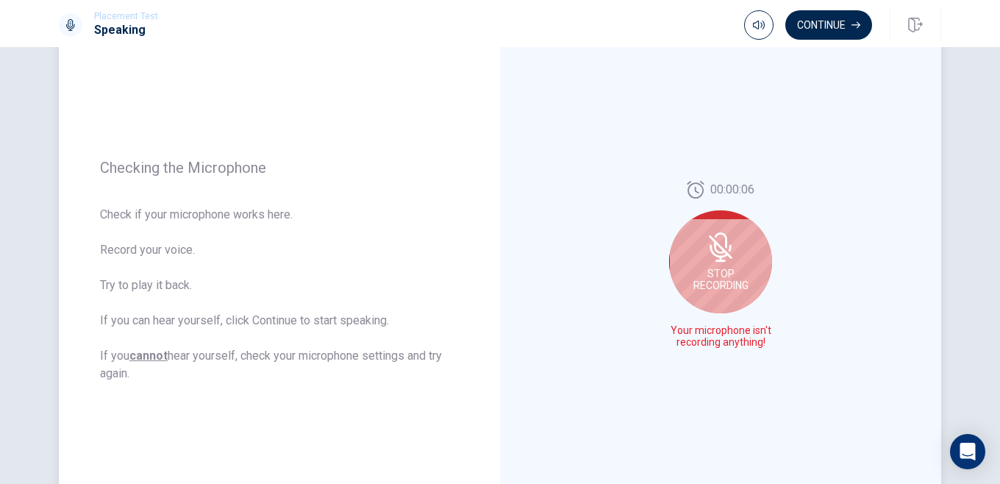
click at [710, 256] on icon at bounding box center [720, 246] width 29 height 29
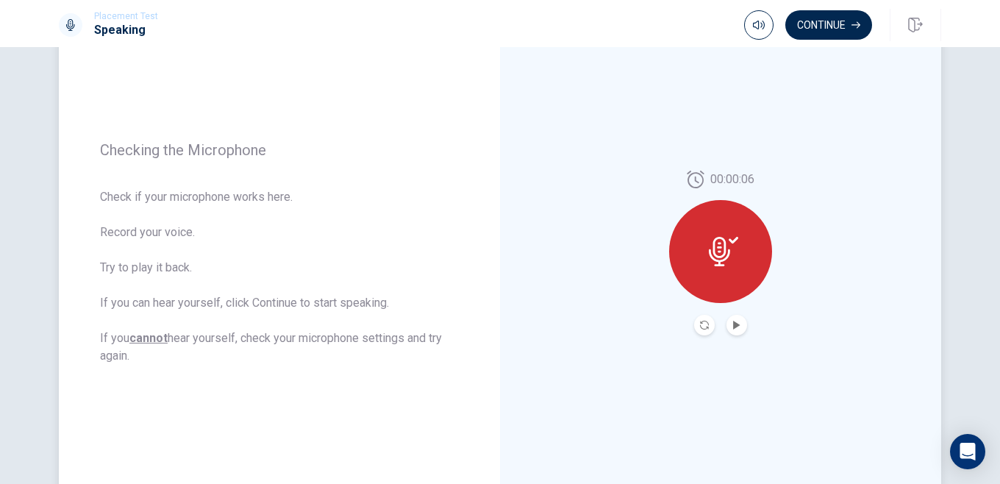
scroll to position [146, 0]
click at [719, 276] on div at bounding box center [720, 249] width 103 height 103
click at [726, 253] on icon at bounding box center [723, 249] width 29 height 29
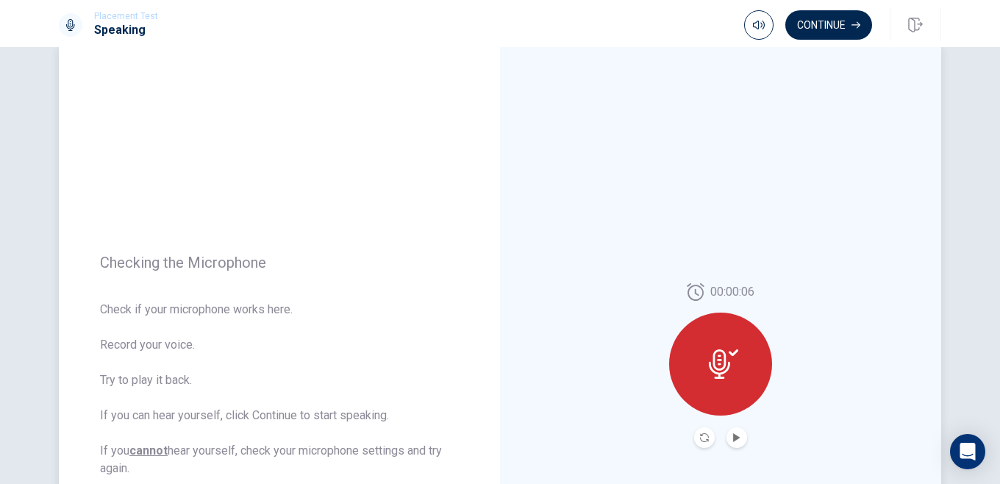
scroll to position [0, 0]
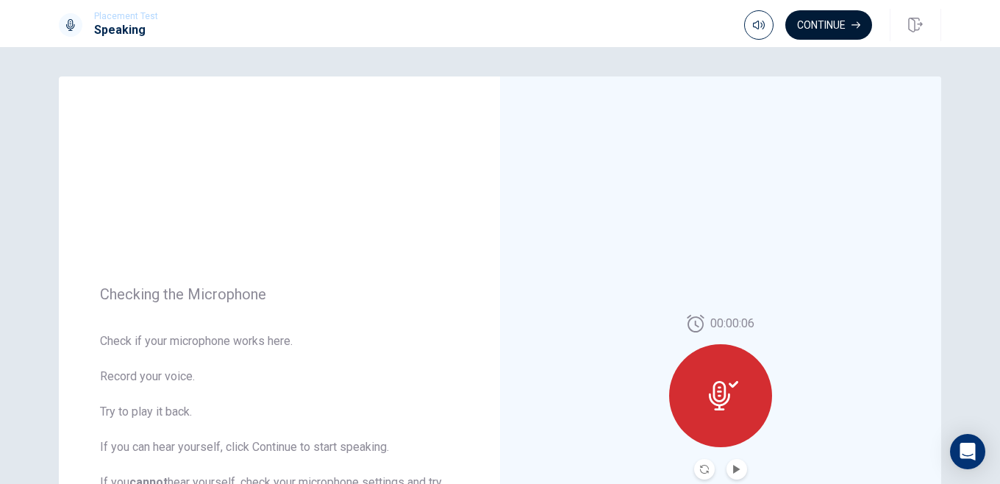
click at [852, 29] on icon "button" at bounding box center [855, 25] width 9 height 9
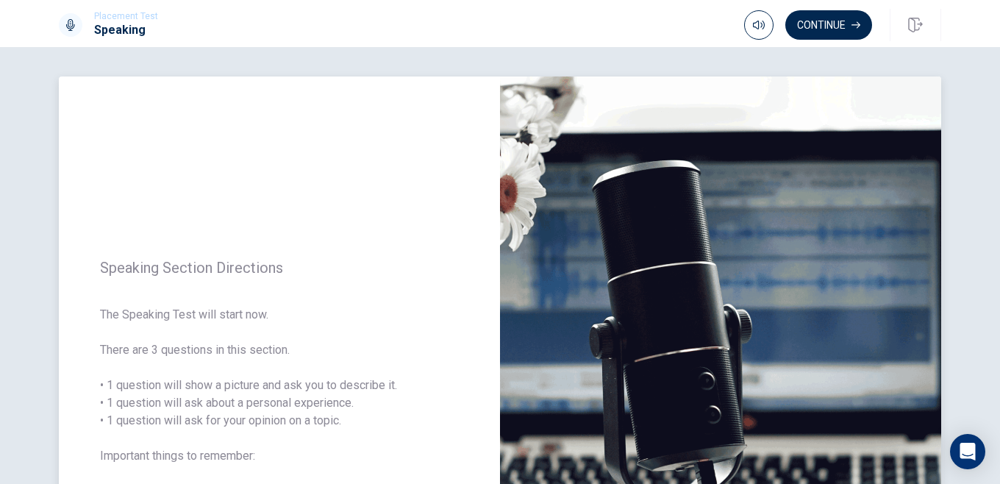
scroll to position [24, 0]
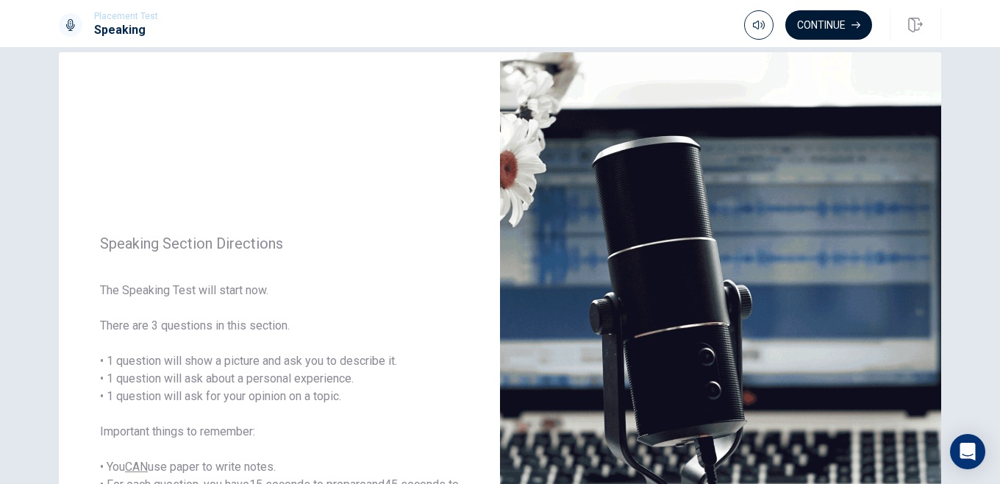
click at [815, 27] on button "Continue" at bounding box center [828, 24] width 87 height 29
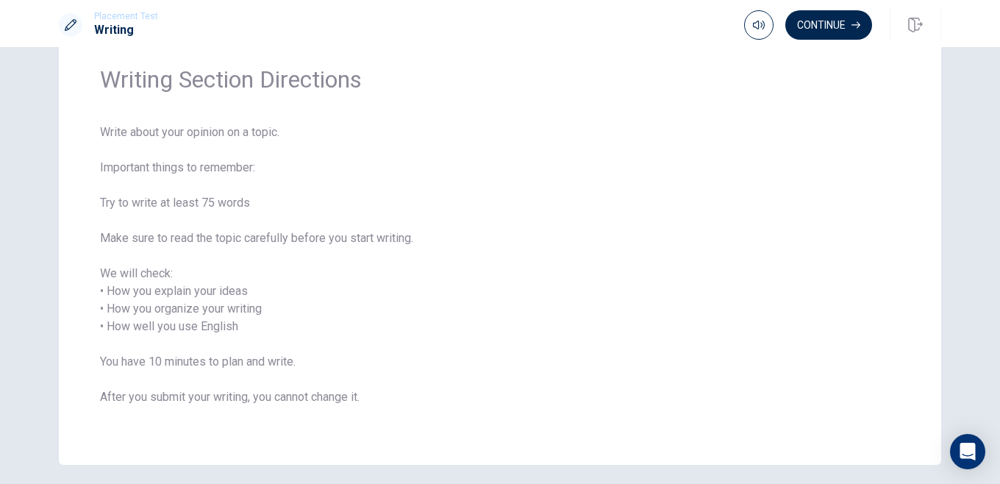
scroll to position [54, 0]
click at [817, 37] on button "Continue" at bounding box center [828, 24] width 87 height 29
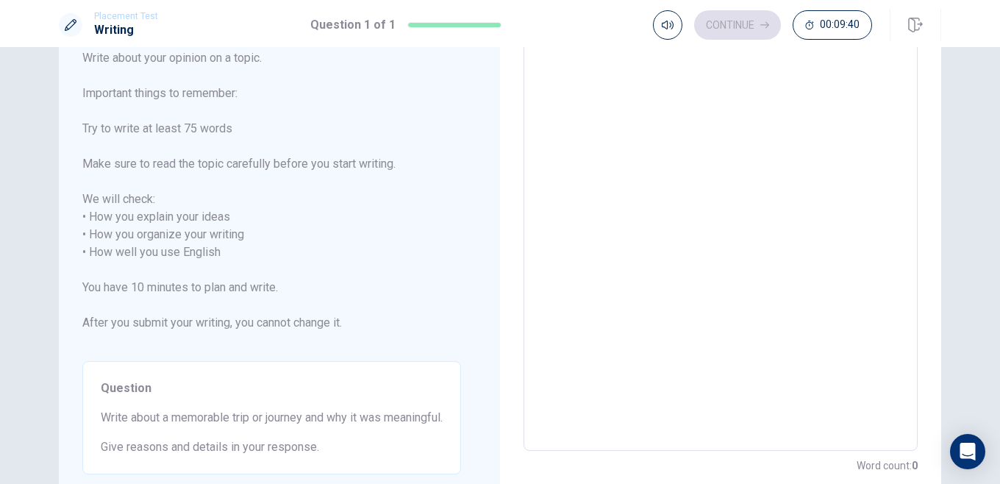
scroll to position [90, 0]
click at [587, 82] on textarea at bounding box center [720, 245] width 373 height 390
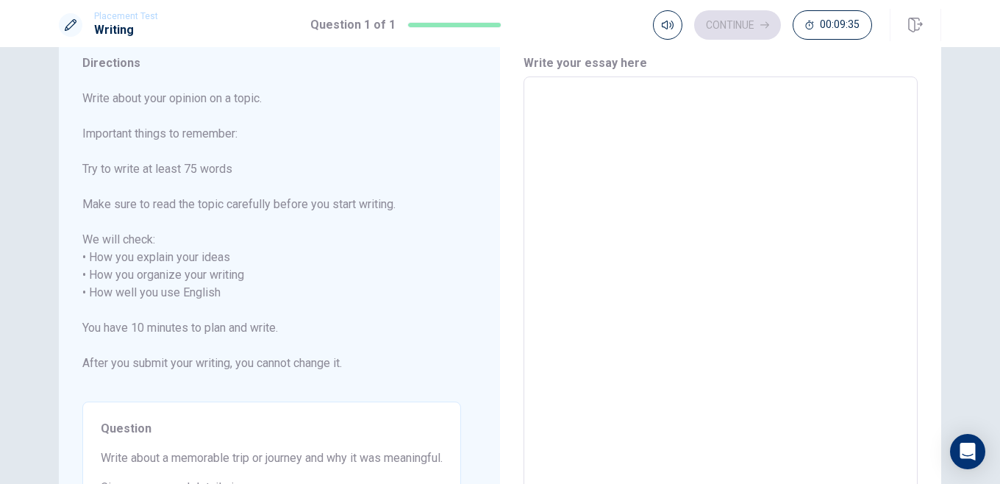
scroll to position [48, 0]
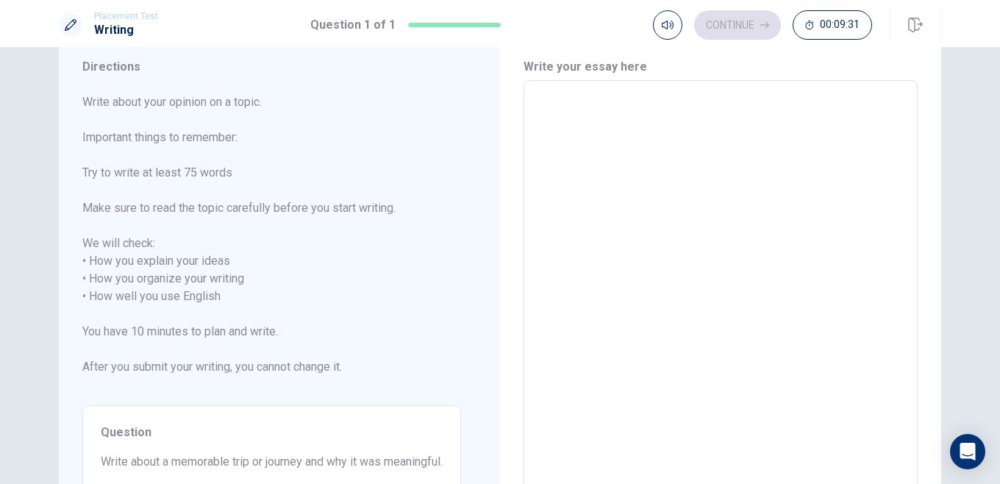
type textarea "M"
type textarea "x"
type textarea "My"
type textarea "x"
type textarea "My"
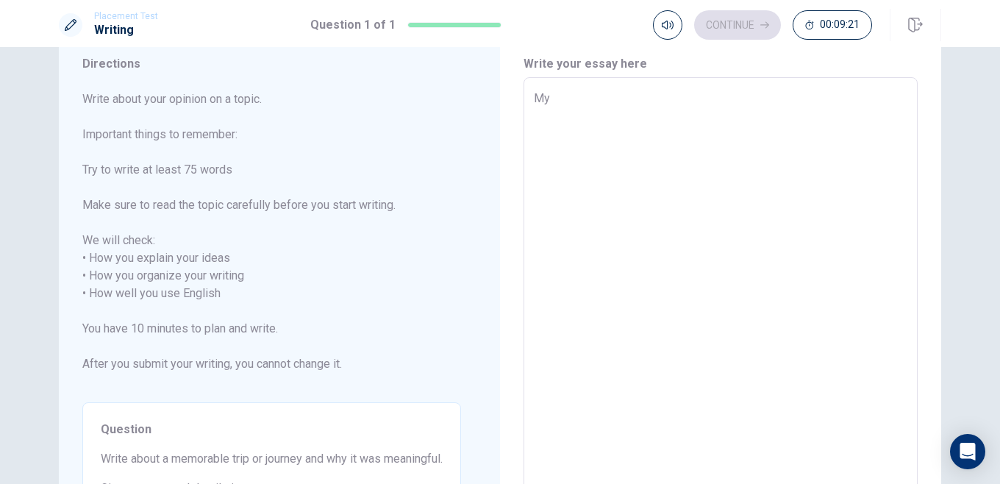
scroll to position [46, 0]
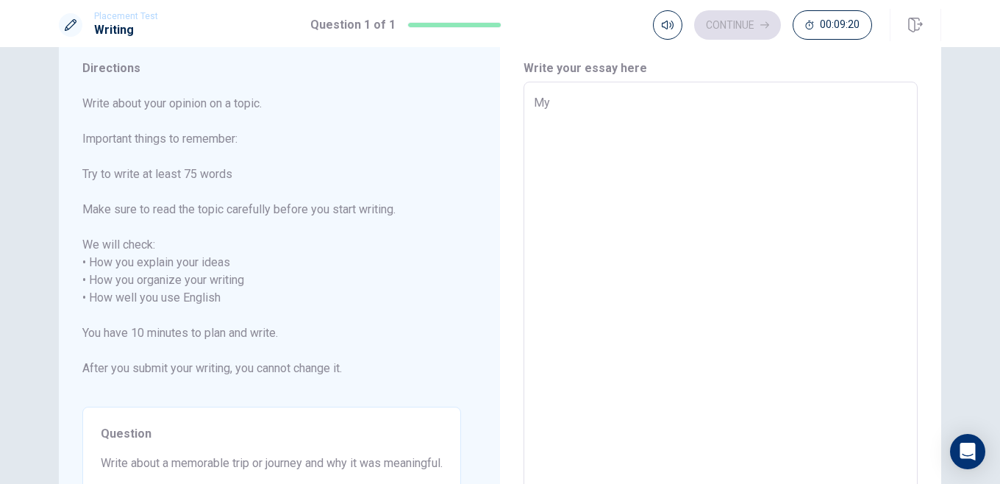
type textarea "x"
type textarea "My m"
type textarea "x"
type textarea "My me"
type textarea "x"
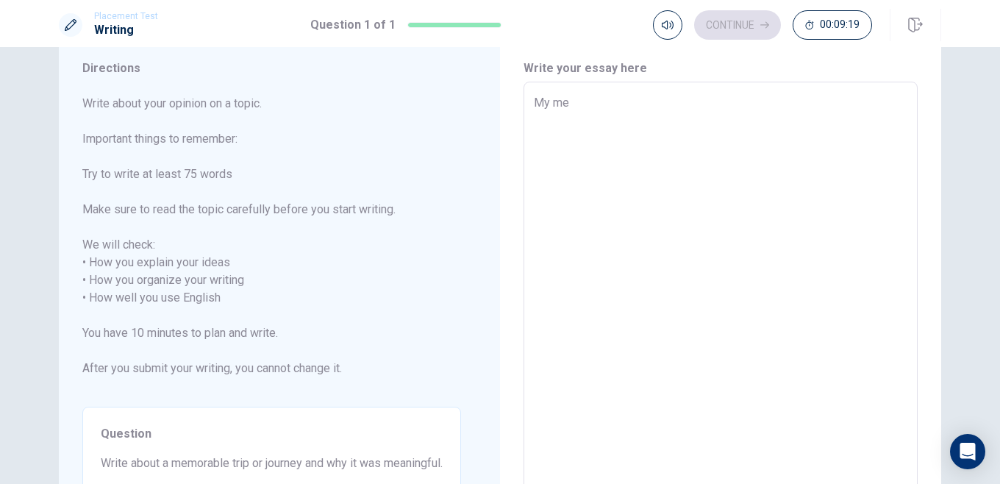
type textarea "My mem"
type textarea "x"
type textarea "My memo"
type textarea "x"
type textarea "My memor"
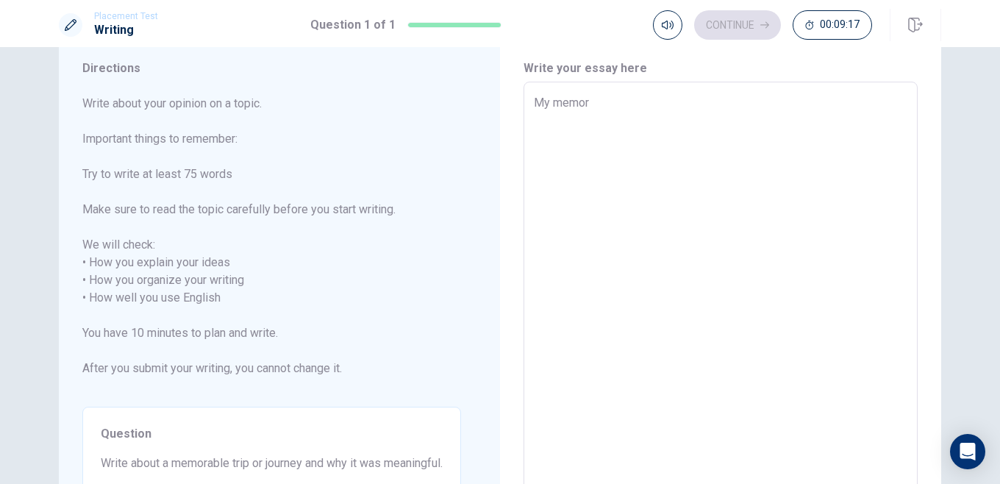
type textarea "x"
type textarea "My memora"
type textarea "x"
type textarea "My memorab"
type textarea "x"
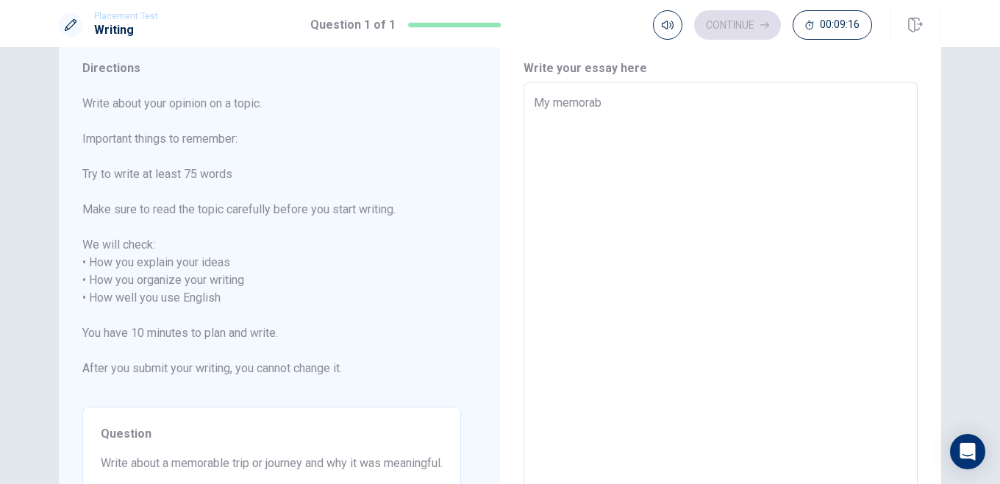
type textarea "My memorabl"
type textarea "x"
type textarea "My memorable"
type textarea "x"
type textarea "My memorable"
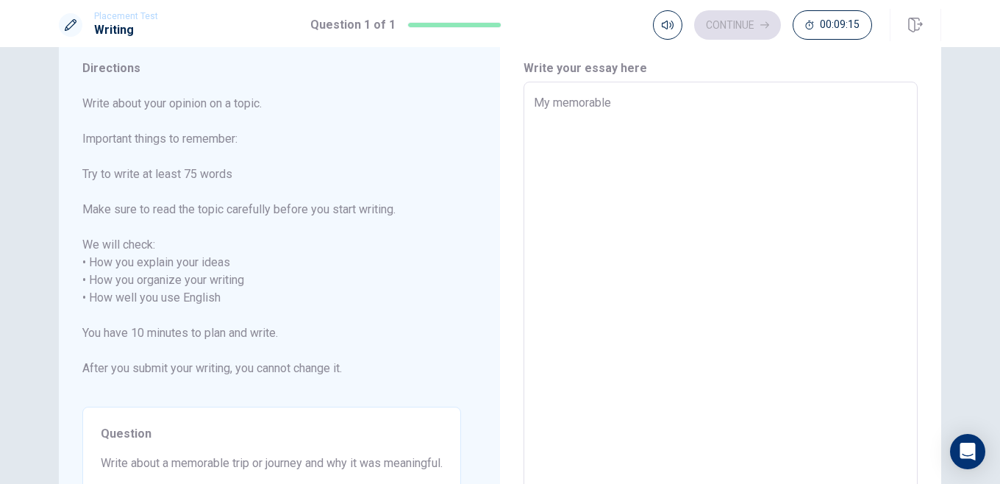
type textarea "x"
type textarea "My memorable t"
type textarea "x"
type textarea "My memorable tr"
type textarea "x"
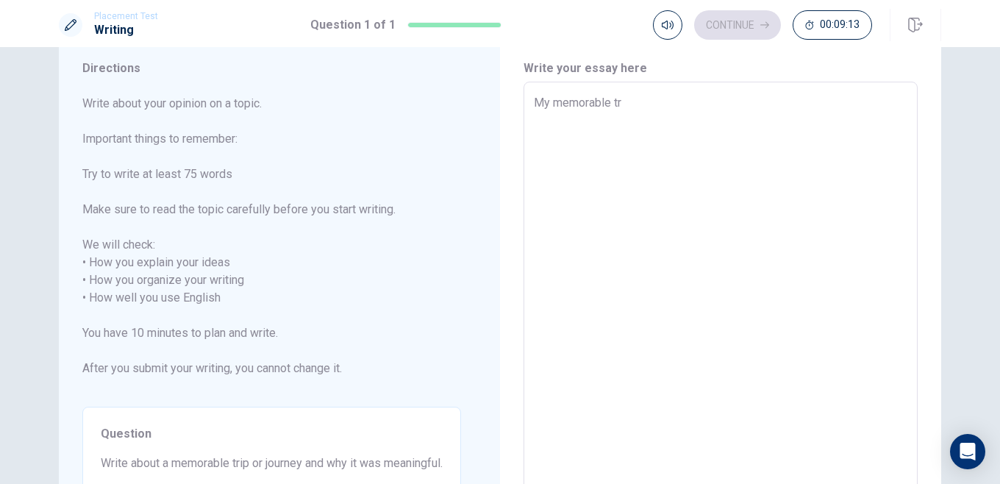
type textarea "My memorable tri"
type textarea "x"
type textarea "My memorable trip"
type textarea "x"
type textarea "My memorable trip"
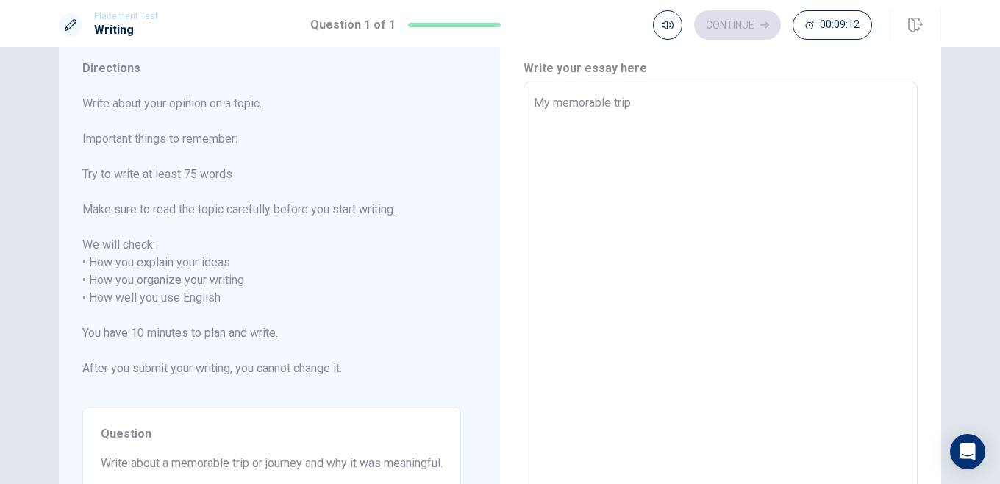
type textarea "x"
type textarea "My memorable trip i"
type textarea "x"
type textarea "My memorable trip is"
type textarea "x"
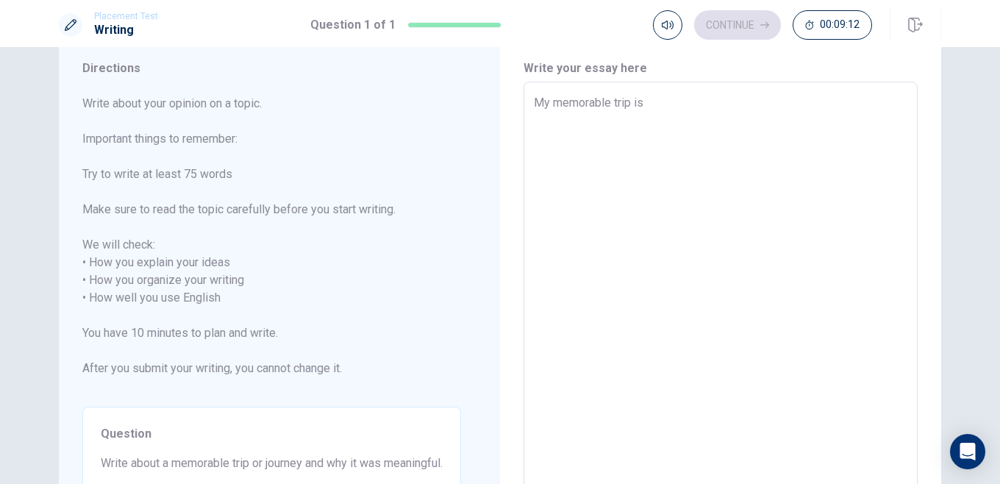
type textarea "My memorable trip is"
type textarea "x"
type textarea "My memorable trip is A"
type textarea "x"
type textarea "My memorable trip is Au"
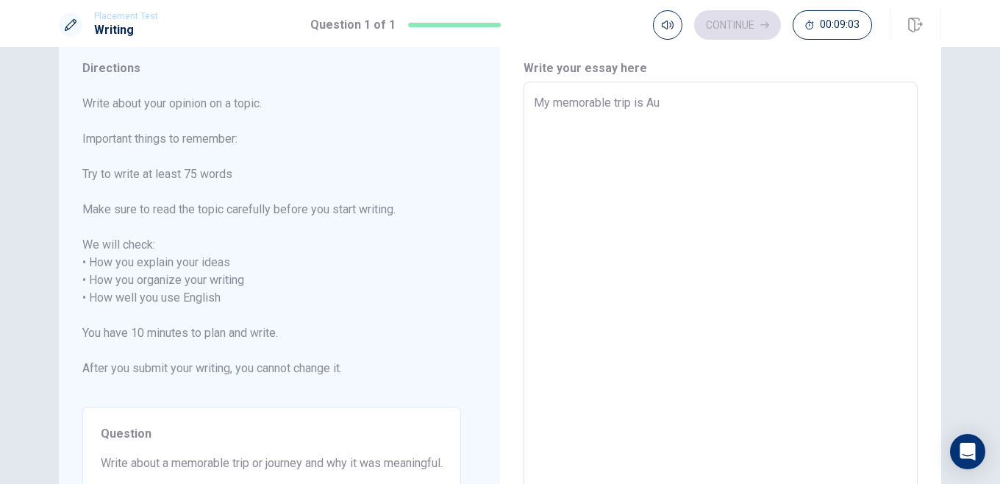
type textarea "x"
type textarea "My memorable trip is Aus"
type textarea "x"
type textarea "My memorable trip is [GEOGRAPHIC_DATA]"
type textarea "x"
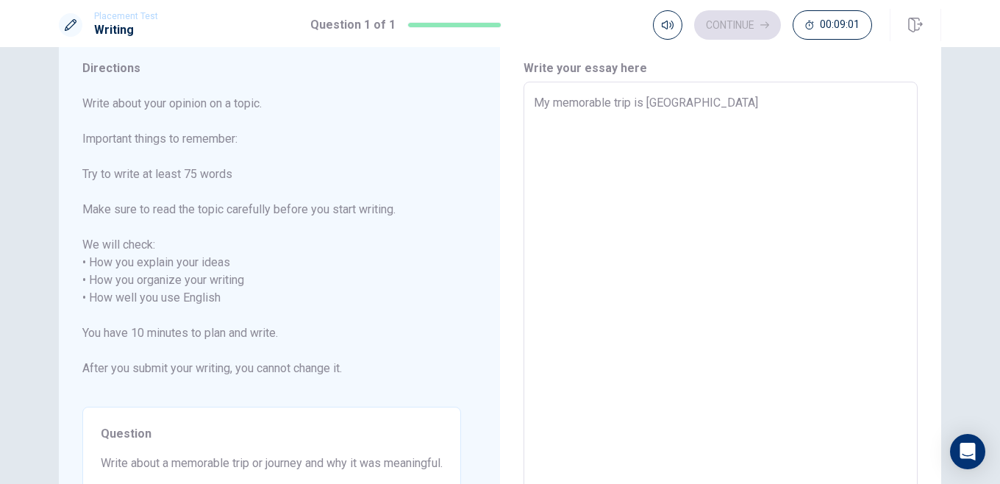
type textarea "My memorable trip is Austr"
type textarea "x"
type textarea "My memorable trip is [GEOGRAPHIC_DATA]"
type textarea "x"
type textarea "My memorable trip is [GEOGRAPHIC_DATA]"
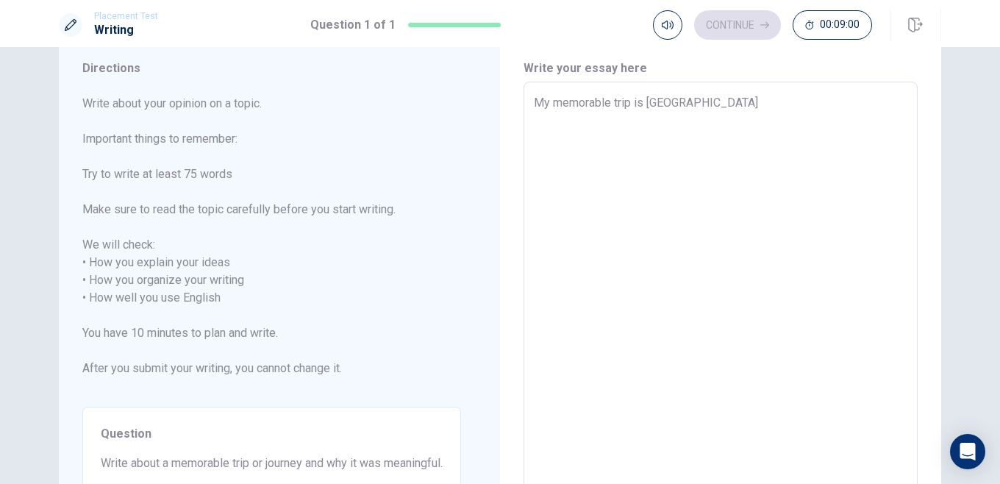
type textarea "x"
type textarea "My memorable trip is [GEOGRAPHIC_DATA]"
type textarea "x"
type textarea "My memorable trip is [GEOGRAPHIC_DATA]"
type textarea "x"
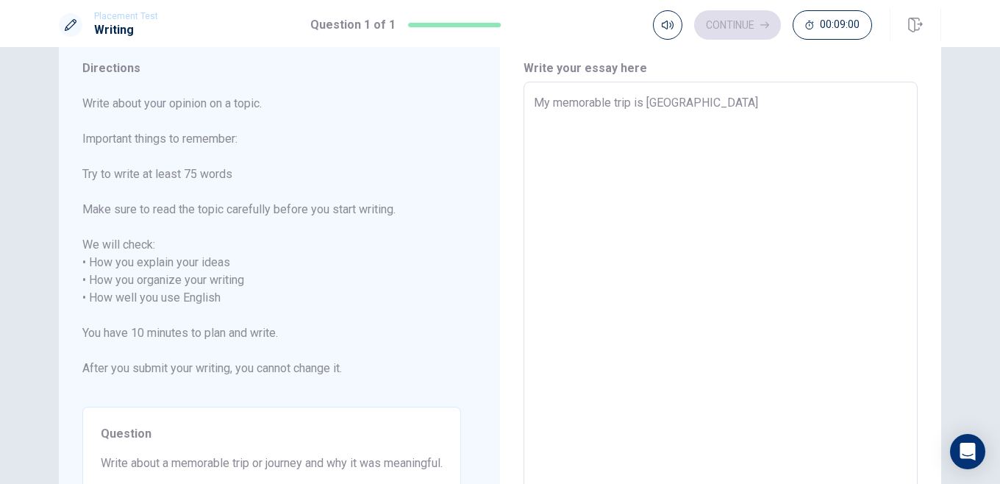
type textarea "My memorable trip is [GEOGRAPHIC_DATA]"
type textarea "x"
type textarea "My memorable trip is [GEOGRAPHIC_DATA] t"
type textarea "x"
type textarea "My memorable trip is [GEOGRAPHIC_DATA] tr"
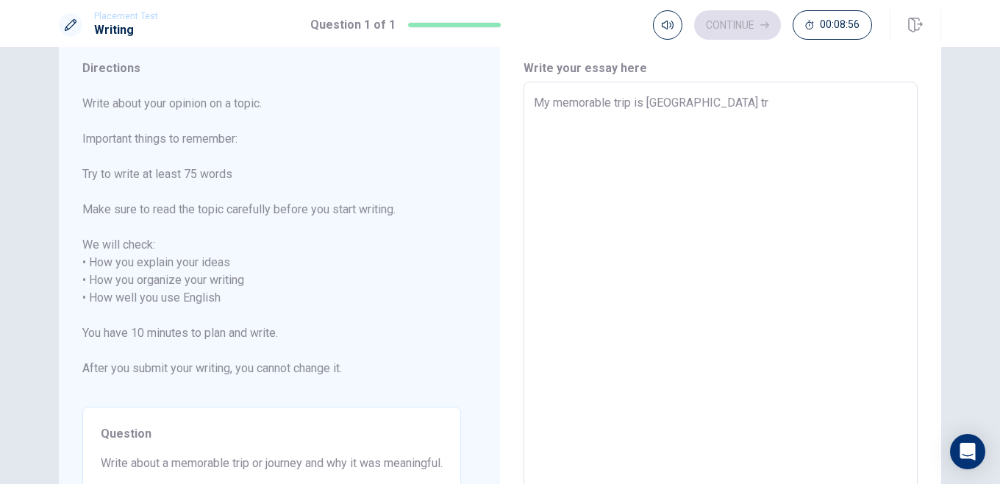
type textarea "x"
type textarea "My memorable trip is [GEOGRAPHIC_DATA] tri"
type textarea "x"
type textarea "My memorable trip is [GEOGRAPHIC_DATA] trip"
type textarea "x"
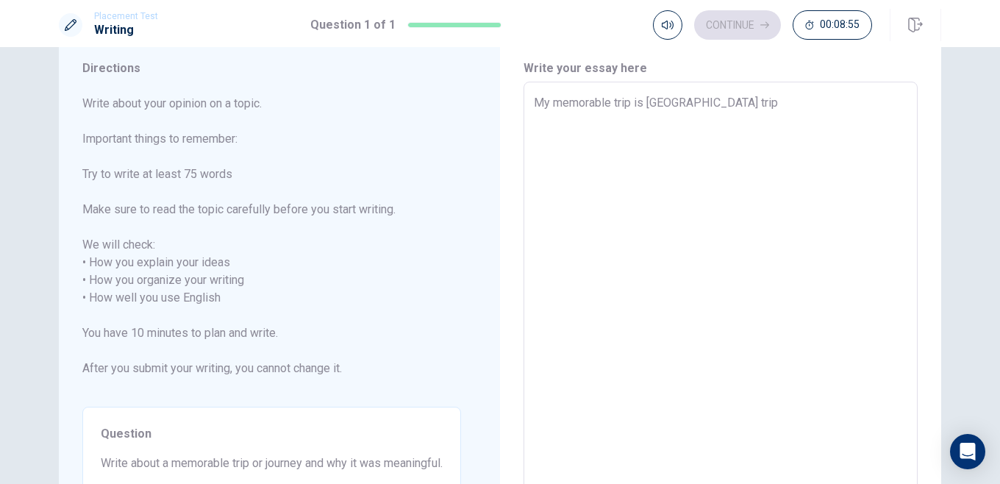
type textarea "My memorable trip is [GEOGRAPHIC_DATA] trip"
click at [670, 104] on textarea "My memorable trip is [GEOGRAPHIC_DATA] trip" at bounding box center [720, 289] width 373 height 390
click at [682, 107] on textarea "My memorable trip is [GEOGRAPHIC_DATA] trip" at bounding box center [720, 289] width 373 height 390
type textarea "x"
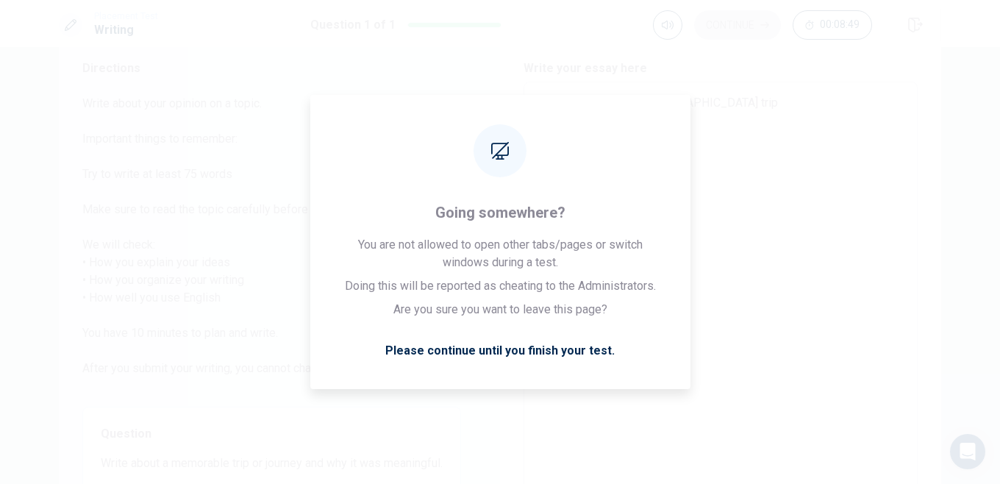
type textarea "My memorable trip is the [GEOGRAPHIC_DATA] trip"
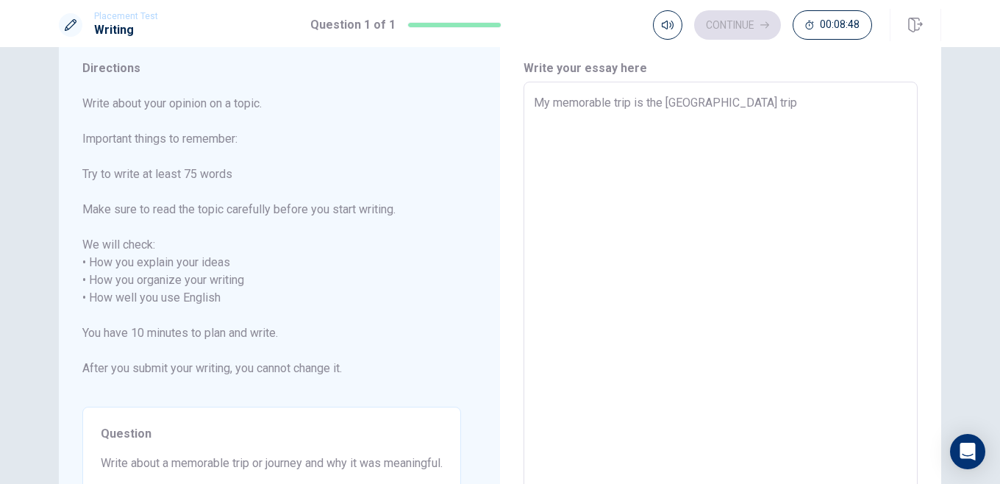
click at [752, 107] on textarea "My memorable trip is the [GEOGRAPHIC_DATA] trip" at bounding box center [720, 289] width 373 height 390
type textarea "x"
type textarea "My memorable trip is the [GEOGRAPHIC_DATA] trip w"
type textarea "x"
type textarea "My memorable trip is the [GEOGRAPHIC_DATA] trip wi"
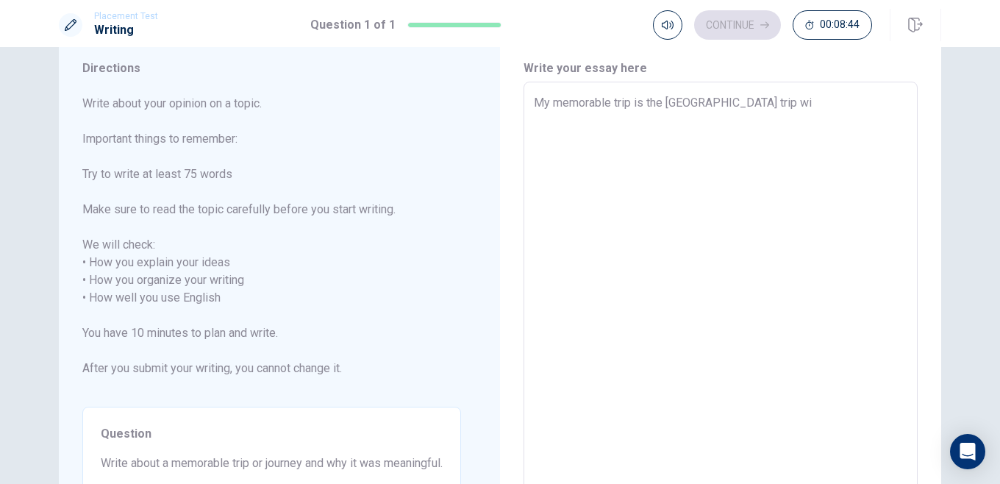
type textarea "x"
type textarea "My memorable trip is the [GEOGRAPHIC_DATA] trip wi"
type textarea "x"
type textarea "My memorable trip is the [GEOGRAPHIC_DATA] trip wi"
type textarea "x"
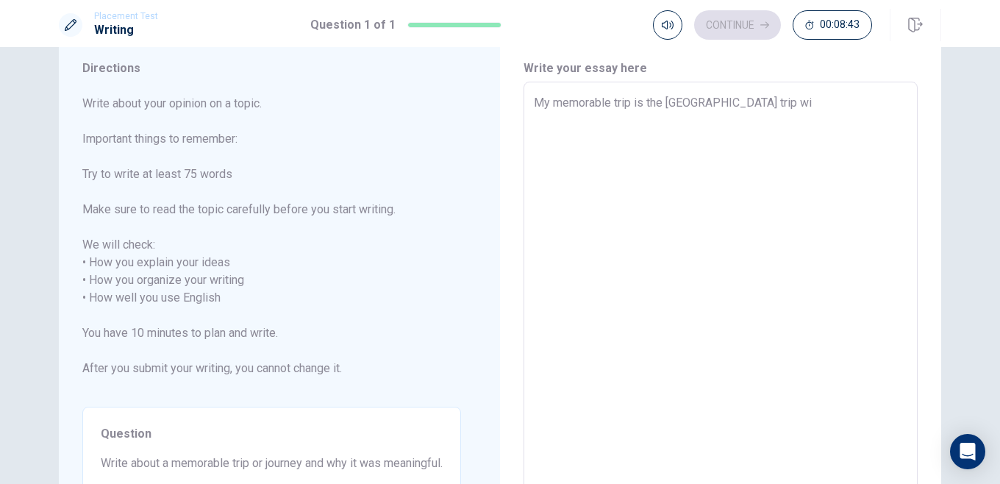
type textarea "My memorable trip is the [GEOGRAPHIC_DATA] trip w"
type textarea "x"
type textarea "My memorable trip is the [GEOGRAPHIC_DATA] trip"
type textarea "x"
type textarea "My memorable trip is the [GEOGRAPHIC_DATA] trip"
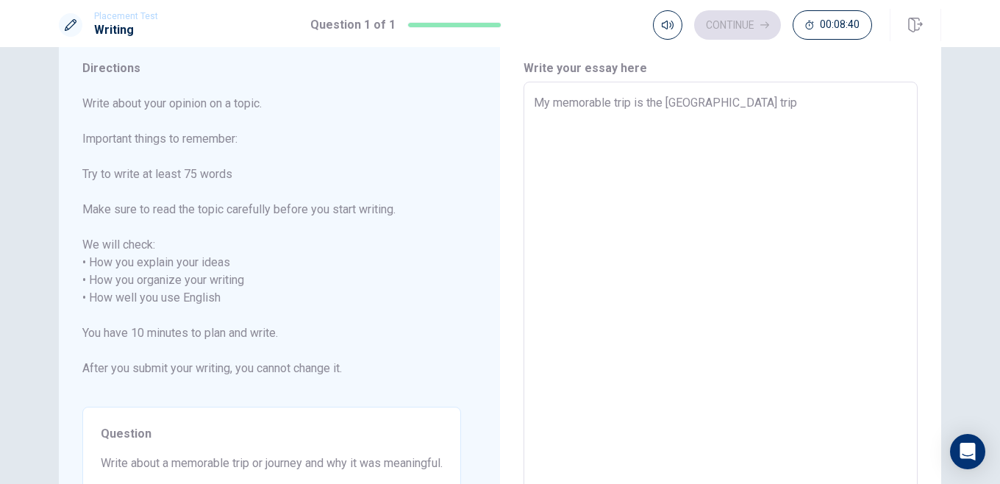
type textarea "x"
type textarea "My memorable trip is the [GEOGRAPHIC_DATA] tri"
type textarea "x"
type textarea "My memorable trip is the [GEOGRAPHIC_DATA] tr"
type textarea "x"
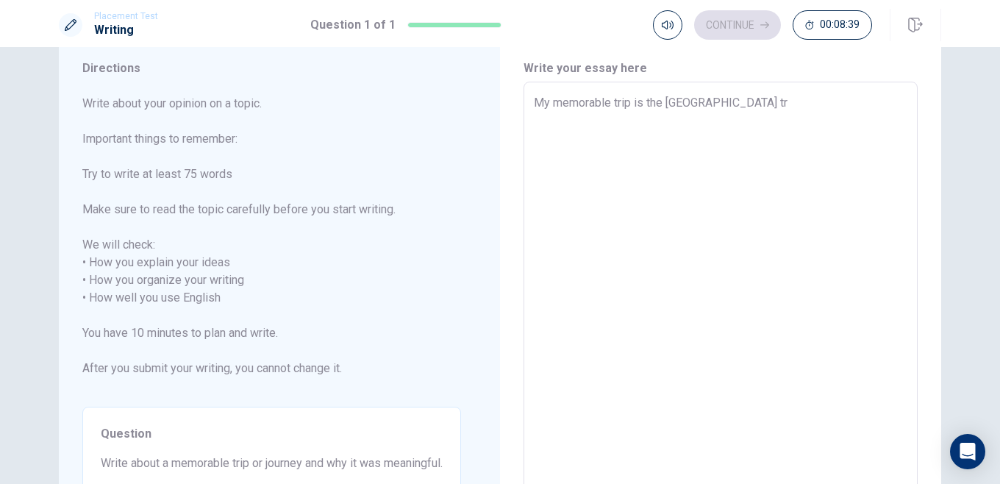
type textarea "My memorable trip is the [GEOGRAPHIC_DATA] t"
type textarea "x"
type textarea "My memorable trip is the [GEOGRAPHIC_DATA]"
type textarea "x"
type textarea "My memorable trip is the [GEOGRAPHIC_DATA]"
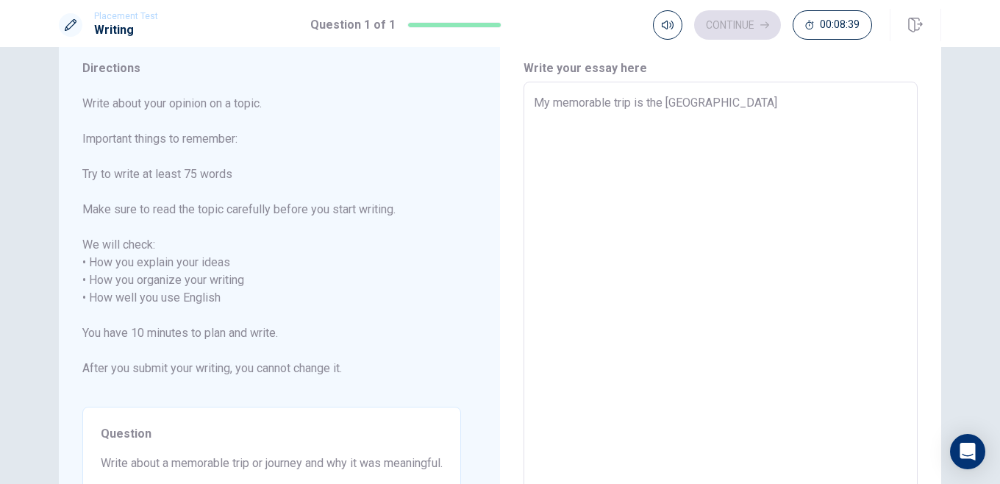
type textarea "x"
type textarea "My memorable trip is the [GEOGRAPHIC_DATA]"
type textarea "x"
type textarea "My memorable trip is the [GEOGRAPHIC_DATA]"
type textarea "x"
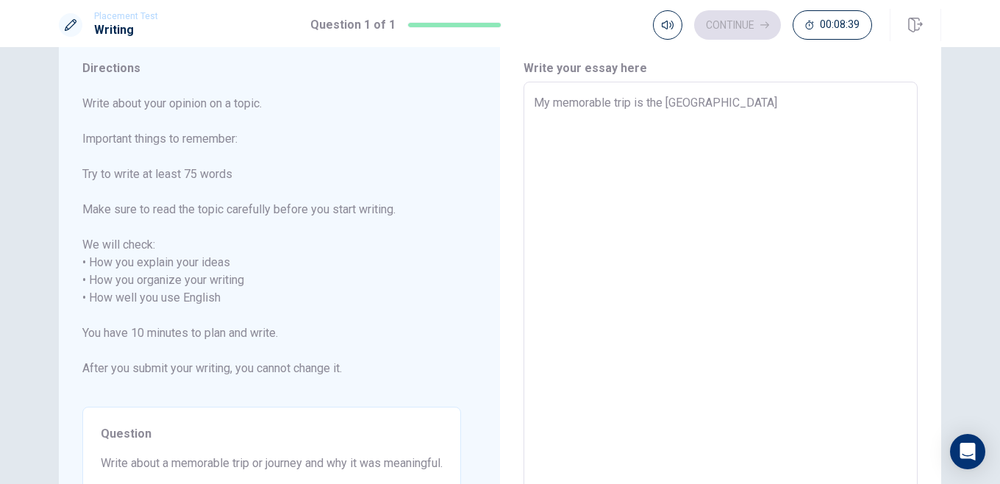
type textarea "My memorable trip is the [GEOGRAPHIC_DATA]"
type textarea "x"
type textarea "My memorable trip is the Austr"
type textarea "x"
type textarea "My memorable trip is the [GEOGRAPHIC_DATA]"
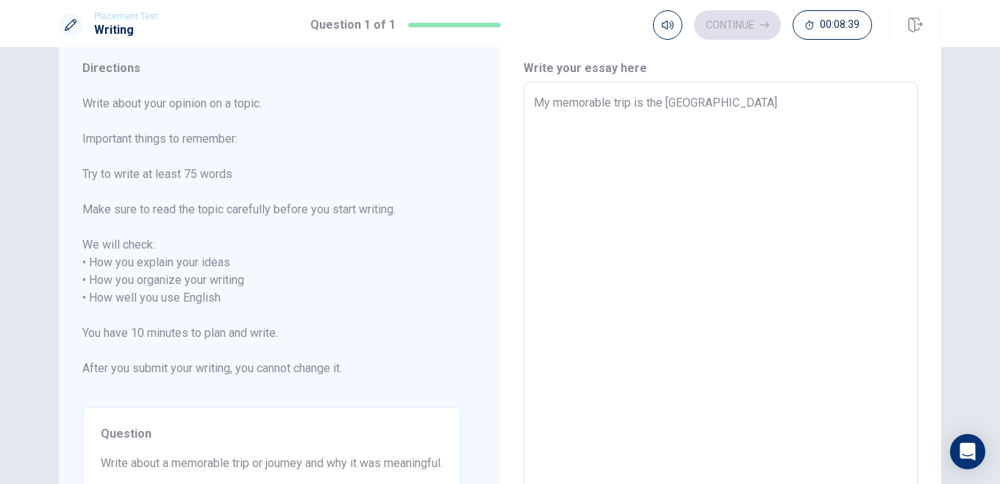
type textarea "x"
type textarea "My memorable trip is the Aus"
type textarea "x"
type textarea "My memorable trip is the Au"
type textarea "x"
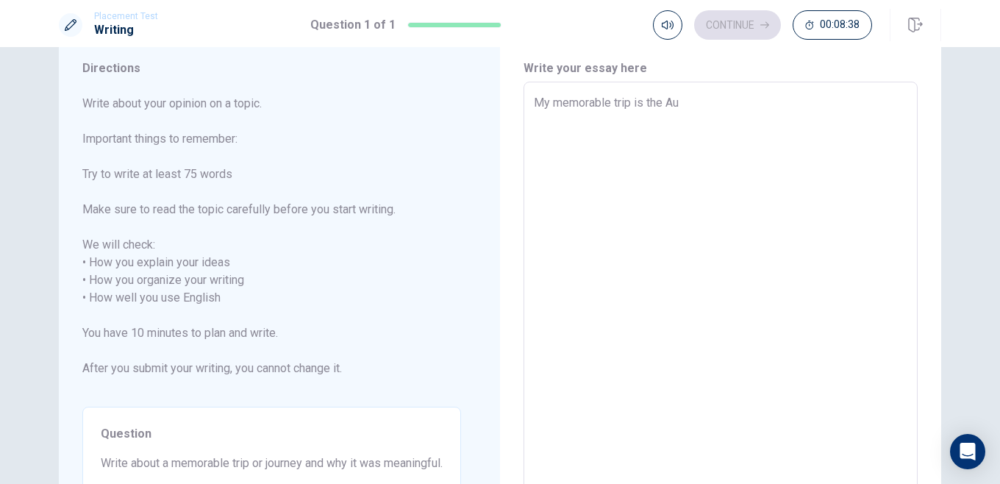
type textarea "My memorable trip is the A"
type textarea "x"
type textarea "My memorable trip is the"
type textarea "x"
type textarea "My memorable trip is the"
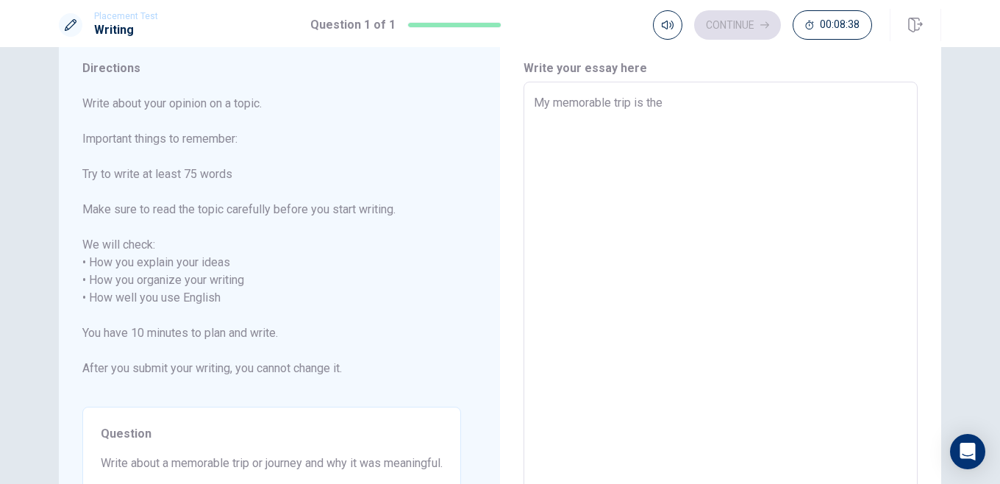
type textarea "x"
type textarea "My memorable trip is th"
type textarea "x"
type textarea "My memorable trip is t"
type textarea "x"
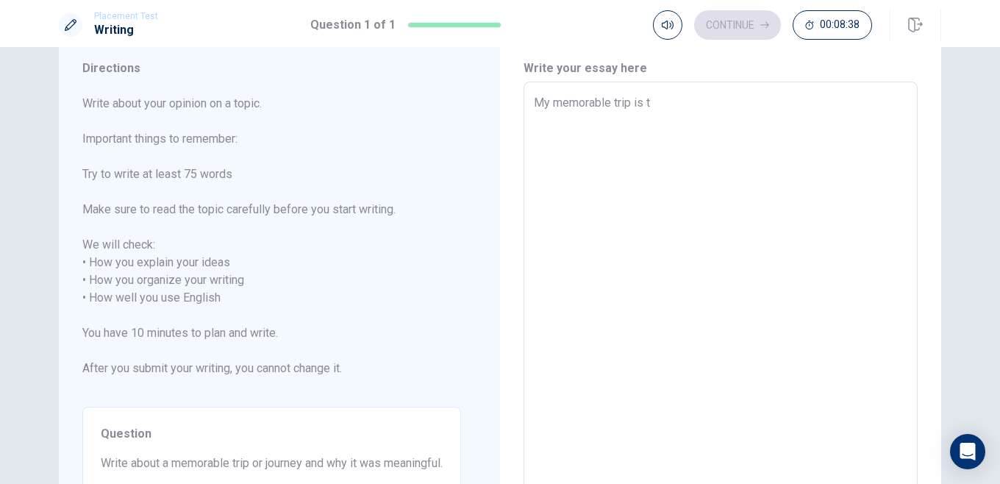
type textarea "My memorable trip is"
type textarea "x"
type textarea "My memorable trip is"
type textarea "x"
type textarea "My memorable trip i"
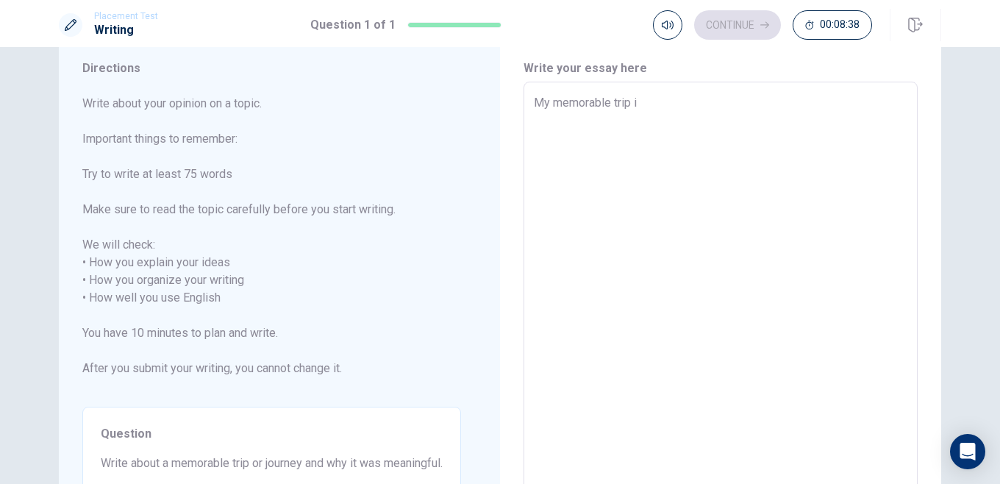
type textarea "x"
type textarea "My memorable trip"
type textarea "x"
type textarea "My memorable trip"
type textarea "x"
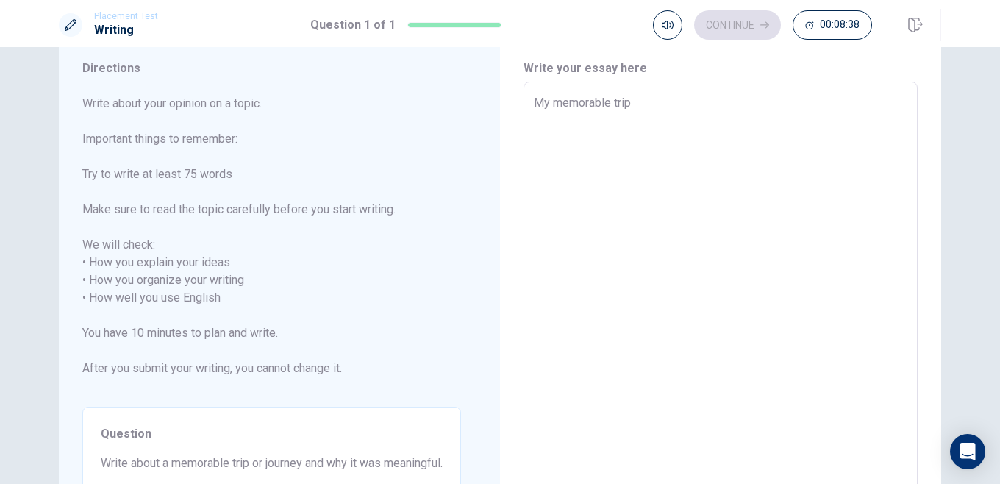
type textarea "My memorable tri"
type textarea "x"
type textarea "My memorable tr"
type textarea "x"
type textarea "My memorable t"
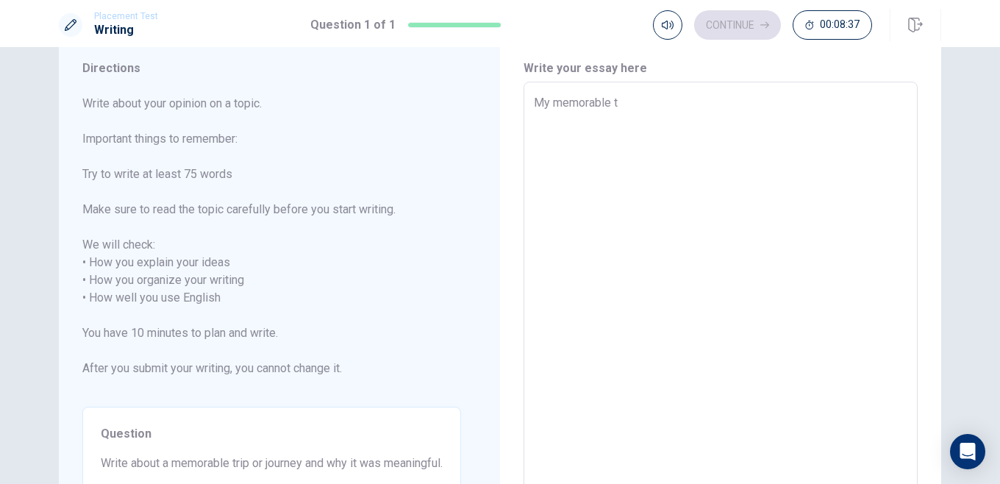
type textarea "x"
type textarea "My memorable"
type textarea "x"
type textarea "My memorable"
type textarea "x"
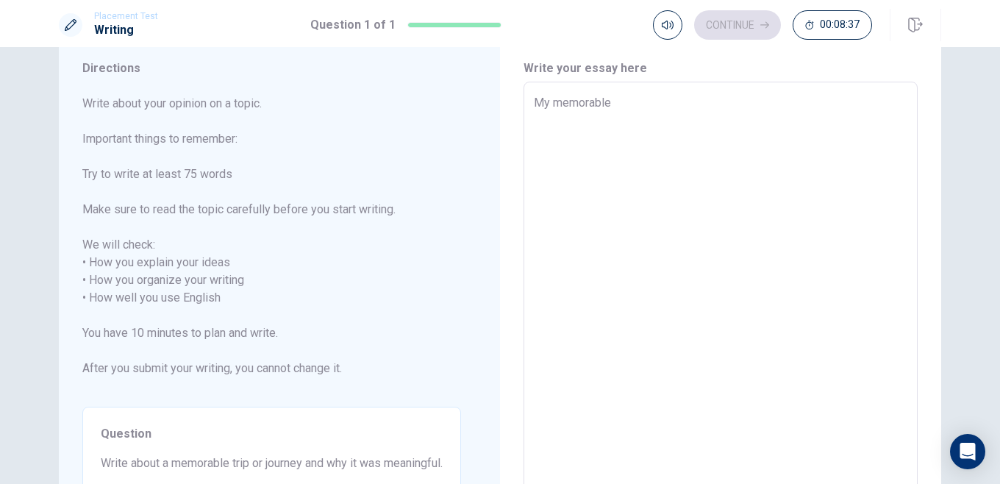
type textarea "My memorabl"
type textarea "x"
type textarea "My memorab"
type textarea "x"
type textarea "My memora"
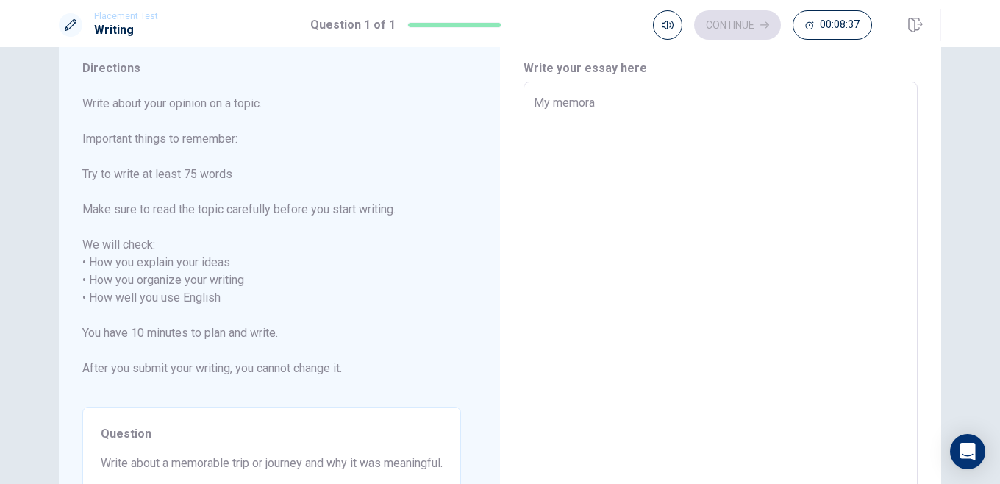
type textarea "x"
type textarea "My memor"
type textarea "x"
type textarea "My memo"
type textarea "x"
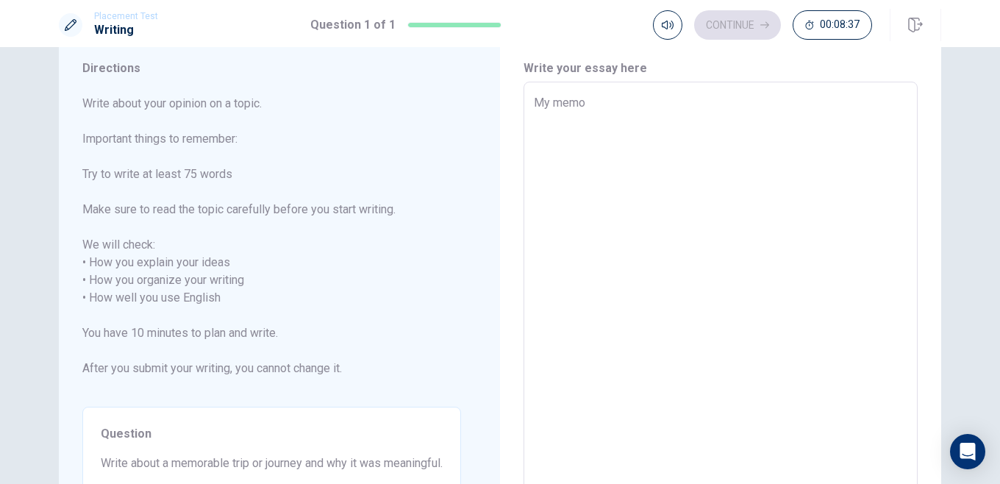
type textarea "My mem"
type textarea "x"
type textarea "My me"
type textarea "x"
type textarea "My m"
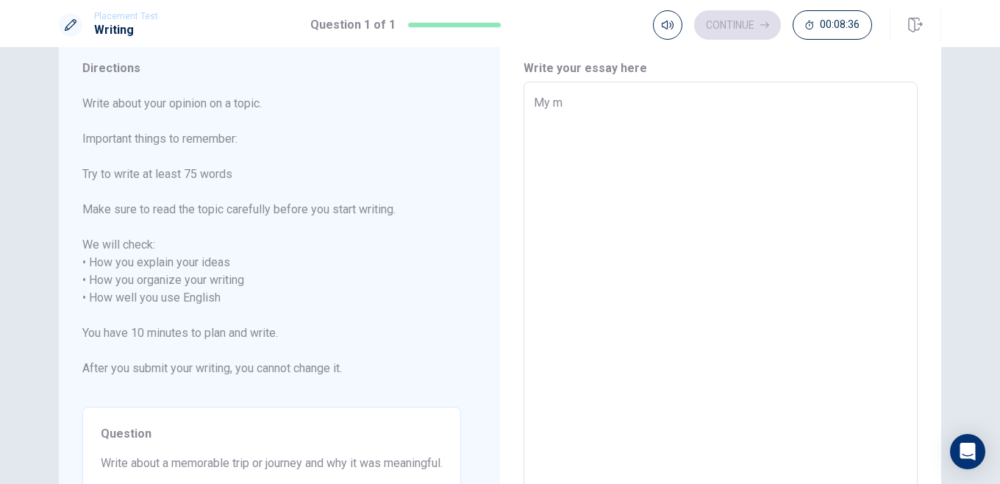
type textarea "x"
type textarea "My"
type textarea "x"
type textarea "My"
type textarea "x"
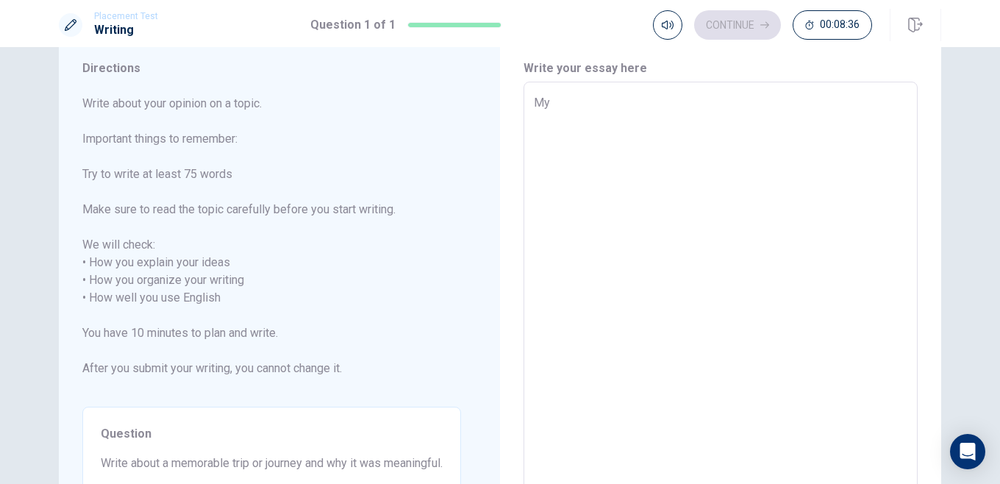
type textarea "M"
type textarea "x"
type textarea "I"
type textarea "x"
type textarea "I"
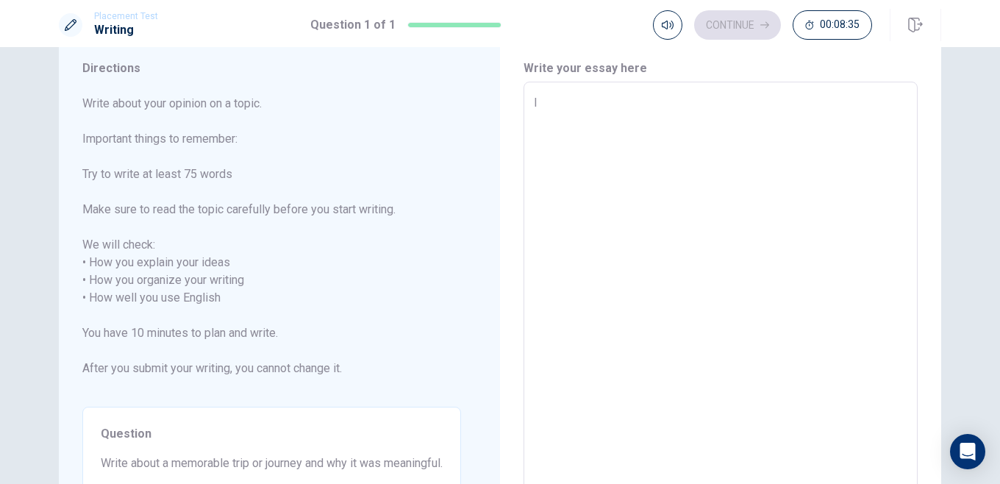
type textarea "x"
type textarea "I w"
type textarea "x"
type textarea "I we"
type textarea "x"
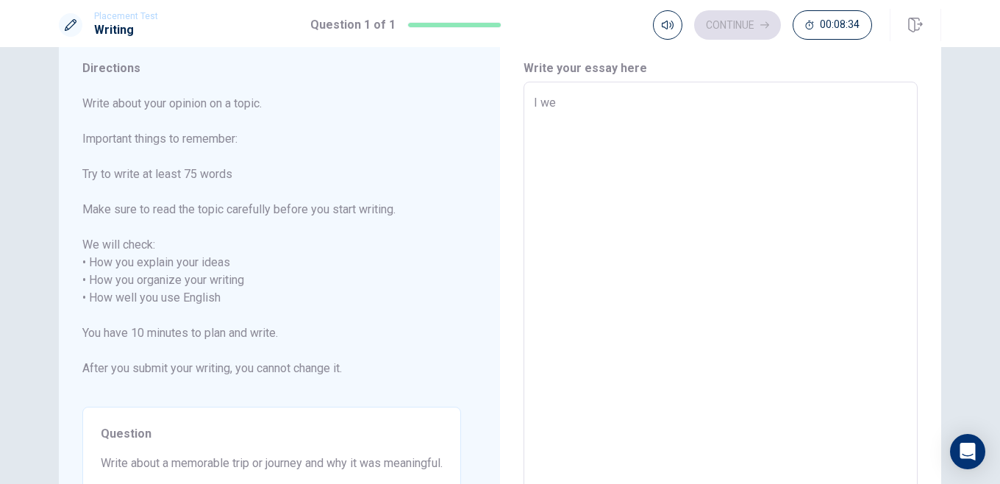
type textarea "I wen"
type textarea "x"
type textarea "I went"
type textarea "x"
type textarea "I went"
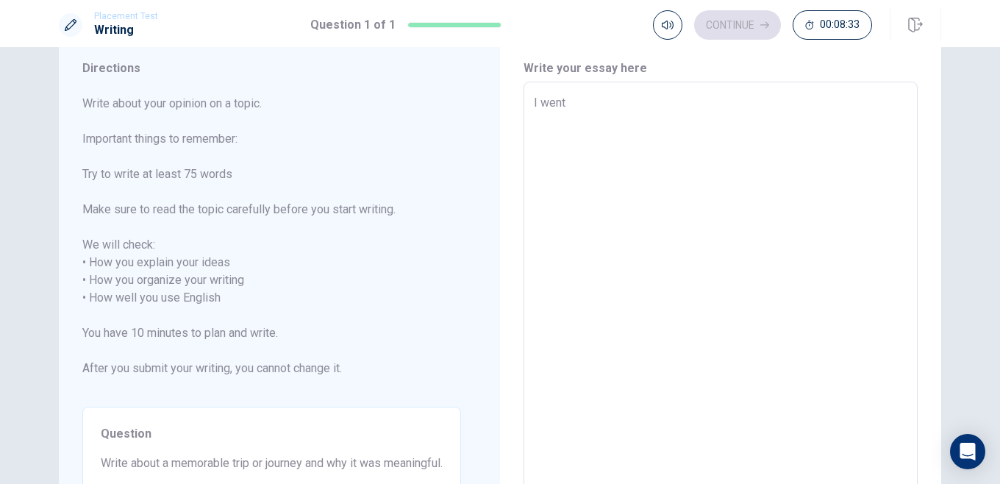
type textarea "x"
type textarea "I went t"
type textarea "x"
type textarea "I went to"
type textarea "x"
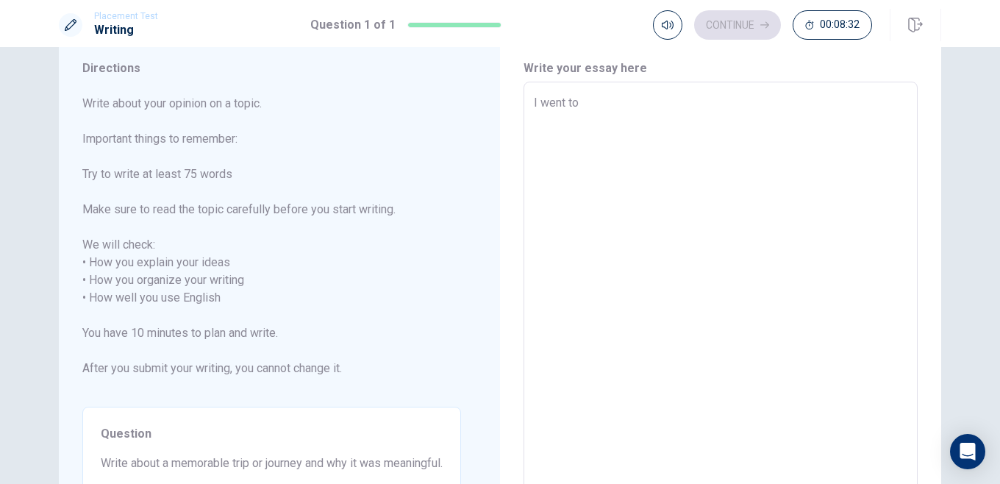
type textarea "I went to"
type textarea "x"
type textarea "I went to A"
type textarea "x"
type textarea "I went to [GEOGRAPHIC_DATA]"
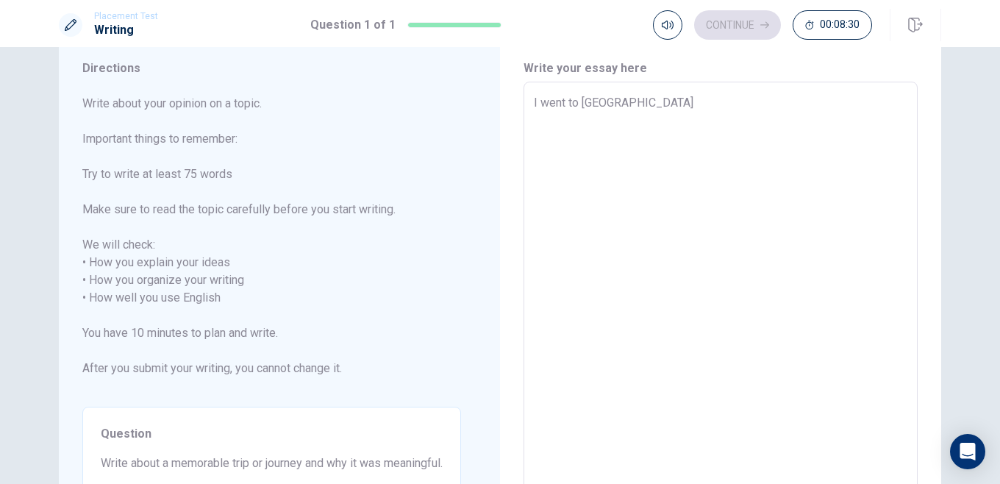
type textarea "x"
type textarea "I went to [GEOGRAPHIC_DATA]"
type textarea "x"
type textarea "I went to [GEOGRAPHIC_DATA]"
type textarea "x"
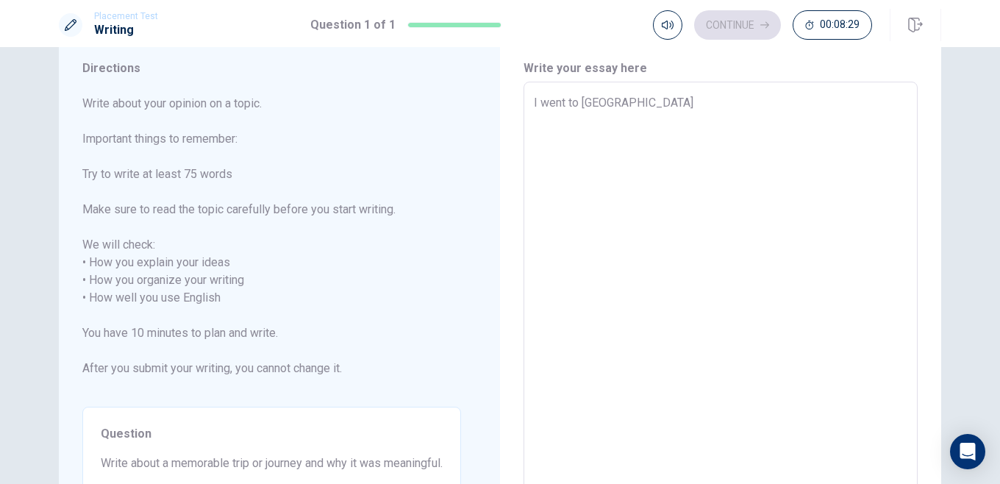
type textarea "I went to [GEOGRAPHIC_DATA]"
type textarea "x"
type textarea "I went to [GEOGRAPHIC_DATA]"
type textarea "x"
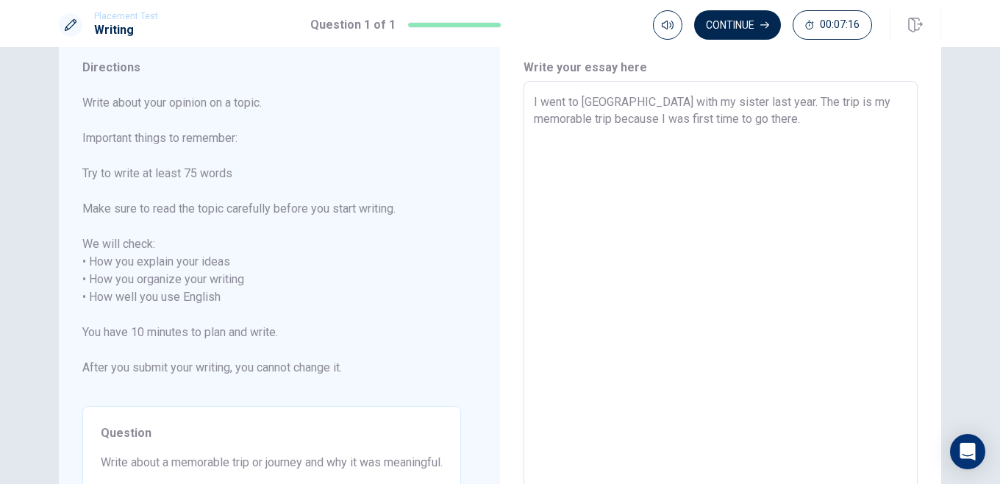
click at [873, 103] on textarea "I went to [GEOGRAPHIC_DATA] with my sister last year. The trip is my memorable …" at bounding box center [720, 288] width 373 height 390
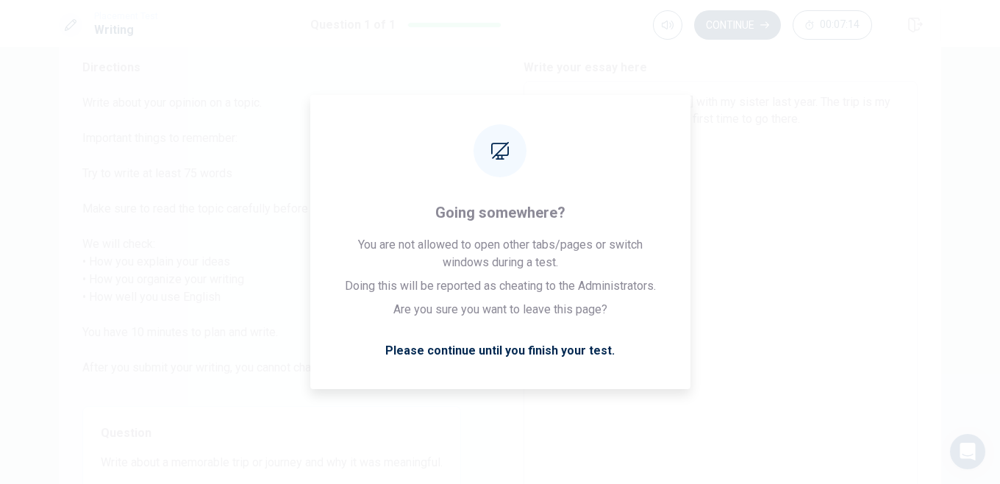
click at [829, 78] on div "Write your essay here I went to [GEOGRAPHIC_DATA] with my sister last year. The…" at bounding box center [720, 289] width 394 height 460
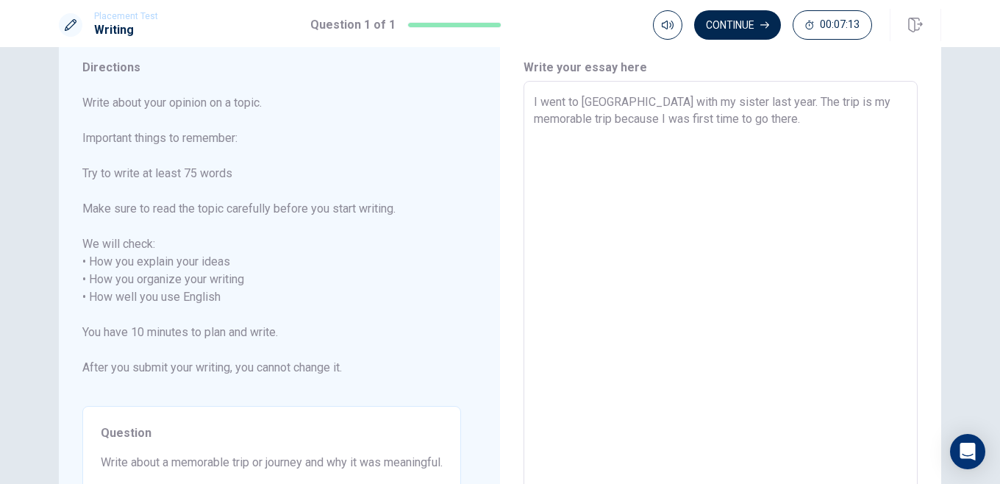
click at [659, 110] on textarea "I went to [GEOGRAPHIC_DATA] with my sister last year. The trip is my memorable …" at bounding box center [720, 288] width 373 height 390
click at [606, 121] on textarea "I went to [GEOGRAPHIC_DATA] with my sister last year. The trip is my memorable …" at bounding box center [720, 288] width 373 height 390
click at [649, 122] on textarea "I went to [GEOGRAPHIC_DATA] with my sister last year. The trip is my memorable …" at bounding box center [720, 288] width 373 height 390
click at [716, 129] on textarea "I went to [GEOGRAPHIC_DATA] with my sister last year. The trip is my memorable …" at bounding box center [720, 288] width 373 height 390
click at [716, 120] on textarea "I went to [GEOGRAPHIC_DATA] with my sister last year. The trip is my memorable …" at bounding box center [720, 288] width 373 height 390
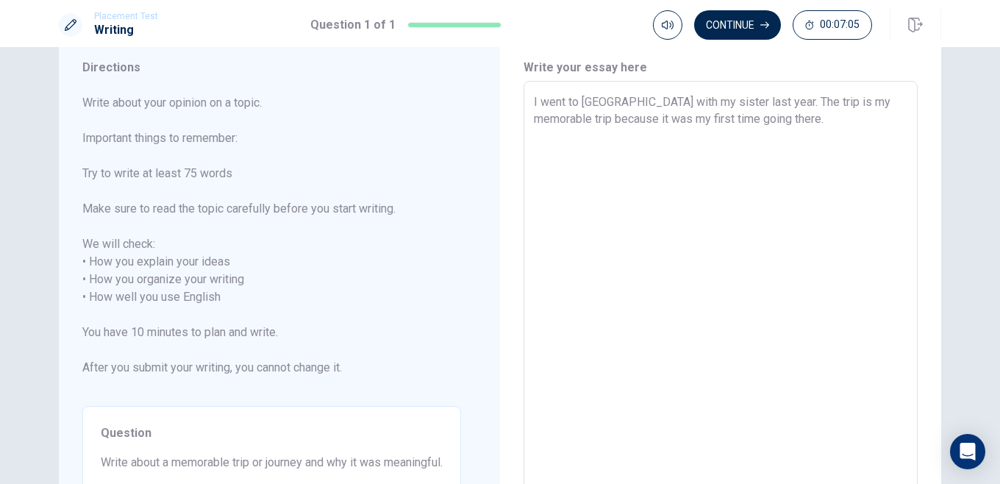
click at [774, 134] on textarea "I went to [GEOGRAPHIC_DATA] with my sister last year. The trip is my memorable …" at bounding box center [720, 288] width 373 height 390
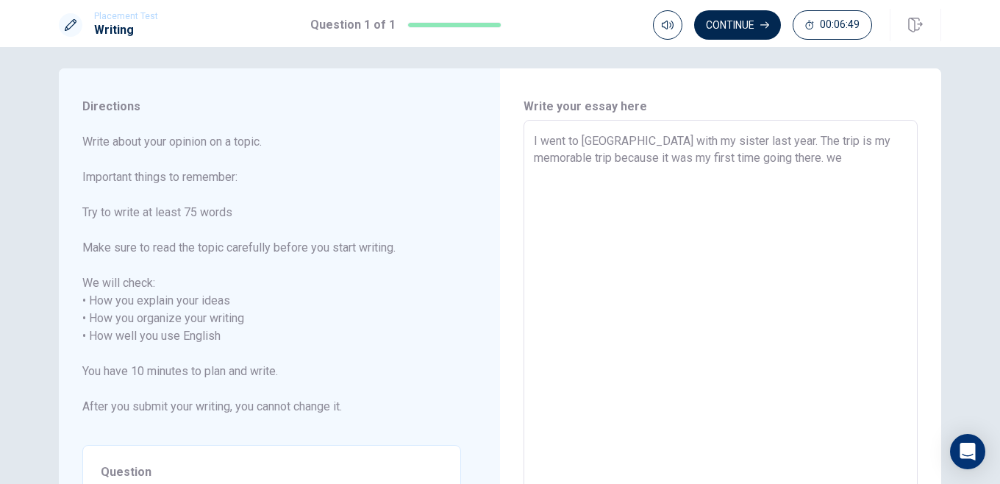
scroll to position [7, 0]
click at [772, 163] on textarea "I went to [GEOGRAPHIC_DATA] with my sister last year. The trip is my memorable …" at bounding box center [720, 328] width 373 height 390
click at [781, 160] on textarea "I went to [GEOGRAPHIC_DATA] with my sister last year. The trip is my memorable …" at bounding box center [720, 328] width 373 height 390
click at [778, 159] on textarea "I went to [GEOGRAPHIC_DATA] with my sister last year. The trip is my memorable …" at bounding box center [720, 328] width 373 height 390
click at [828, 179] on textarea "I went to [GEOGRAPHIC_DATA] with my sister last year. The trip is my memorable …" at bounding box center [720, 328] width 373 height 390
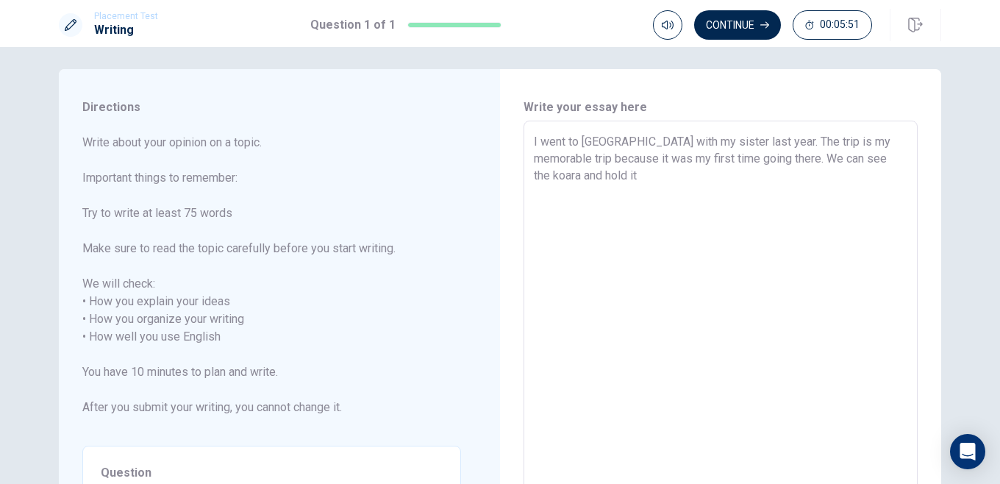
click at [782, 160] on textarea "I went to [GEOGRAPHIC_DATA] with my sister last year. The trip is my memorable …" at bounding box center [720, 328] width 373 height 390
click at [894, 190] on textarea "I went to [GEOGRAPHIC_DATA] with my sister last year. The trip is my memorable …" at bounding box center [720, 328] width 373 height 390
click at [864, 168] on textarea "I went to [GEOGRAPHIC_DATA] with my sister last year. The trip is my memorable …" at bounding box center [720, 328] width 373 height 390
click at [857, 156] on textarea "I went to [GEOGRAPHIC_DATA] with my sister last year. The trip is my memorable …" at bounding box center [720, 328] width 373 height 390
click at [595, 173] on textarea "I went to [GEOGRAPHIC_DATA] with my sister last year. The trip is my memorable …" at bounding box center [720, 328] width 373 height 390
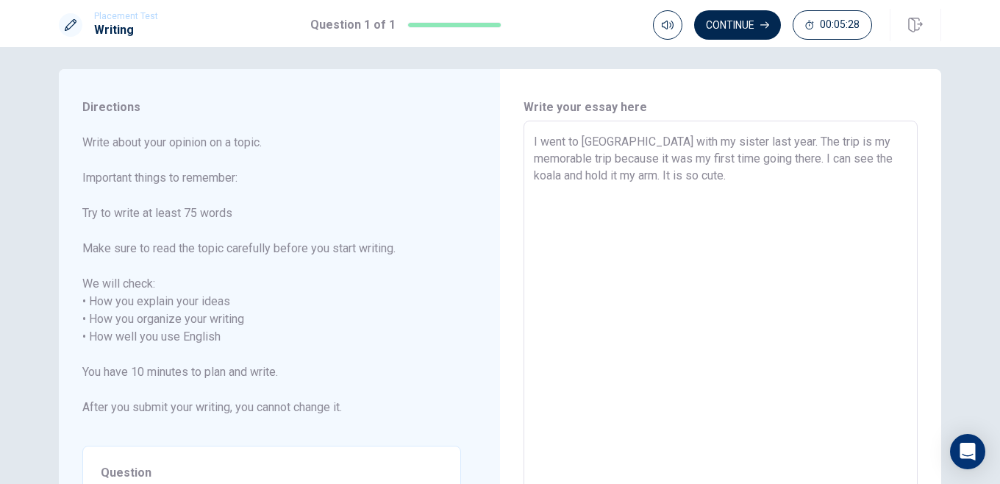
click at [576, 176] on textarea "I went to [GEOGRAPHIC_DATA] with my sister last year. The trip is my memorable …" at bounding box center [720, 328] width 373 height 390
click at [721, 173] on textarea "I went to [GEOGRAPHIC_DATA] with my sister last year. The trip is my memorable …" at bounding box center [720, 328] width 373 height 390
click at [615, 181] on textarea "I went to [GEOGRAPHIC_DATA] with my sister last year. The trip is my memorable …" at bounding box center [720, 328] width 373 height 390
click at [708, 181] on textarea "I went to [GEOGRAPHIC_DATA] with my sister last year. The trip is my memorable …" at bounding box center [720, 328] width 373 height 390
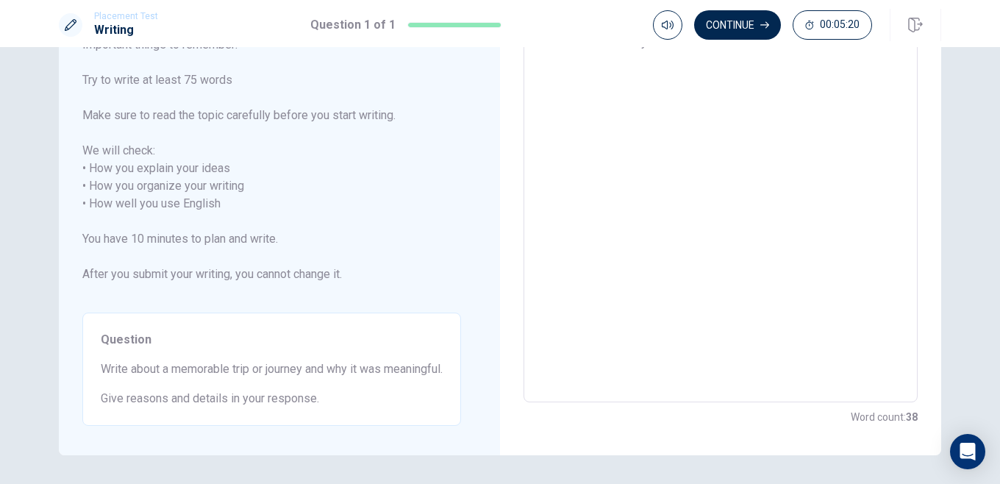
scroll to position [0, 0]
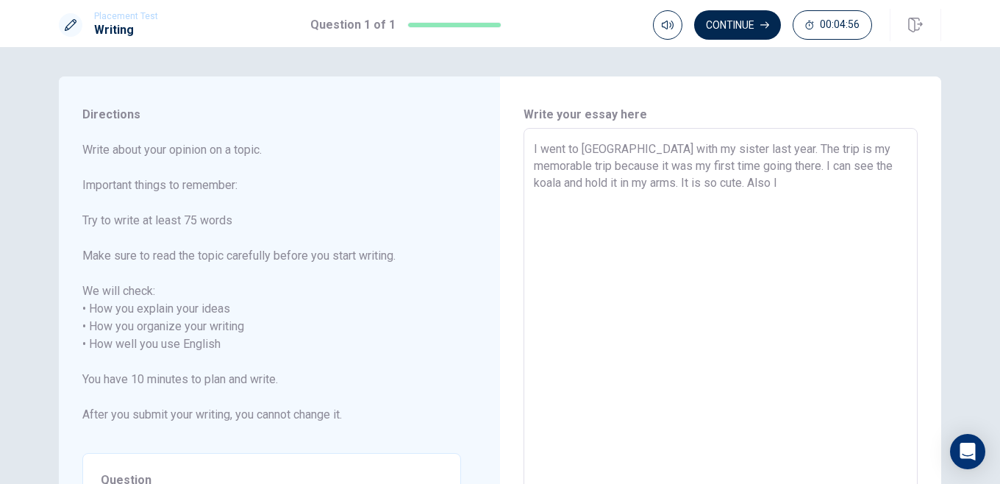
click at [819, 146] on textarea "I went to [GEOGRAPHIC_DATA] with my sister last year. The trip is my memorable …" at bounding box center [720, 335] width 373 height 390
click at [821, 152] on textarea "I went to [GEOGRAPHIC_DATA] with my sister last year. The trip is my memorable …" at bounding box center [720, 335] width 373 height 390
click at [851, 168] on textarea "I went to [GEOGRAPHIC_DATA] with my sister last year. The trip is my memorable …" at bounding box center [720, 335] width 373 height 390
click at [815, 149] on textarea "I went to [GEOGRAPHIC_DATA] with my sister last year. The trip is my memorable …" at bounding box center [720, 335] width 373 height 390
click at [714, 201] on textarea "I went to [GEOGRAPHIC_DATA] with my sister last year. The trip is my memorable …" at bounding box center [720, 335] width 373 height 390
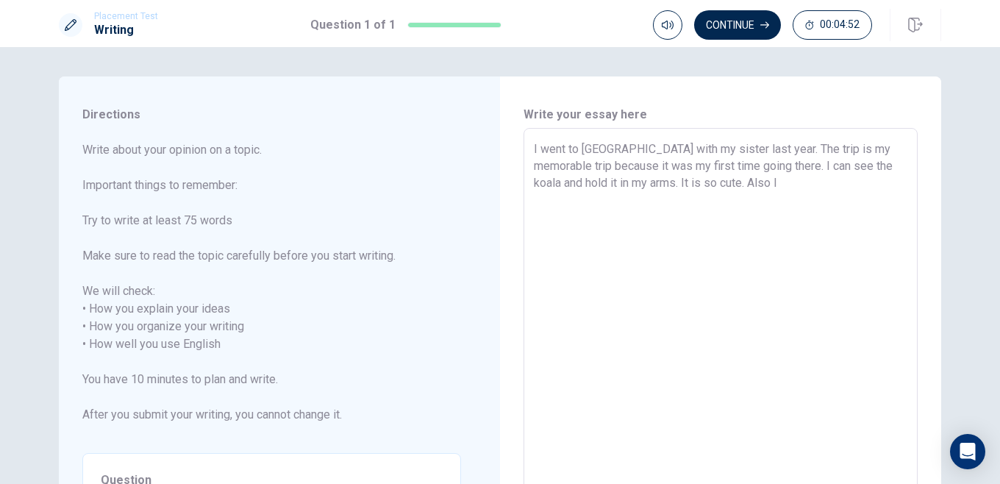
click at [821, 151] on textarea "I went to [GEOGRAPHIC_DATA] with my sister last year. The trip is my memorable …" at bounding box center [720, 335] width 373 height 390
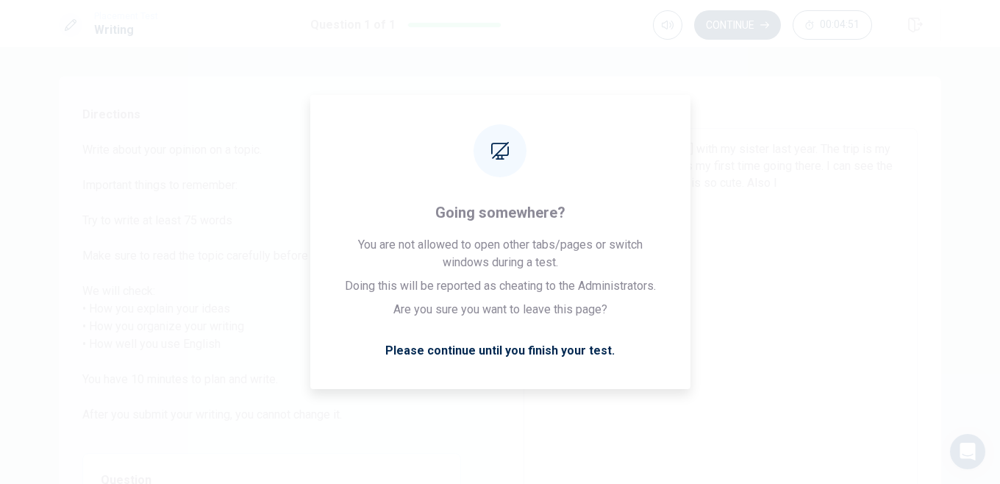
click at [686, 237] on textarea "I went to [GEOGRAPHIC_DATA] with my sister last year. The trip is my memorable …" at bounding box center [720, 335] width 373 height 390
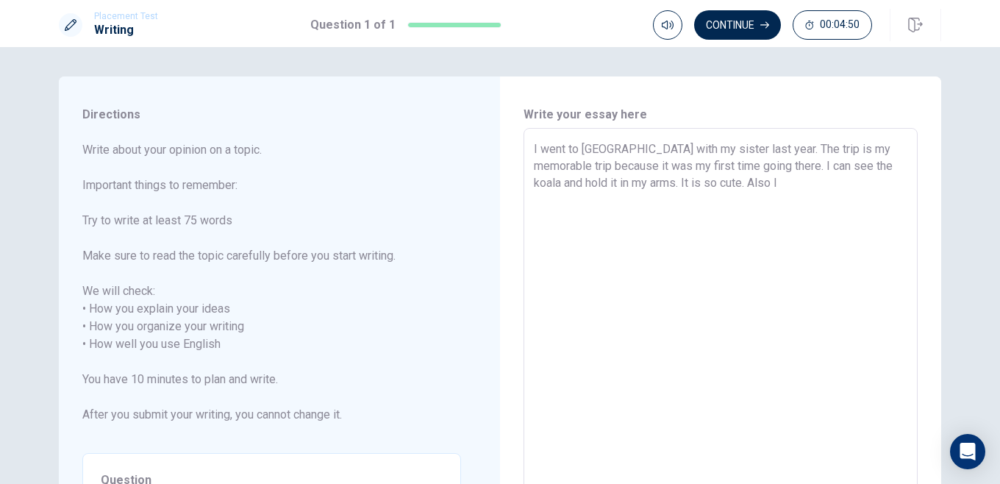
click at [664, 201] on textarea "I went to [GEOGRAPHIC_DATA] with my sister last year. The trip is my memorable …" at bounding box center [720, 335] width 373 height 390
click at [705, 184] on textarea "I went to [GEOGRAPHIC_DATA] with my sister last year. The trip is my memorable …" at bounding box center [720, 335] width 373 height 390
click at [720, 182] on textarea "I went to [GEOGRAPHIC_DATA] with my sister last year. The trip is my memorable …" at bounding box center [720, 335] width 373 height 390
click at [781, 201] on textarea "I went to [GEOGRAPHIC_DATA] with my sister last year. The trip is my memorable …" at bounding box center [720, 335] width 373 height 390
click at [545, 162] on textarea "I went to [GEOGRAPHIC_DATA] with my sister last year. The trip is my memorable …" at bounding box center [720, 335] width 373 height 390
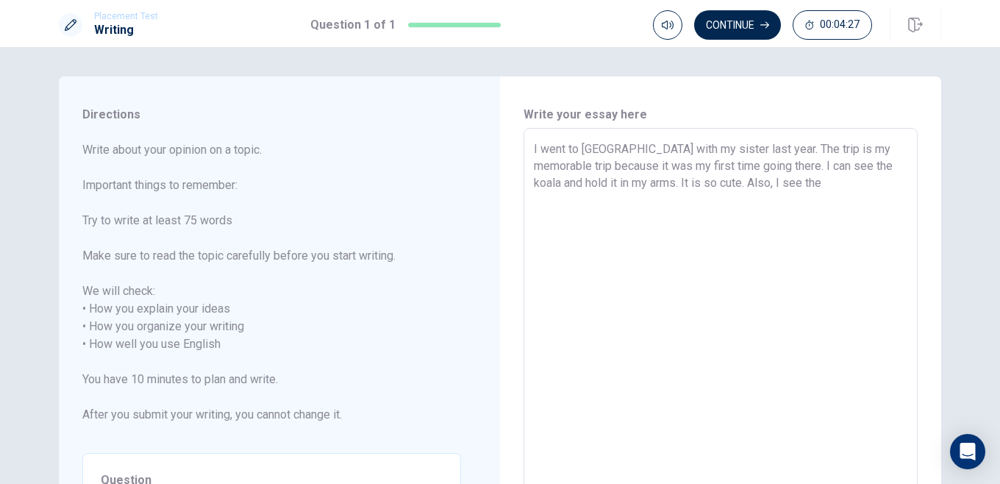
click at [540, 174] on textarea "I went to [GEOGRAPHIC_DATA] with my sister last year. The trip is my memorable …" at bounding box center [720, 335] width 373 height 390
click at [542, 165] on textarea "I went to [GEOGRAPHIC_DATA] with my sister last year. The trip is my memorable …" at bounding box center [720, 335] width 373 height 390
click at [543, 165] on textarea "I went to [GEOGRAPHIC_DATA] with my sister last year. The trip is my memorable …" at bounding box center [720, 335] width 373 height 390
click at [545, 165] on textarea "I went to [GEOGRAPHIC_DATA] with my sister last year. The trip is my memorable …" at bounding box center [720, 335] width 373 height 390
click at [551, 165] on textarea "I went to [GEOGRAPHIC_DATA] with my sister last year. The trip is my memorable …" at bounding box center [720, 335] width 373 height 390
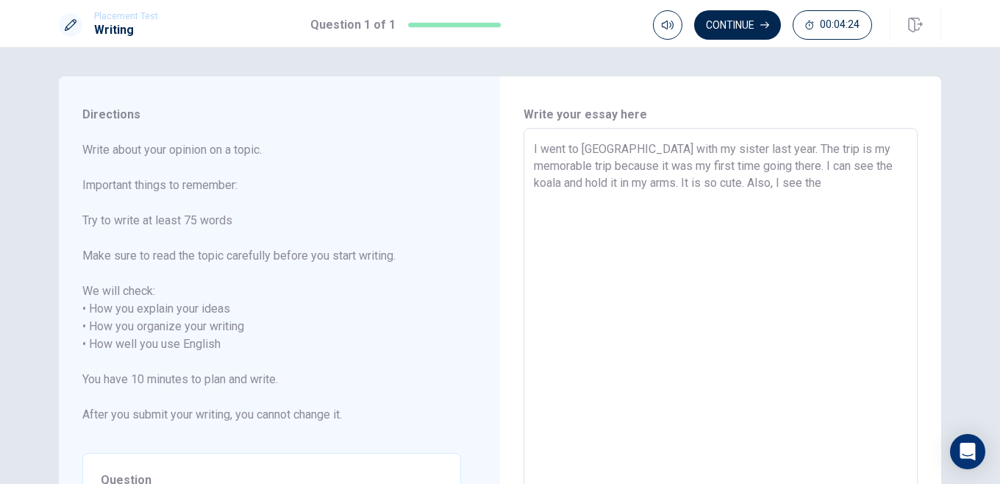
click at [834, 175] on textarea "I went to [GEOGRAPHIC_DATA] with my sister last year. The trip is my memorable …" at bounding box center [720, 335] width 373 height 390
click at [601, 195] on textarea "I went to [GEOGRAPHIC_DATA] with my sister last year. The trip is my memorable …" at bounding box center [720, 335] width 373 height 390
click at [623, 205] on textarea "I went to [GEOGRAPHIC_DATA] with my sister last year. The trip is my memorable …" at bounding box center [720, 335] width 373 height 390
click at [612, 198] on textarea "I went to [GEOGRAPHIC_DATA] with my sister last year. The trip is my memorable …" at bounding box center [720, 335] width 373 height 390
click at [549, 166] on textarea "I went to [GEOGRAPHIC_DATA] with my sister last year. The trip is my memorable …" at bounding box center [720, 335] width 373 height 390
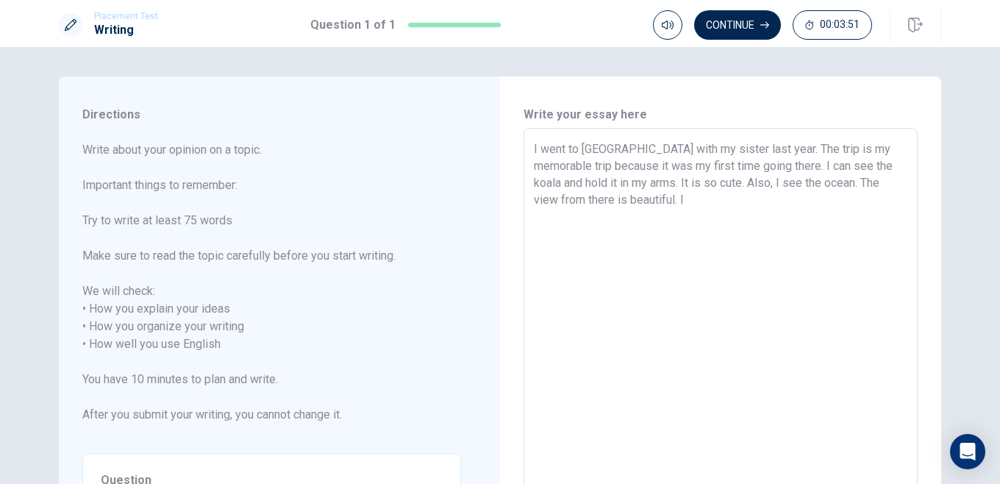
click at [543, 168] on textarea "I went to [GEOGRAPHIC_DATA] with my sister last year. The trip is my memorable …" at bounding box center [720, 335] width 373 height 390
click at [559, 179] on textarea "I went to [GEOGRAPHIC_DATA] with my sister last year. The trip is my memorable …" at bounding box center [720, 335] width 373 height 390
click at [677, 192] on textarea "I went to [GEOGRAPHIC_DATA] with my sister last year. The trip is my memorable …" at bounding box center [720, 335] width 373 height 390
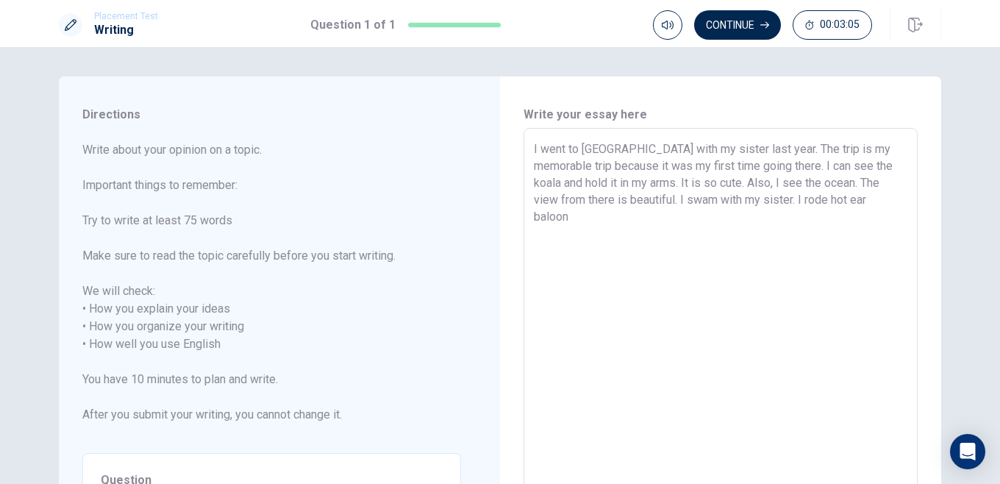
click at [799, 203] on textarea "I went to [GEOGRAPHIC_DATA] with my sister last year. The trip is my memorable …" at bounding box center [720, 335] width 373 height 390
click at [832, 207] on textarea "I went to [GEOGRAPHIC_DATA] with my sister last year. The trip is my memorable …" at bounding box center [720, 335] width 373 height 390
click at [835, 201] on textarea "I went to [GEOGRAPHIC_DATA] with my sister last year. The trip is my memorable …" at bounding box center [720, 335] width 373 height 390
click at [846, 201] on textarea "I went to [GEOGRAPHIC_DATA] with my sister last year. The trip is my memorable …" at bounding box center [720, 335] width 373 height 390
click at [862, 202] on textarea "I went to [GEOGRAPHIC_DATA] with my sister last year. The trip is my memorable …" at bounding box center [720, 335] width 373 height 390
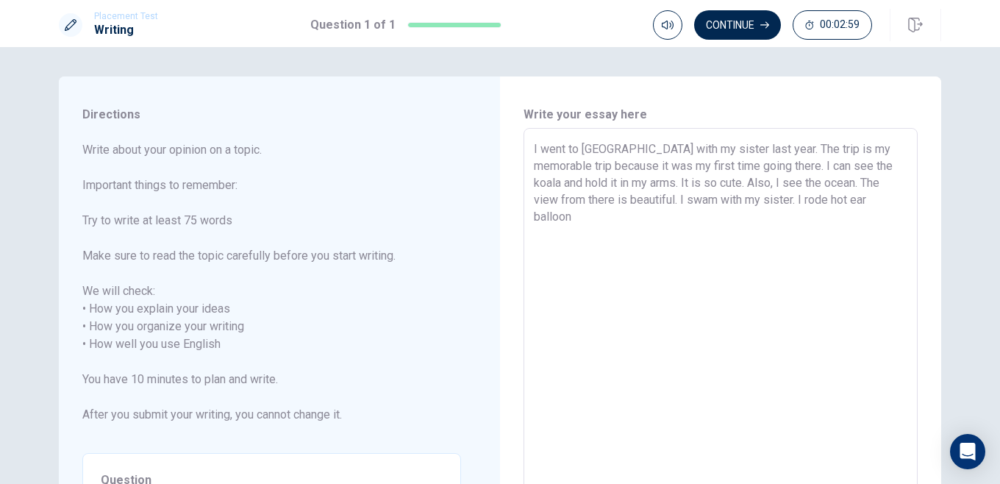
click at [813, 207] on textarea "I went to [GEOGRAPHIC_DATA] with my sister last year. The trip is my memorable …" at bounding box center [720, 335] width 373 height 390
click at [866, 207] on textarea "I went to [GEOGRAPHIC_DATA] with my sister last year. The trip is my memorable …" at bounding box center [720, 335] width 373 height 390
click at [610, 216] on textarea "I went to [GEOGRAPHIC_DATA] with my sister last year. The trip is my memorable …" at bounding box center [720, 335] width 373 height 390
click at [621, 201] on textarea "I went to [GEOGRAPHIC_DATA] with my sister last year. The trip is my memorable …" at bounding box center [720, 335] width 373 height 390
click at [623, 204] on textarea "I went to [GEOGRAPHIC_DATA] with my sister last year. The trip is my memorable …" at bounding box center [720, 335] width 373 height 390
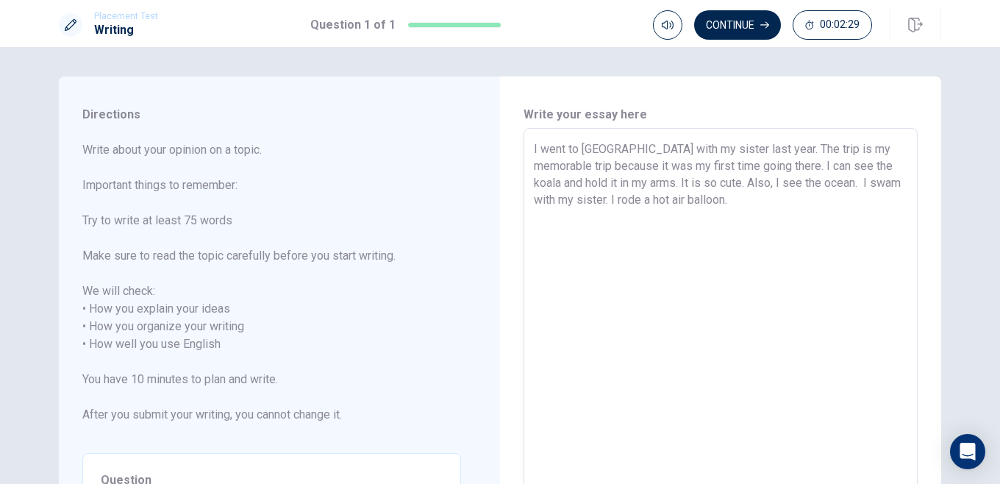
click at [818, 151] on textarea "I went to [GEOGRAPHIC_DATA] with my sister last year. The trip is my memorable …" at bounding box center [720, 335] width 373 height 390
click at [827, 149] on textarea "I went to [GEOGRAPHIC_DATA] with my sister last year. The trip is my memorable …" at bounding box center [720, 335] width 373 height 390
click at [788, 184] on textarea "I went to [GEOGRAPHIC_DATA] with my sister last year. The trip is memorable bec…" at bounding box center [720, 335] width 373 height 390
click at [569, 198] on textarea "I went to [GEOGRAPHIC_DATA] with my sister last year. The trip is memorable bec…" at bounding box center [720, 335] width 373 height 390
click at [781, 195] on textarea "I went to [GEOGRAPHIC_DATA] with my sister last year. The trip is memorable bec…" at bounding box center [720, 335] width 373 height 390
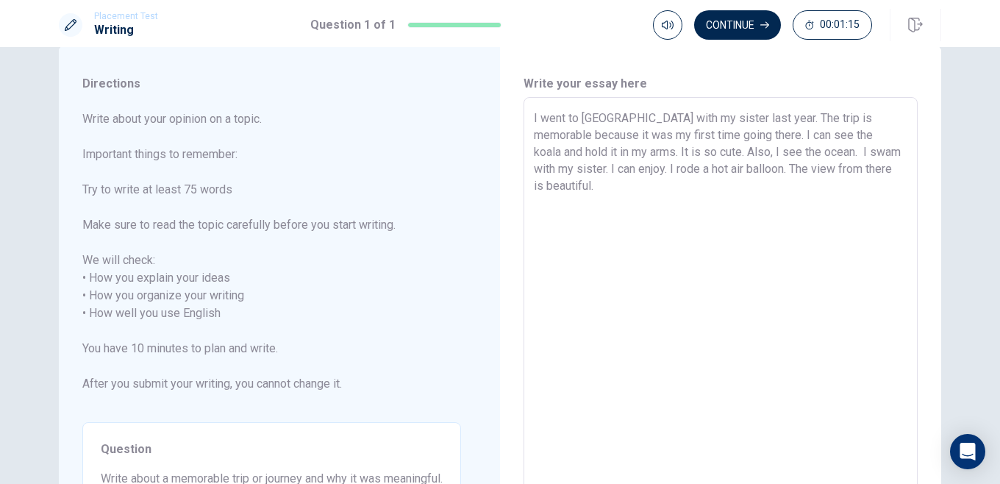
scroll to position [30, 0]
click at [751, 166] on textarea "I went to [GEOGRAPHIC_DATA] with my sister last year. The trip is memorable bec…" at bounding box center [720, 305] width 373 height 390
click at [745, 185] on textarea "I went to [GEOGRAPHIC_DATA] with my sister last year. The trip is memorable bec…" at bounding box center [720, 305] width 373 height 390
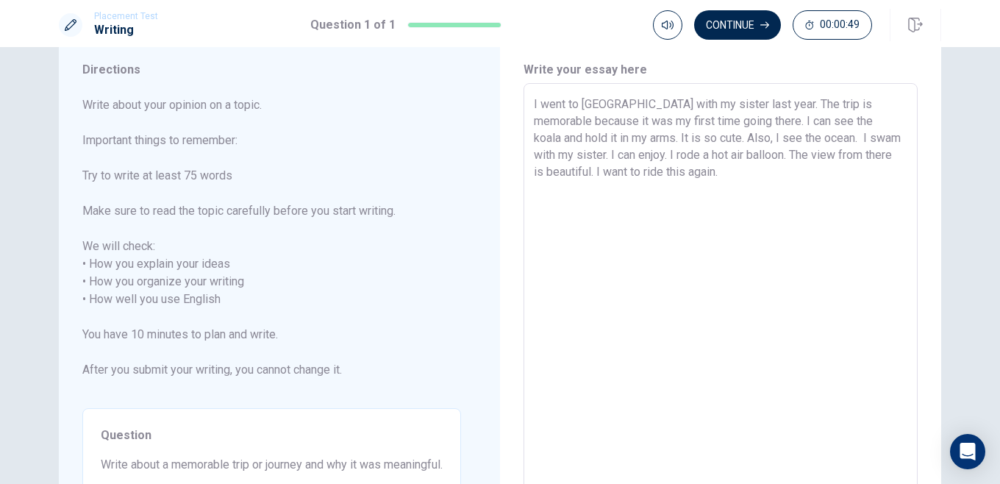
scroll to position [43, 0]
click at [688, 196] on textarea "I went to [GEOGRAPHIC_DATA] with my sister last year. The trip is memorable bec…" at bounding box center [720, 292] width 373 height 390
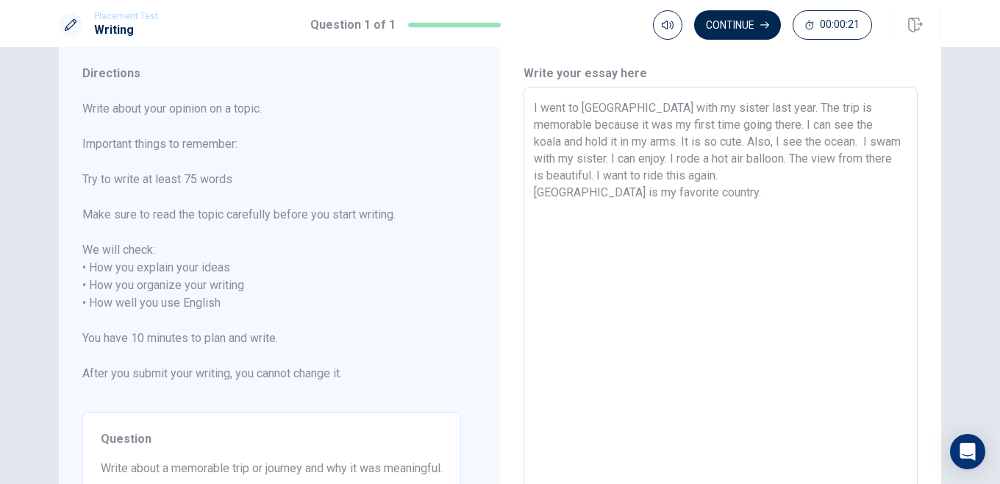
click at [734, 185] on textarea "I went to [GEOGRAPHIC_DATA] with my sister last year. The trip is memorable bec…" at bounding box center [720, 294] width 373 height 390
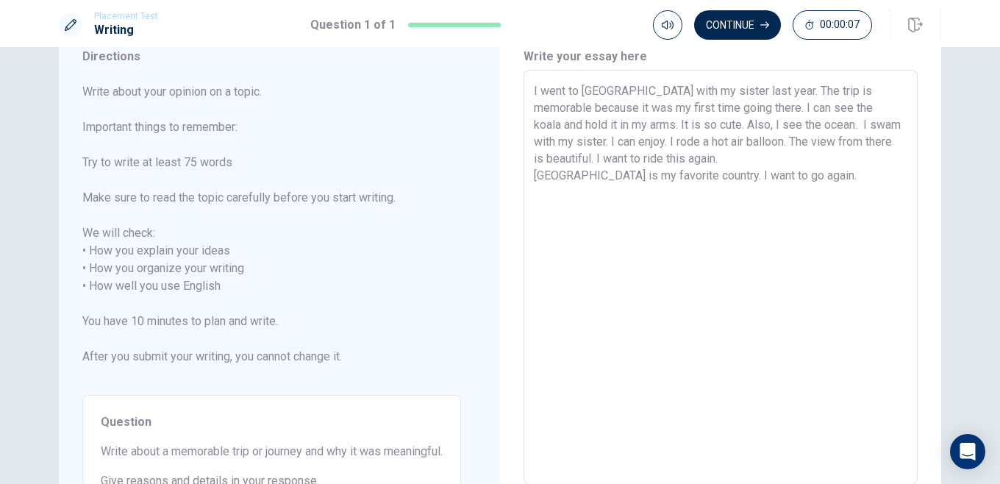
scroll to position [42, 0]
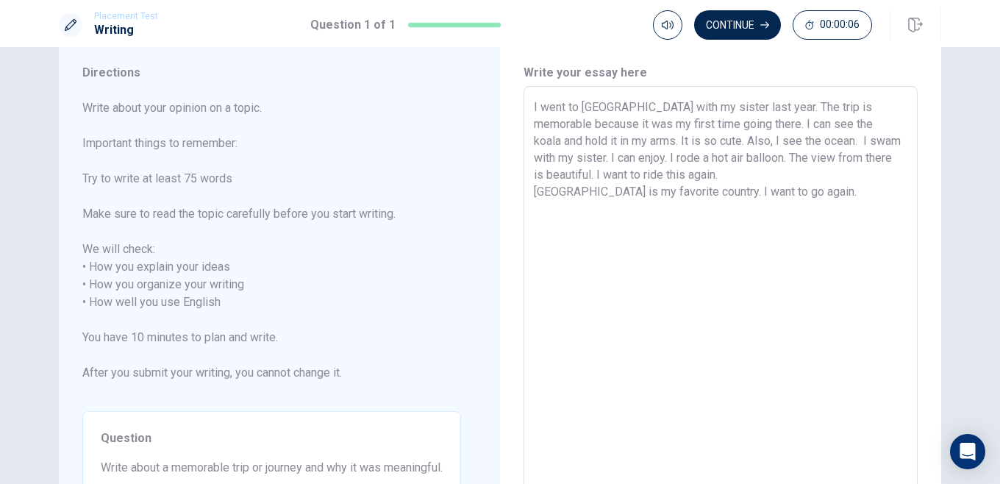
click at [715, 165] on textarea "I went to [GEOGRAPHIC_DATA] with my sister last year. The trip is memorable bec…" at bounding box center [720, 294] width 373 height 390
click at [719, 179] on textarea "I went to [GEOGRAPHIC_DATA] with my sister last year. The trip is memorable bec…" at bounding box center [720, 294] width 373 height 390
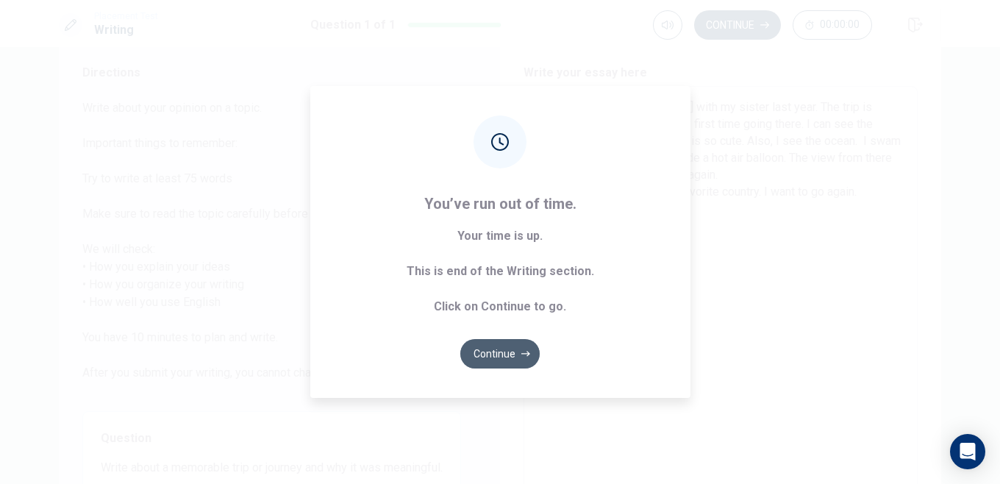
click at [476, 353] on button "Continue" at bounding box center [499, 353] width 79 height 29
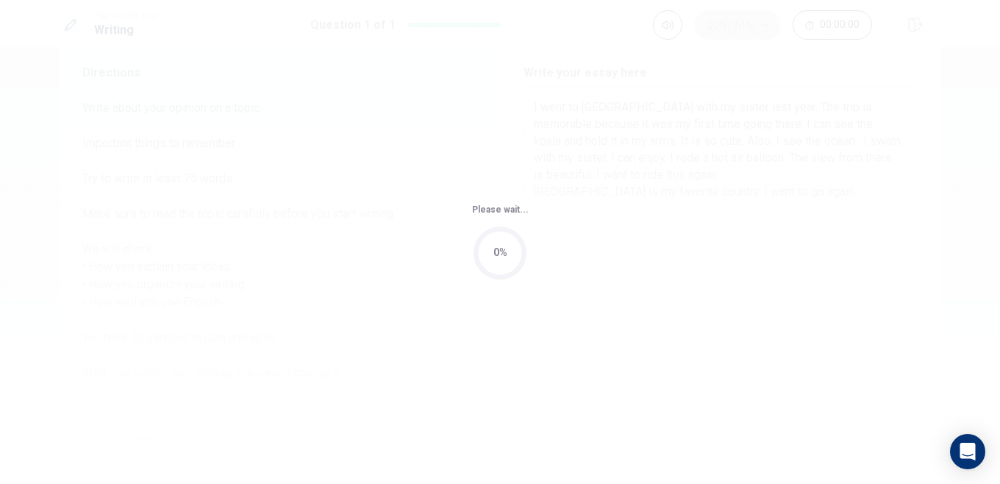
scroll to position [0, 0]
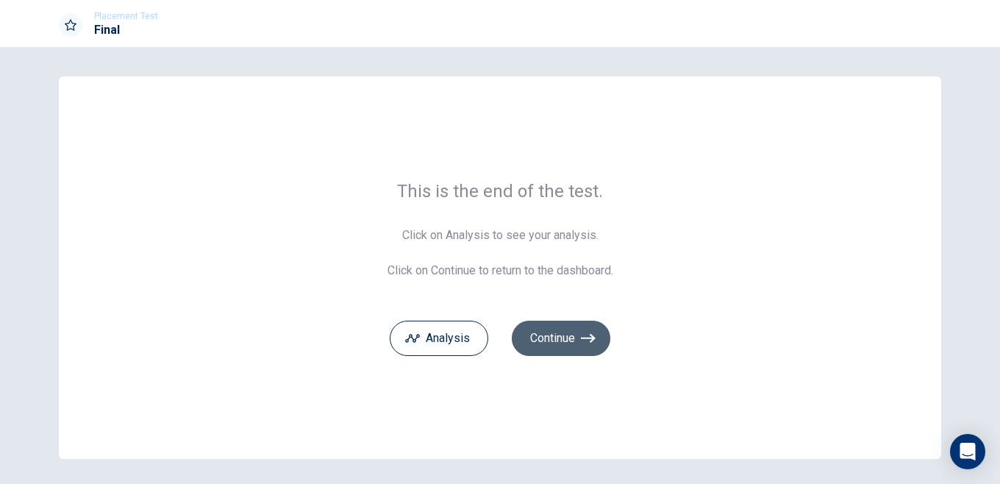
click at [551, 340] on button "Continue" at bounding box center [561, 338] width 99 height 35
